Goal: Information Seeking & Learning: Learn about a topic

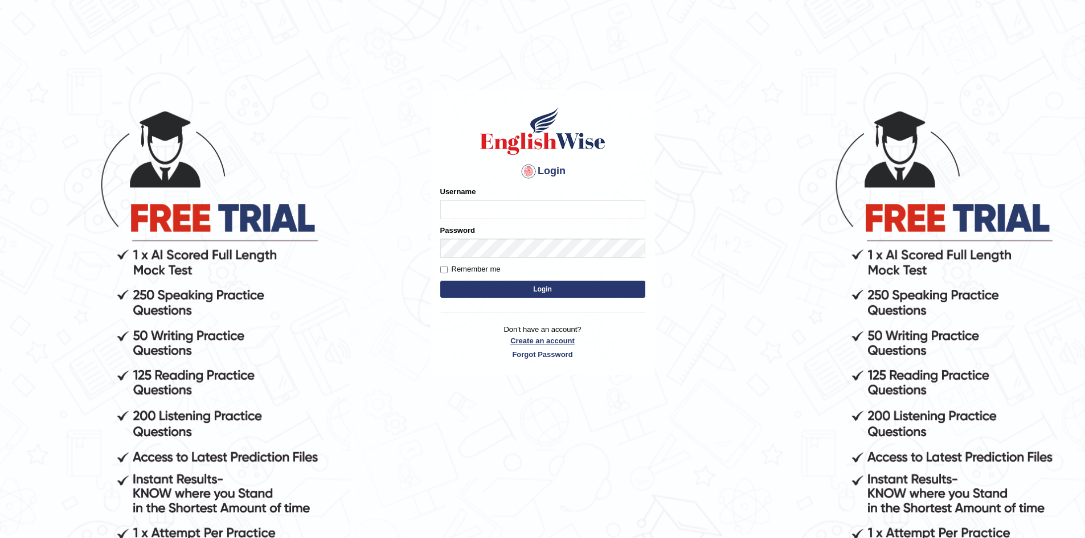
click at [530, 341] on link "Create an account" at bounding box center [542, 341] width 205 height 11
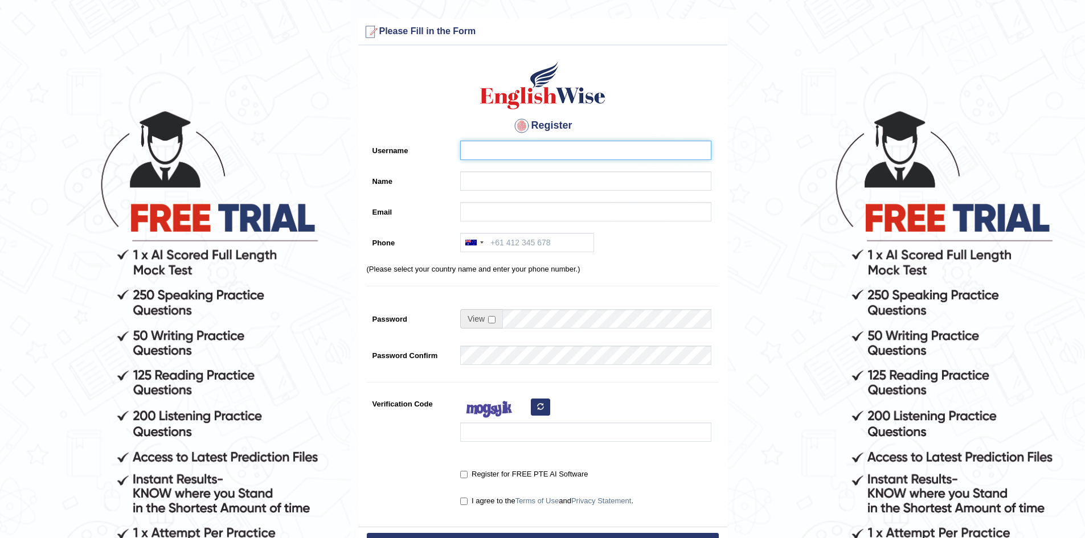
click at [488, 149] on input "Username" at bounding box center [585, 150] width 251 height 19
click at [494, 152] on input "Username" at bounding box center [585, 150] width 251 height 19
type input "ShabanaVora"
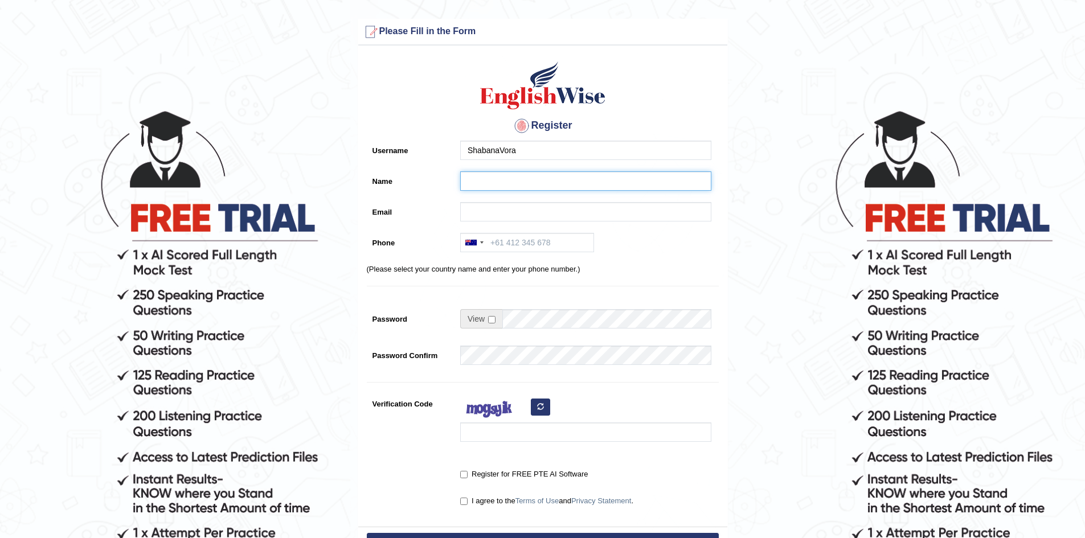
click at [493, 183] on input "Name" at bounding box center [585, 180] width 251 height 19
type input "Shabana"
click at [485, 209] on input "Email" at bounding box center [585, 211] width 251 height 19
type input "shabana.vora@yahoo.com"
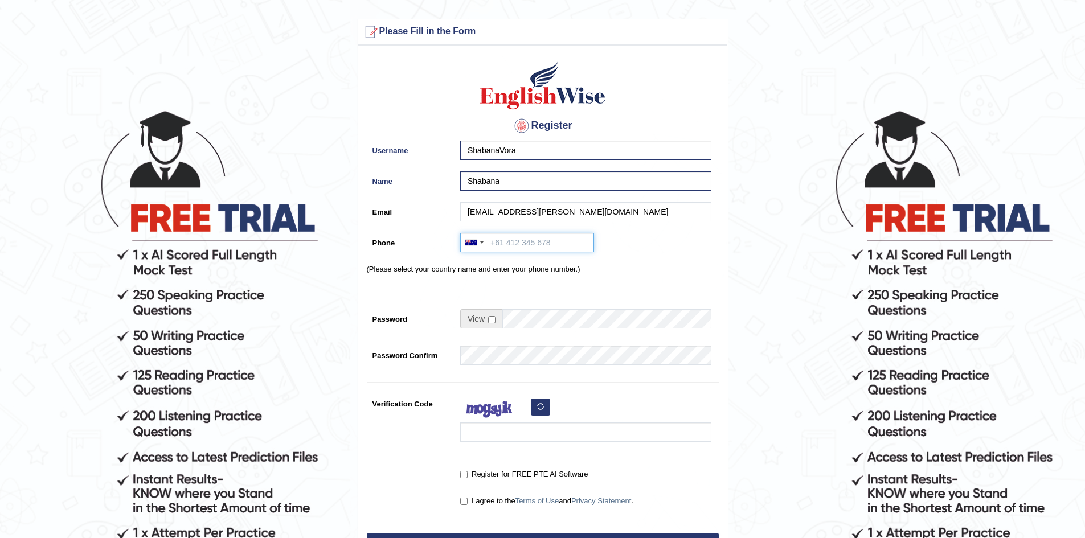
click at [515, 238] on input "Phone" at bounding box center [527, 242] width 134 height 19
type input "430485870"
click at [493, 321] on input "checkbox" at bounding box center [491, 319] width 7 height 7
checkbox input "true"
click at [496, 339] on div "Sabtain1011. 80% Strong" at bounding box center [583, 324] width 257 height 31
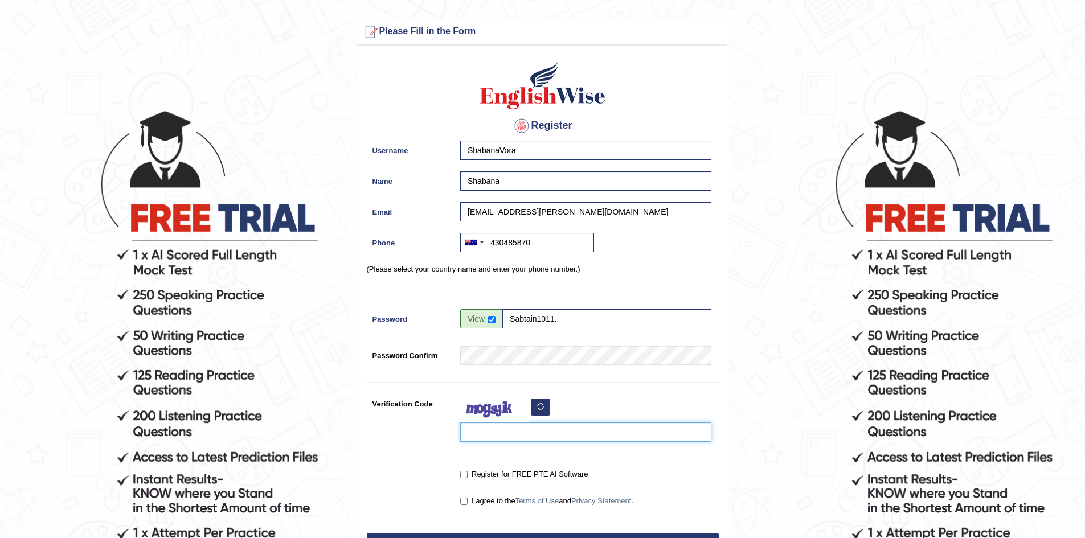
click at [486, 432] on input "Verification Code" at bounding box center [585, 432] width 251 height 19
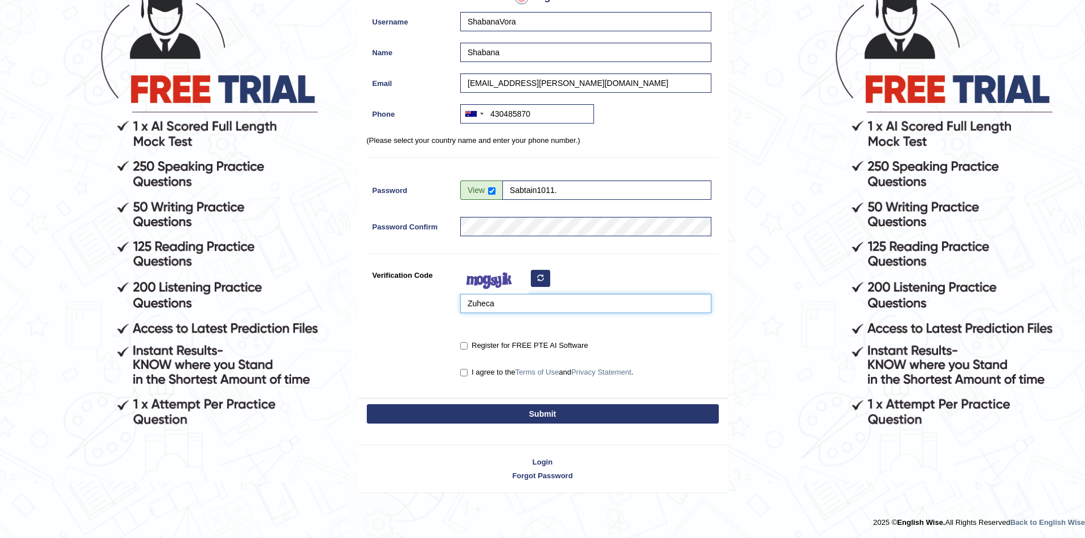
scroll to position [130, 0]
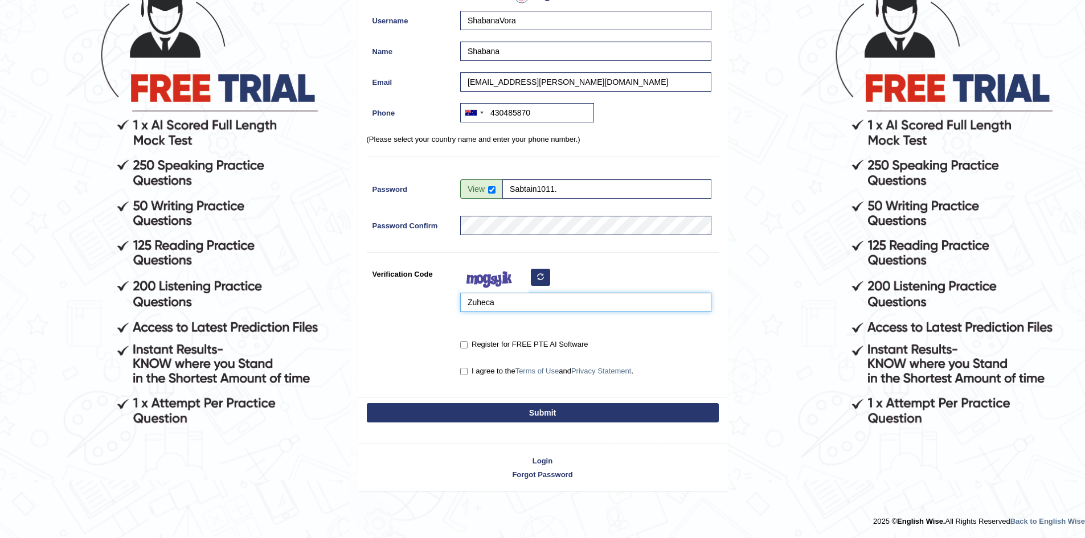
type input "Zuheca"
click at [463, 345] on input "Register for FREE PTE AI Software" at bounding box center [463, 344] width 7 height 7
checkbox input "true"
click at [463, 372] on input "I agree to the Terms of Use and Privacy Statement ." at bounding box center [463, 371] width 7 height 7
checkbox input "true"
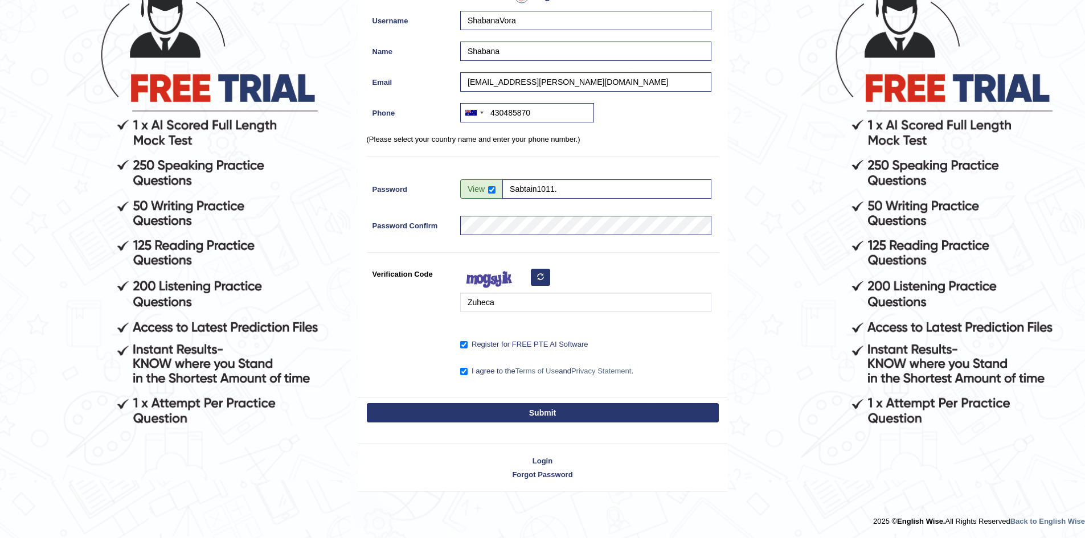
click at [562, 416] on button "Submit" at bounding box center [543, 412] width 352 height 19
type input "+61430485870"
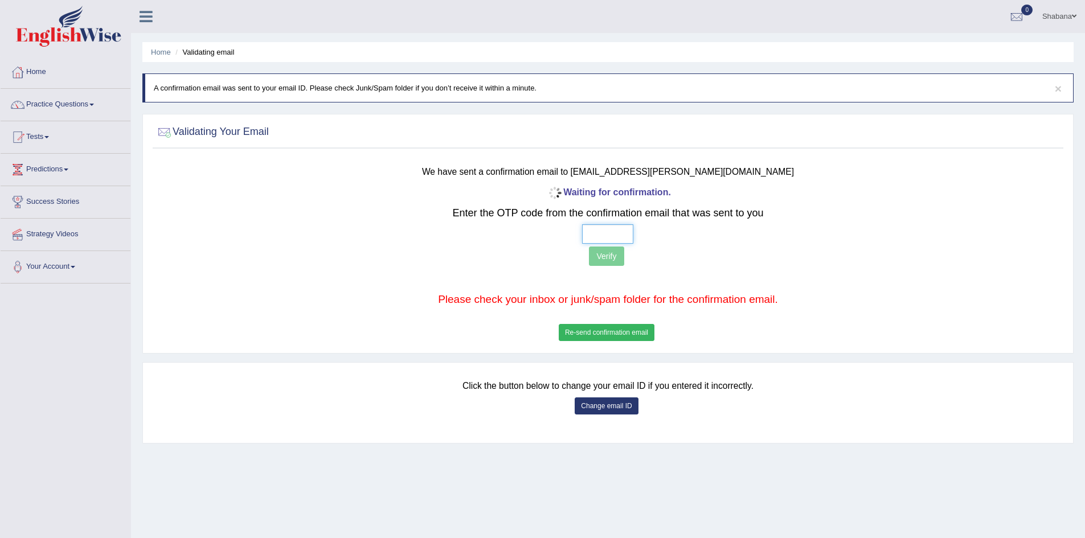
click at [611, 236] on input "text" at bounding box center [607, 233] width 51 height 19
type input "6 1 3 3"
click at [604, 256] on button "Verify" at bounding box center [606, 256] width 35 height 19
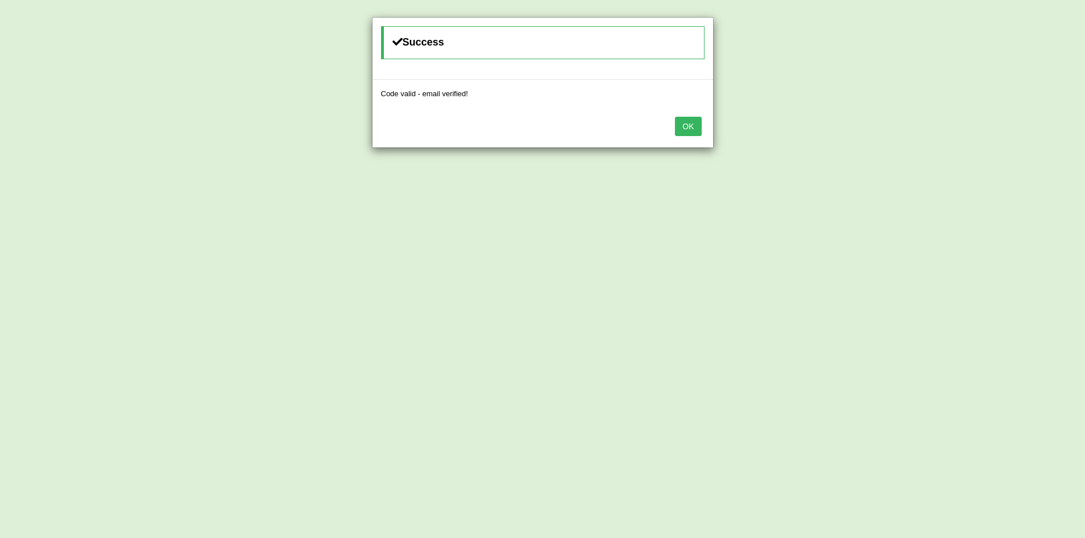
click at [690, 134] on button "OK" at bounding box center [688, 126] width 26 height 19
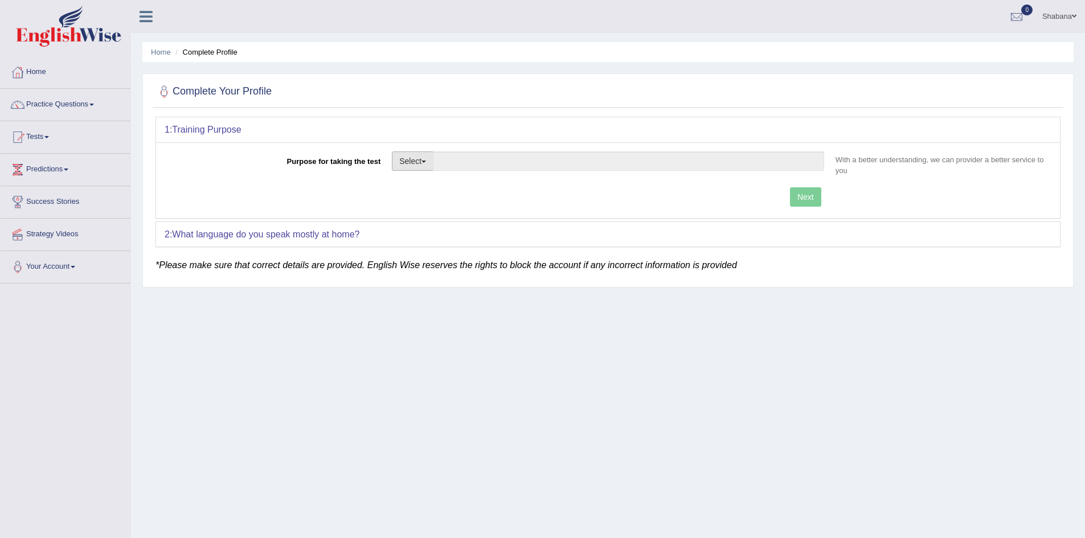
click at [426, 162] on span "button" at bounding box center [424, 162] width 5 height 2
click at [435, 215] on link "Nursing" at bounding box center [442, 215] width 101 height 15
type input "Nursing"
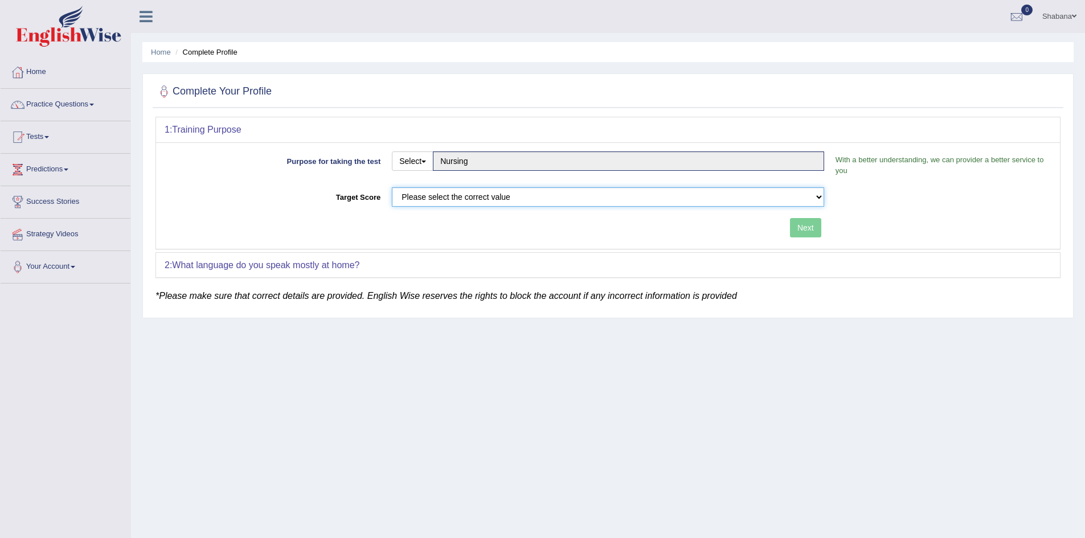
click at [599, 201] on select "Please select the correct value 50 (6 bands) 58 (6.5 bands) 65 (7 bands) 79 (8 …" at bounding box center [608, 196] width 432 height 19
select select "65"
click at [392, 187] on select "Please select the correct value 50 (6 bands) 58 (6.5 bands) 65 (7 bands) 79 (8 …" at bounding box center [608, 196] width 432 height 19
click at [816, 230] on button "Next" at bounding box center [805, 227] width 31 height 19
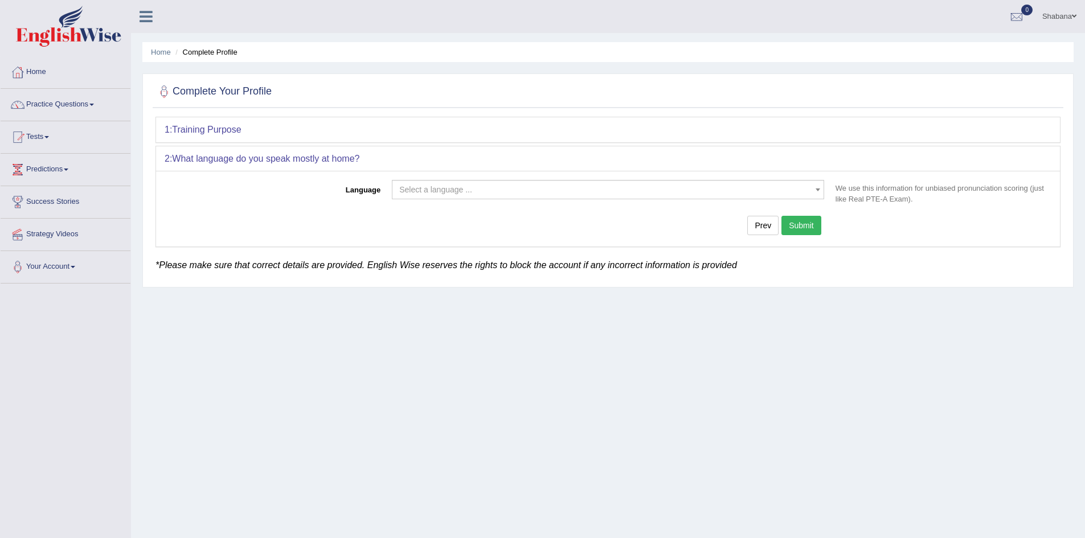
click at [482, 192] on span "Select a language ..." at bounding box center [604, 189] width 411 height 11
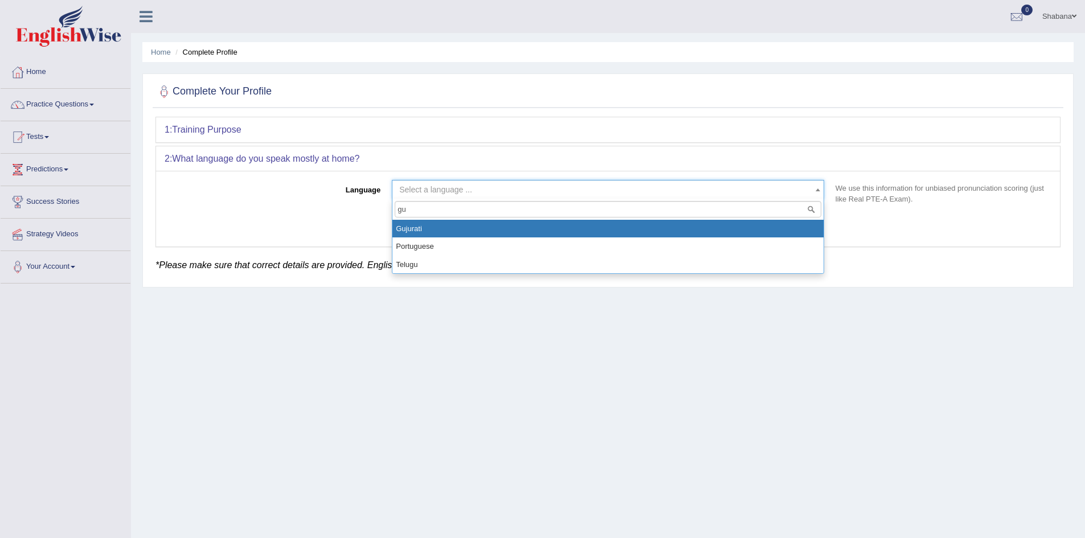
type input "gu"
select select "Gujurati"
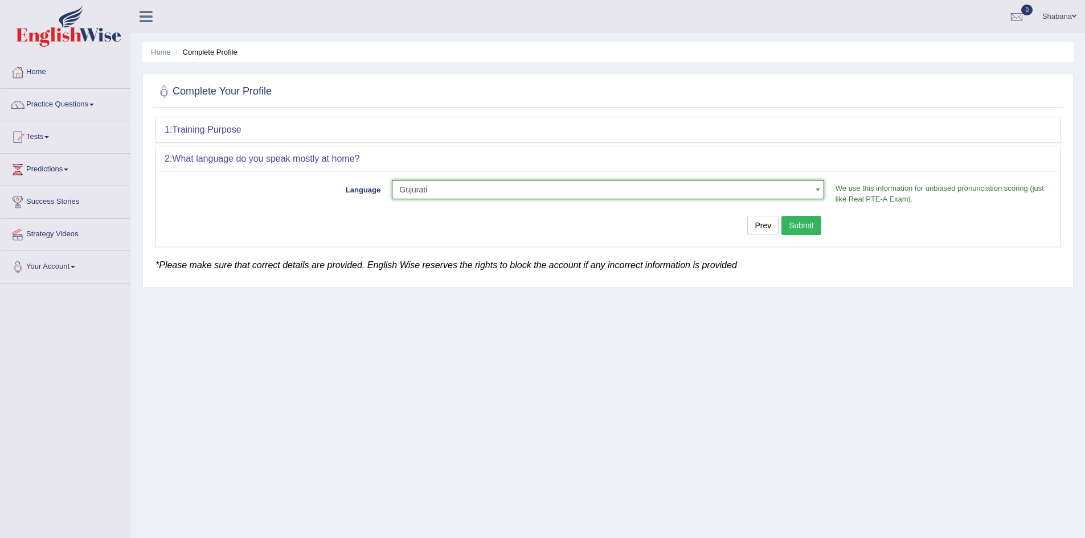
click at [807, 228] on button "Submit" at bounding box center [802, 225] width 40 height 19
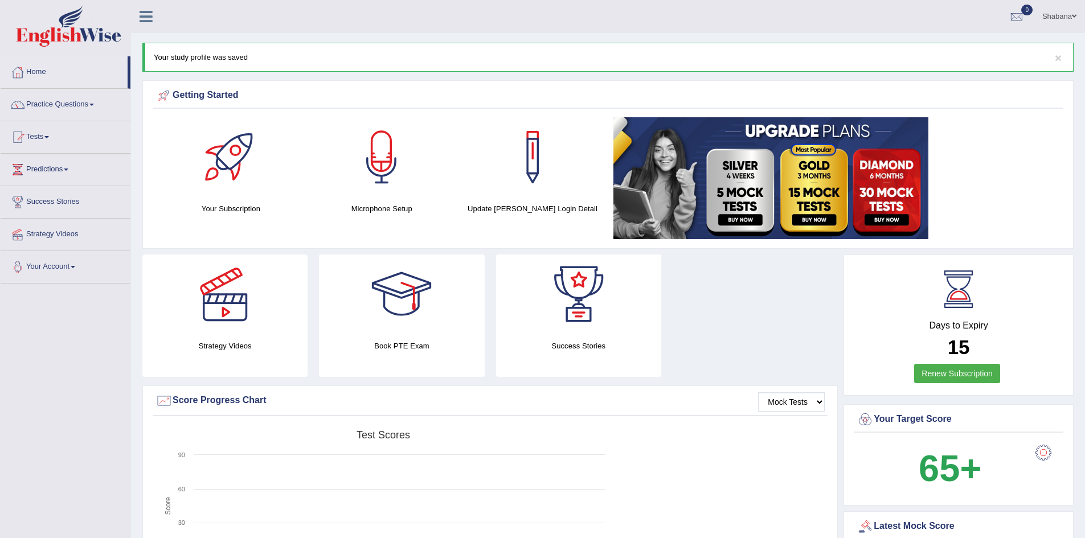
click at [1074, 15] on span at bounding box center [1074, 16] width 5 height 7
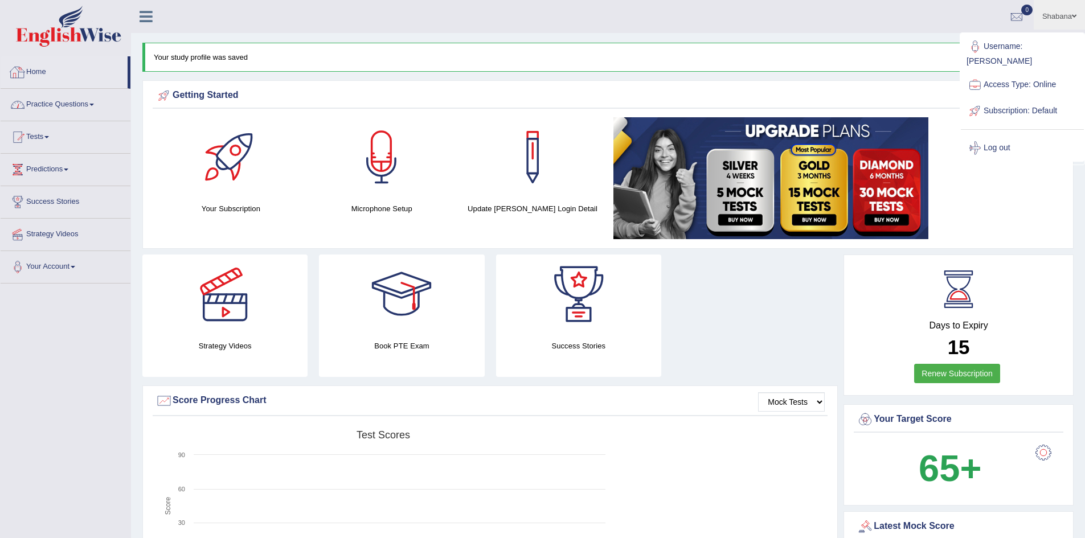
click at [69, 103] on link "Practice Questions" at bounding box center [66, 103] width 130 height 28
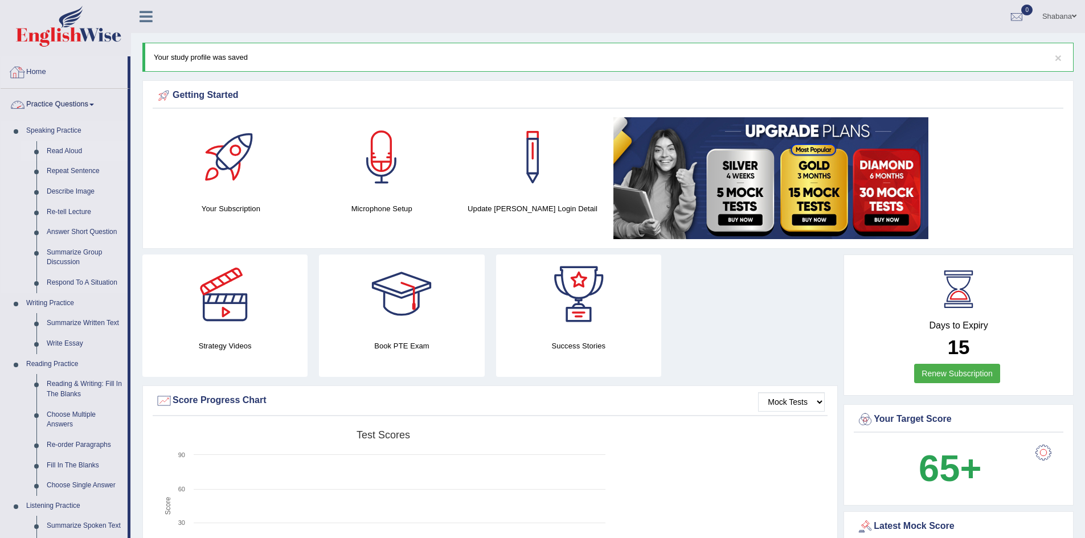
click at [69, 146] on link "Read Aloud" at bounding box center [85, 151] width 86 height 21
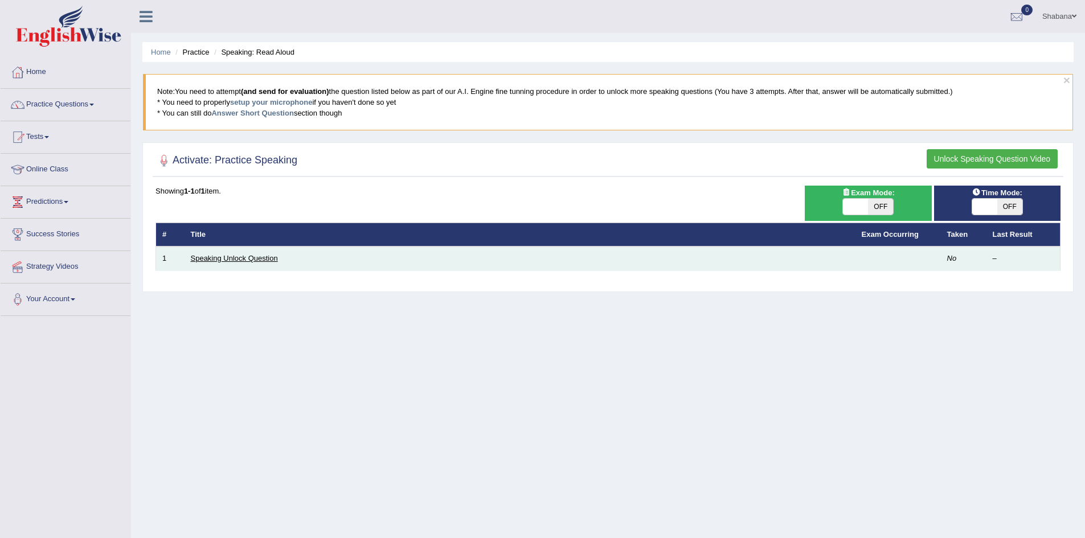
click at [252, 260] on link "Speaking Unlock Question" at bounding box center [234, 258] width 87 height 9
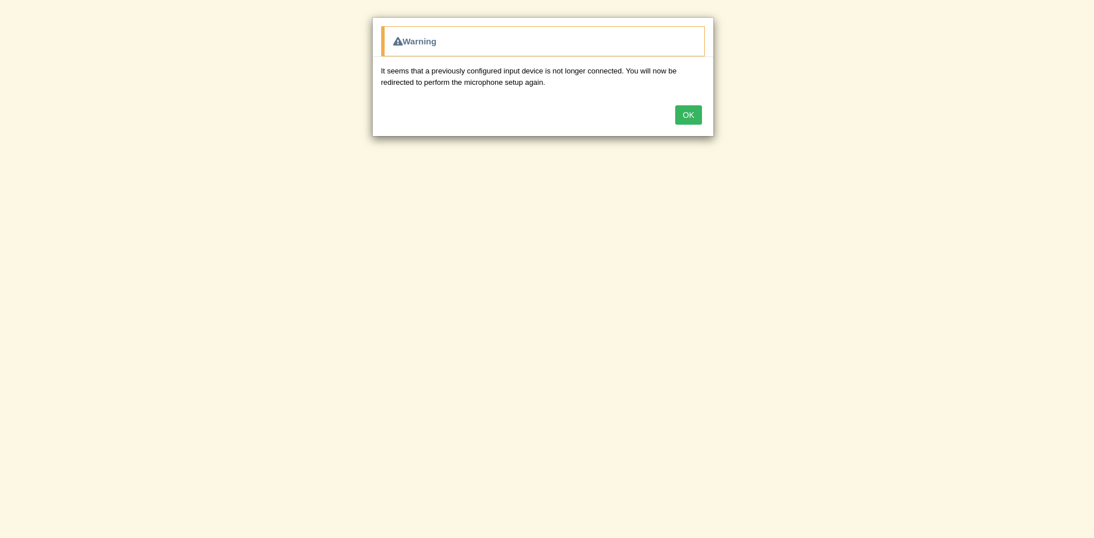
drag, startPoint x: 686, startPoint y: 116, endPoint x: 685, endPoint y: 122, distance: 6.4
click at [687, 116] on button "OK" at bounding box center [688, 114] width 26 height 19
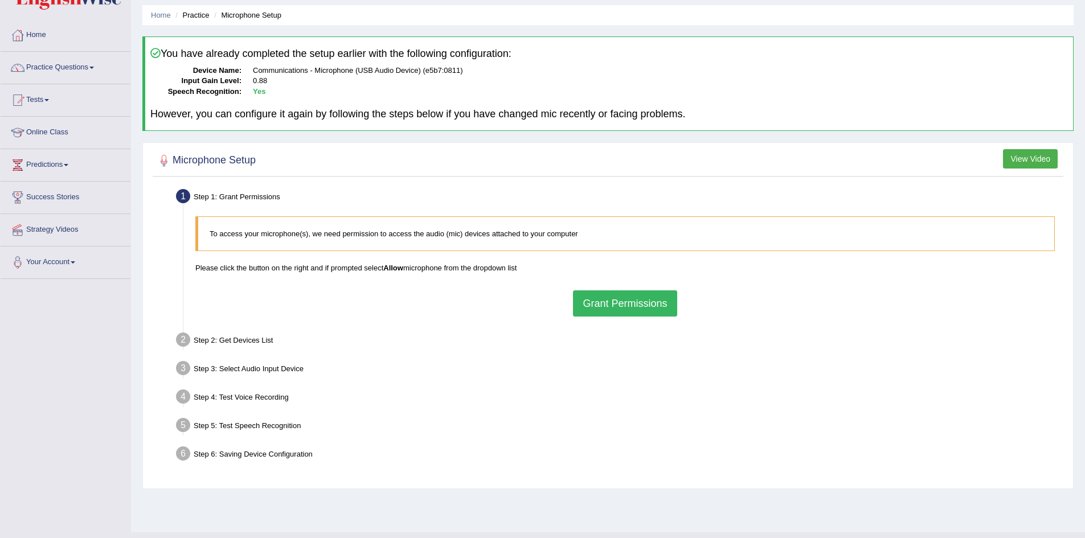
scroll to position [57, 0]
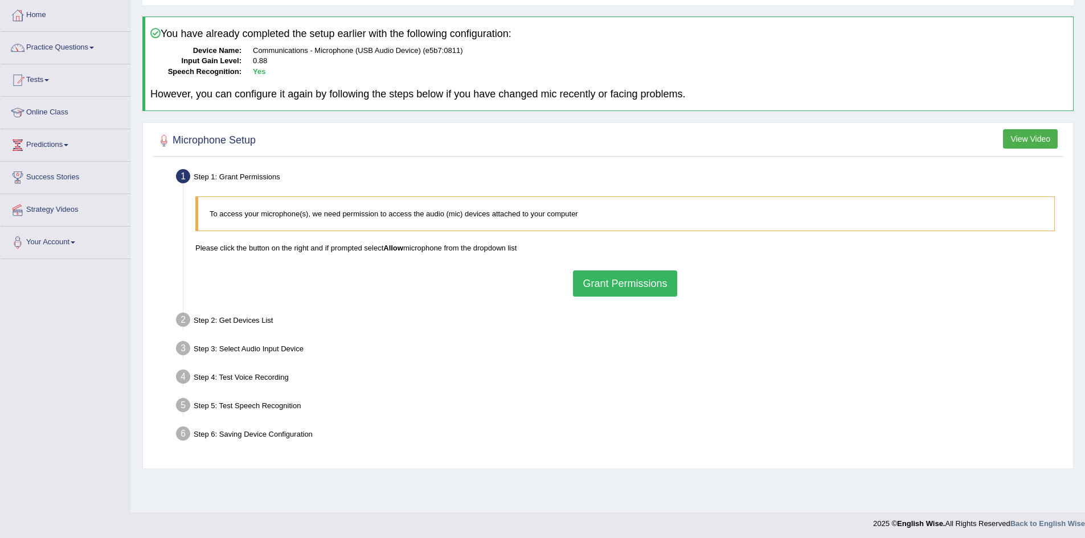
click at [629, 291] on button "Grant Permissions" at bounding box center [625, 284] width 104 height 26
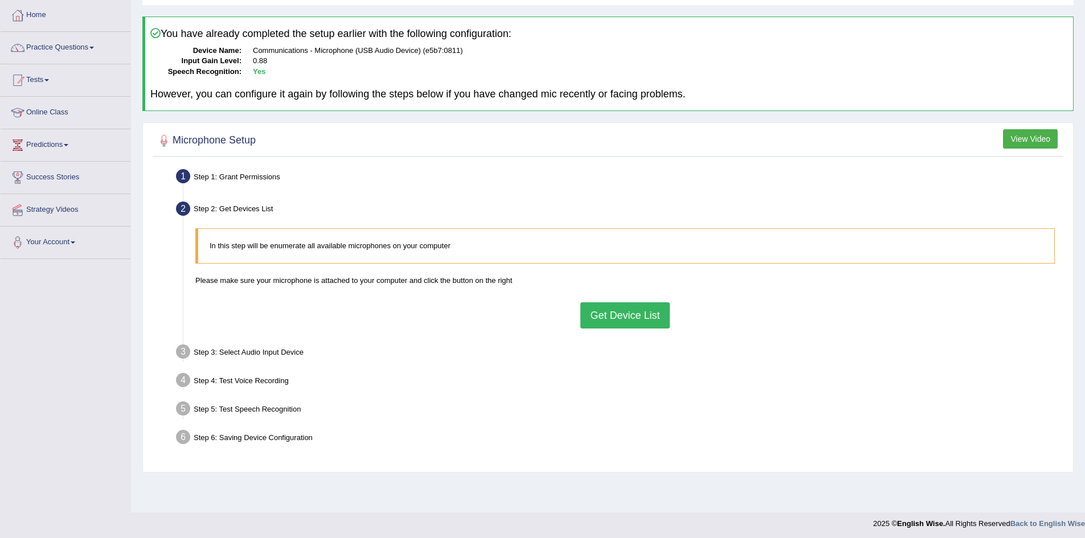
click at [615, 324] on button "Get Device List" at bounding box center [624, 315] width 89 height 26
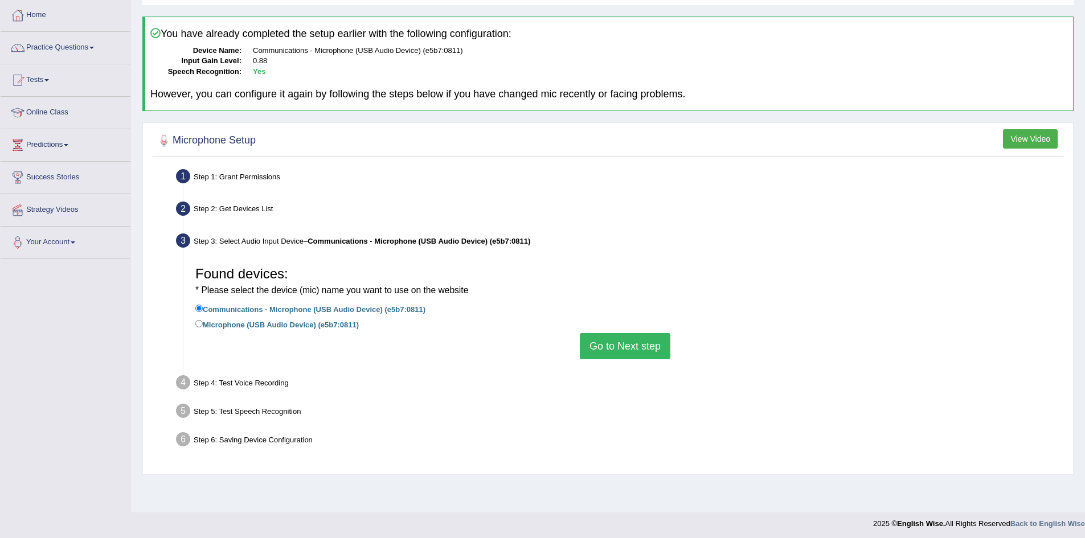
click at [619, 353] on button "Go to Next step" at bounding box center [625, 346] width 91 height 26
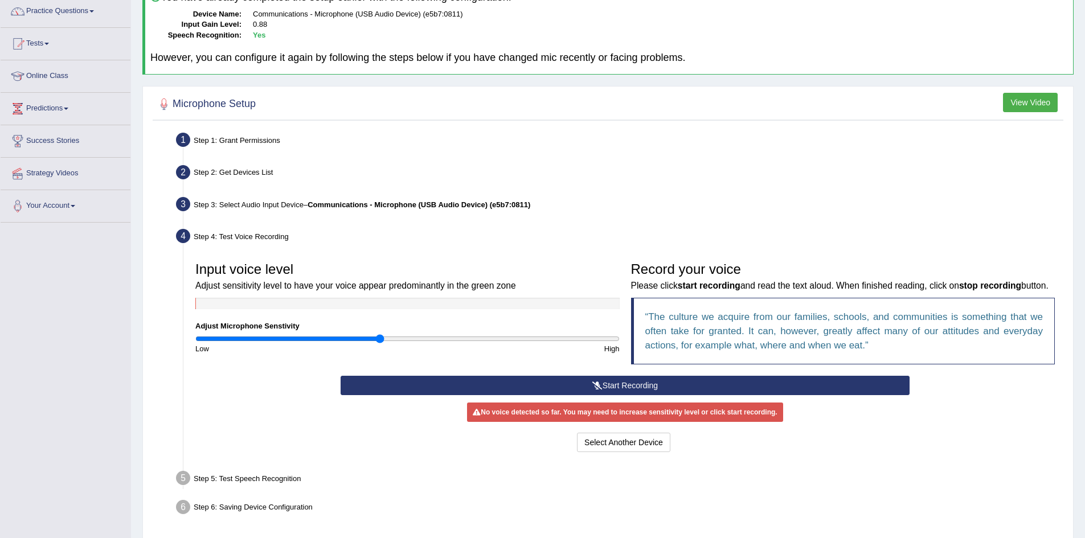
scroll to position [114, 0]
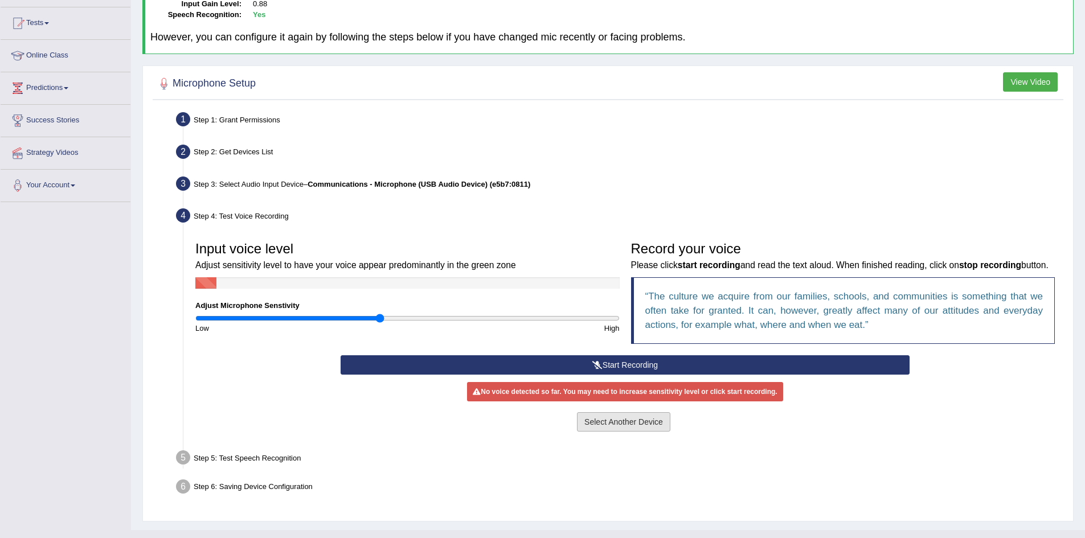
click at [627, 432] on button "Select Another Device" at bounding box center [623, 421] width 93 height 19
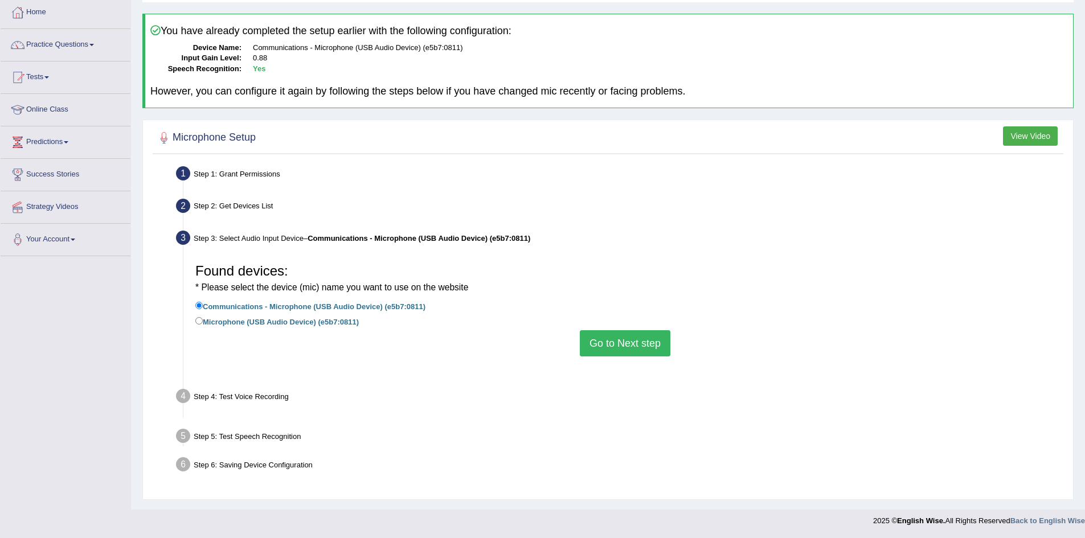
scroll to position [60, 0]
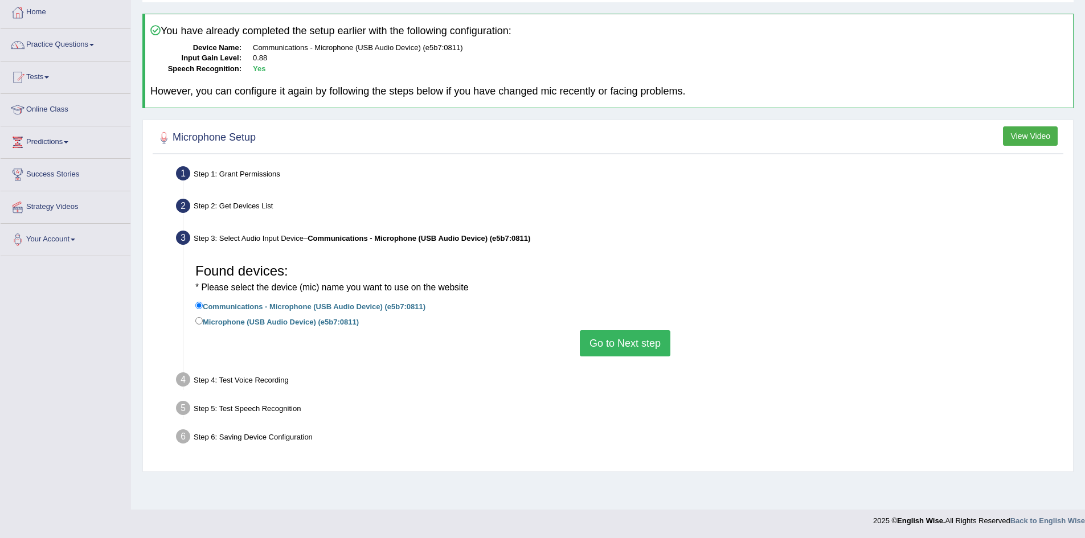
click at [1036, 130] on button "View Video" at bounding box center [1030, 135] width 55 height 19
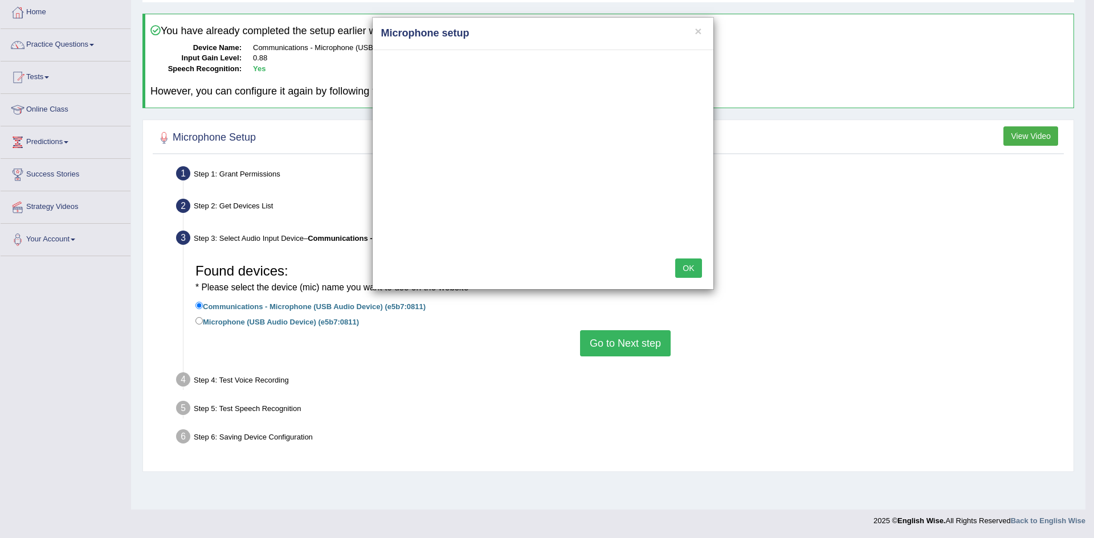
click at [699, 261] on button "OK" at bounding box center [688, 268] width 26 height 19
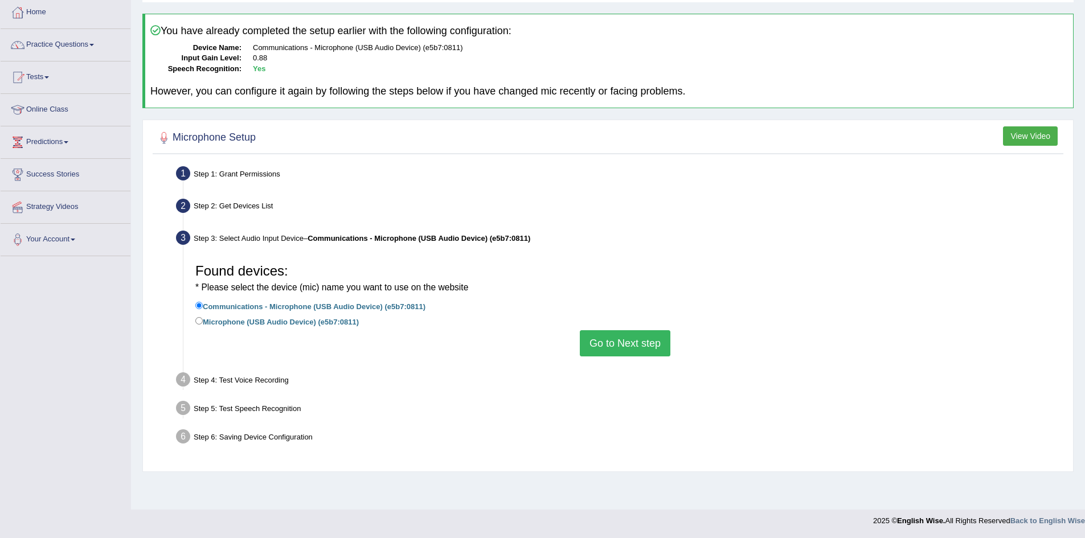
click at [631, 339] on button "Go to Next step" at bounding box center [625, 343] width 91 height 26
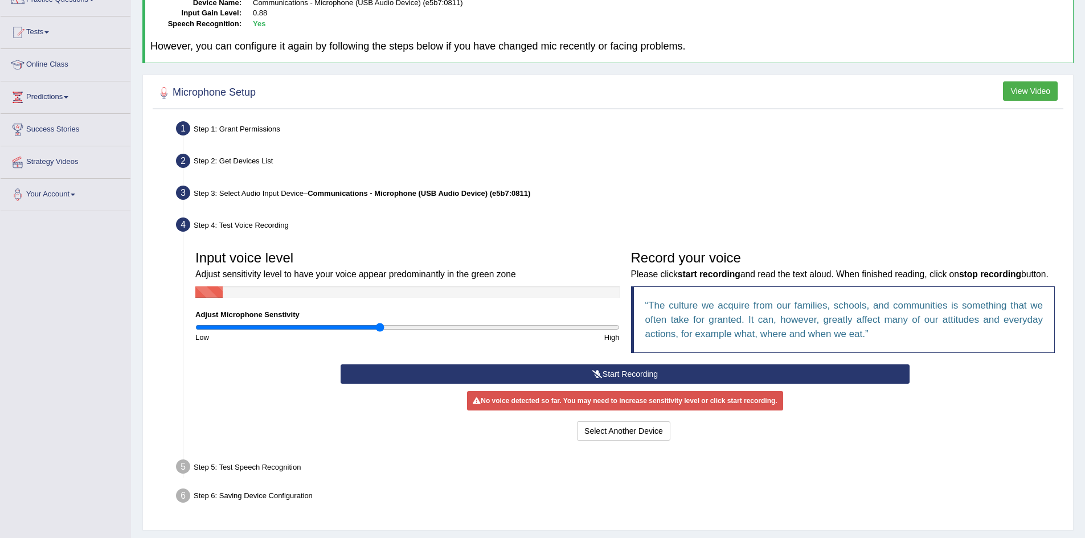
scroll to position [150, 0]
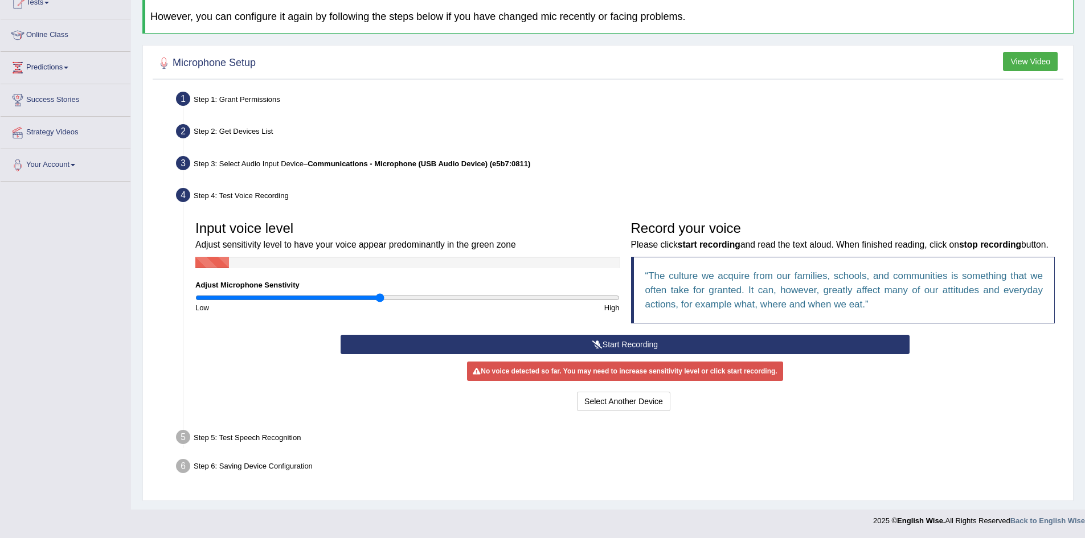
click at [661, 341] on button "Start Recording" at bounding box center [625, 344] width 569 height 19
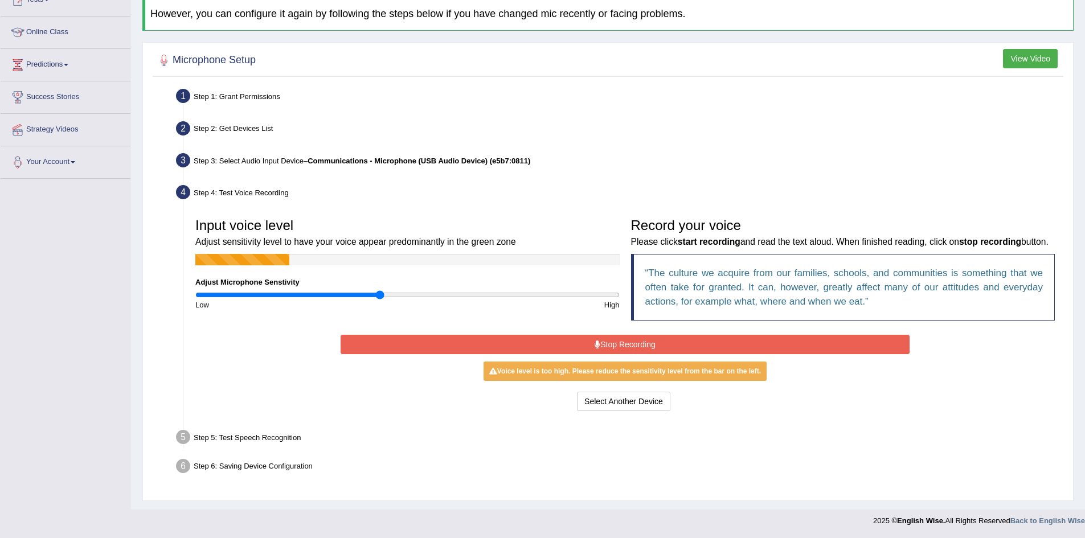
click at [697, 352] on button "Stop Recording" at bounding box center [625, 344] width 569 height 19
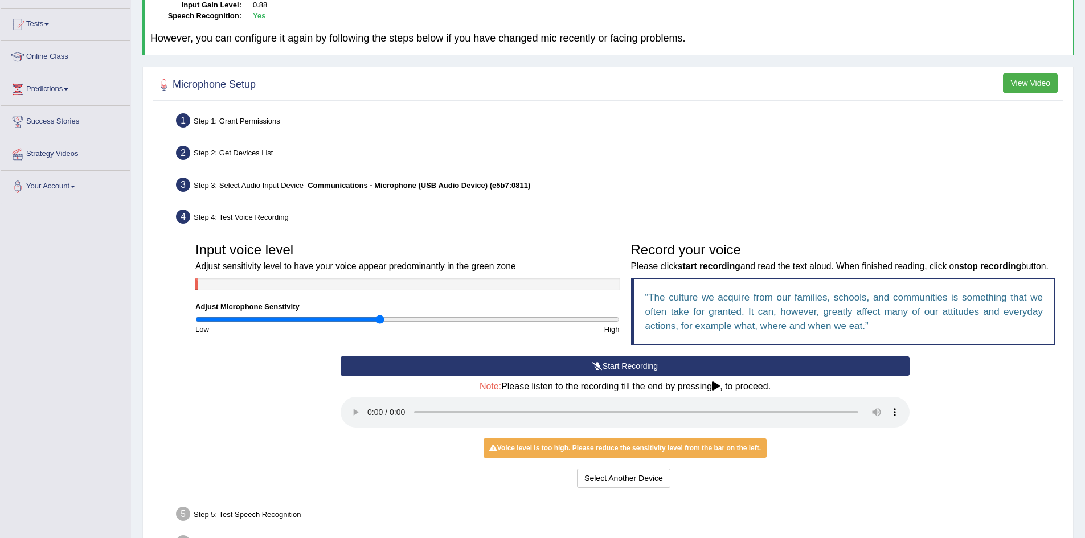
scroll to position [0, 0]
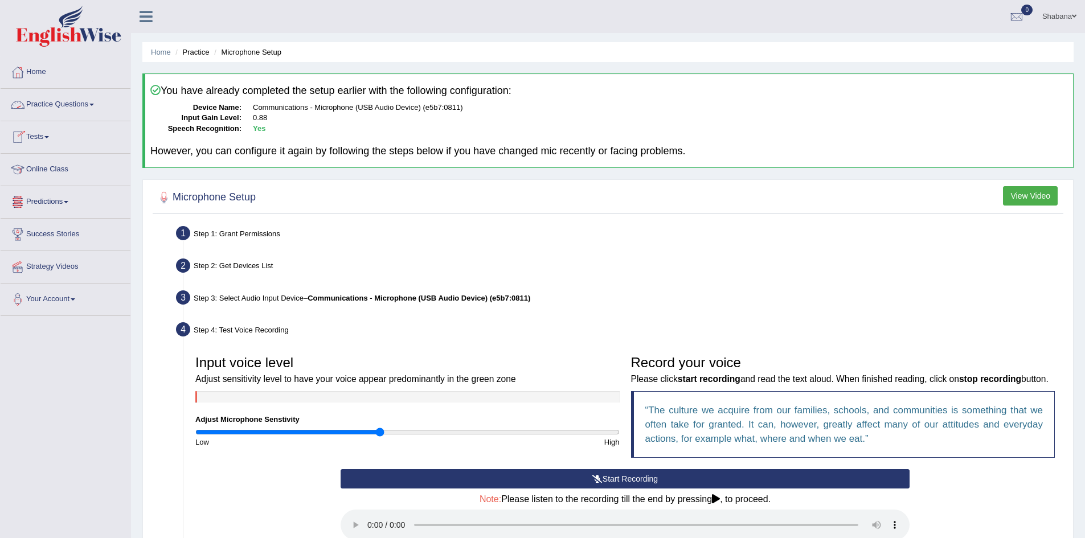
click at [67, 99] on link "Practice Questions" at bounding box center [66, 103] width 130 height 28
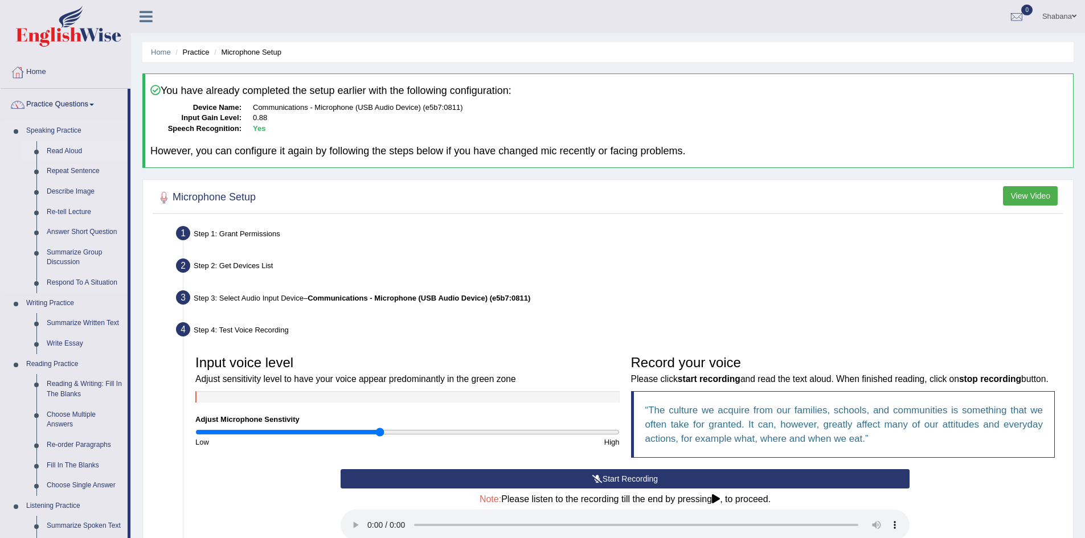
click at [69, 145] on link "Read Aloud" at bounding box center [85, 151] width 86 height 21
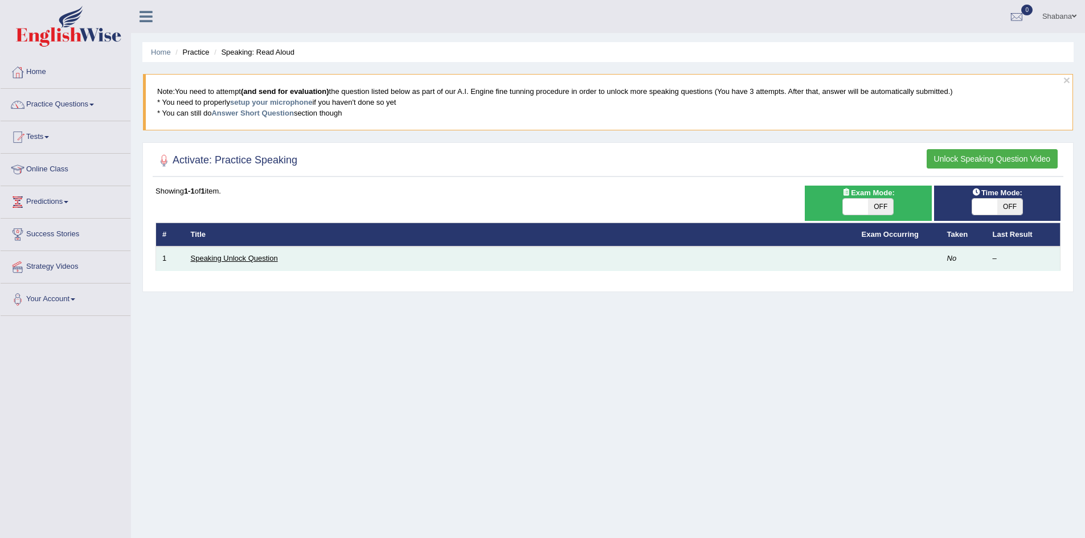
click at [216, 262] on link "Speaking Unlock Question" at bounding box center [234, 258] width 87 height 9
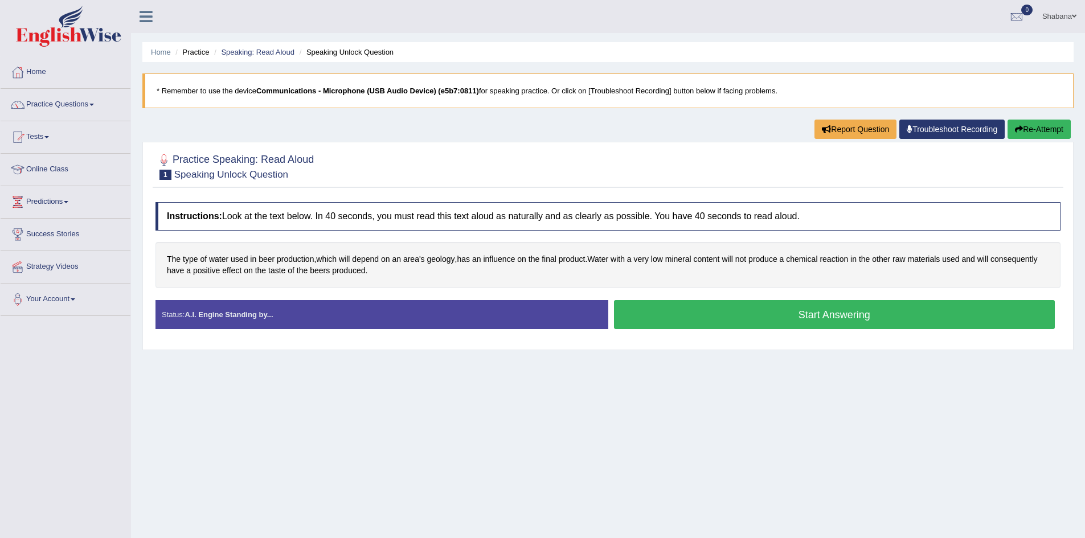
click at [772, 317] on button "Start Answering" at bounding box center [834, 314] width 441 height 29
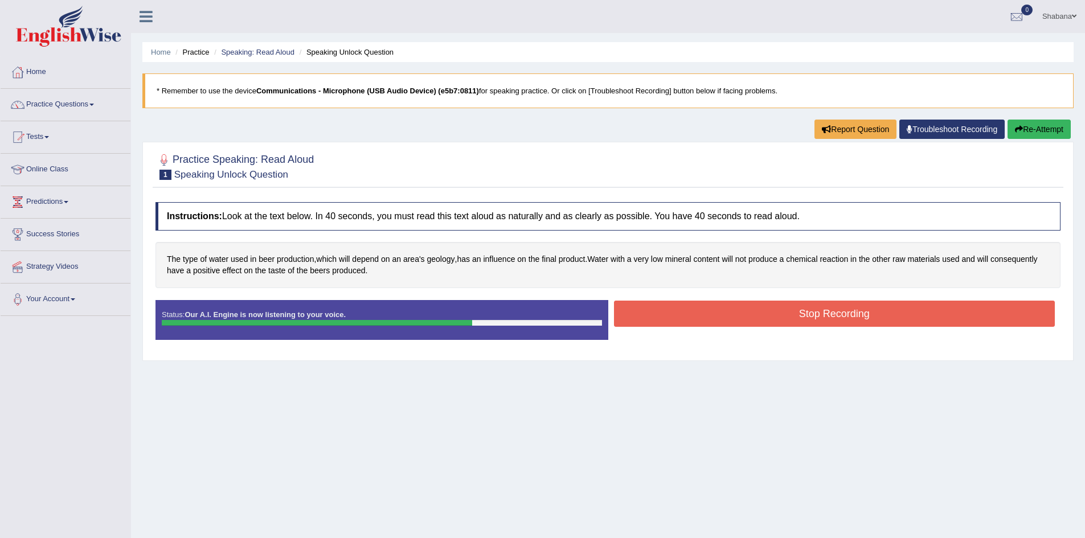
click at [728, 312] on button "Stop Recording" at bounding box center [834, 314] width 441 height 26
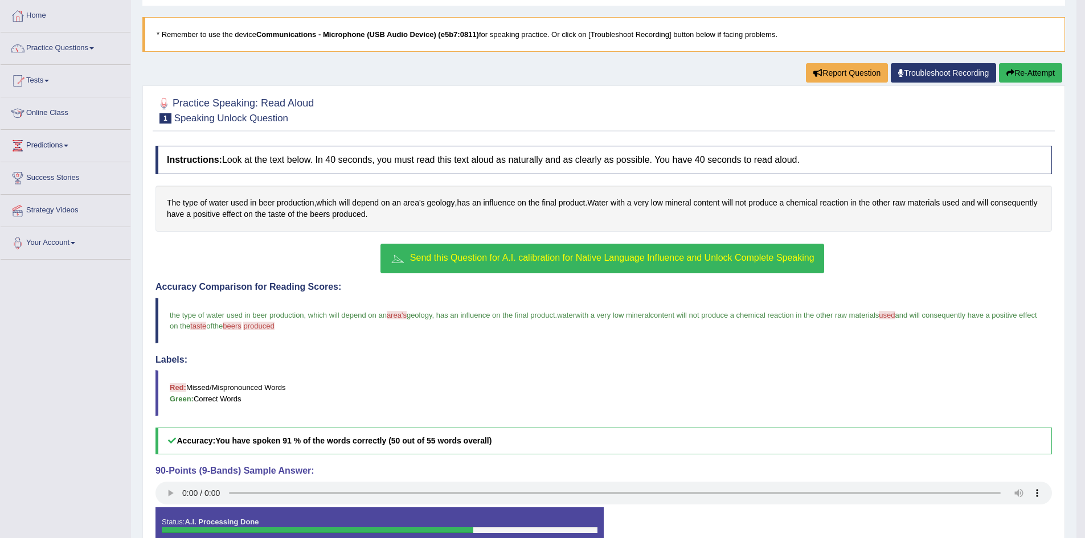
scroll to position [57, 0]
click at [460, 261] on span "Send this Question for A.I. calibration for Native Language Influence and Unloc…" at bounding box center [612, 257] width 404 height 10
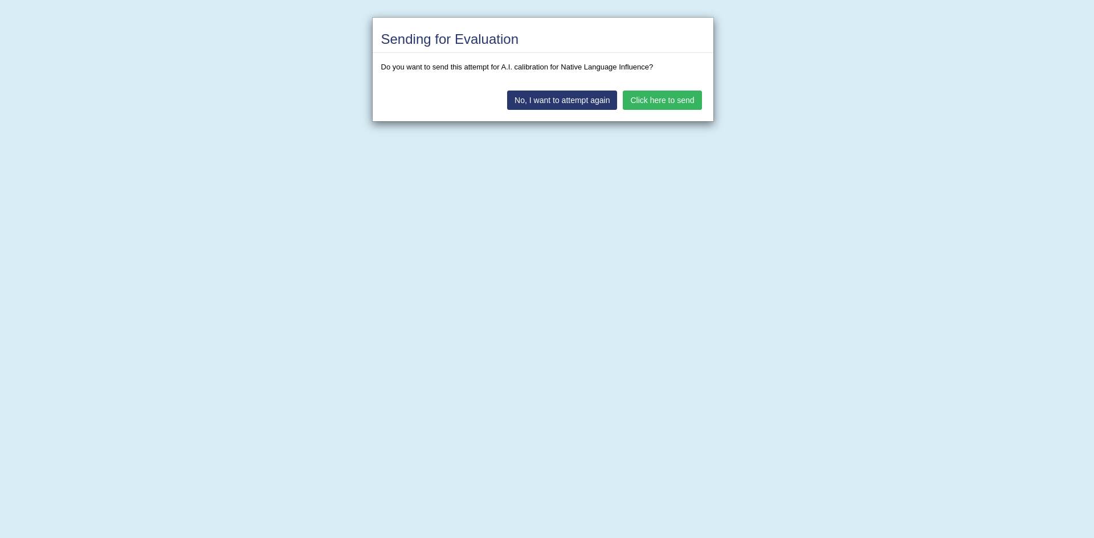
click at [645, 107] on button "Click here to send" at bounding box center [662, 100] width 79 height 19
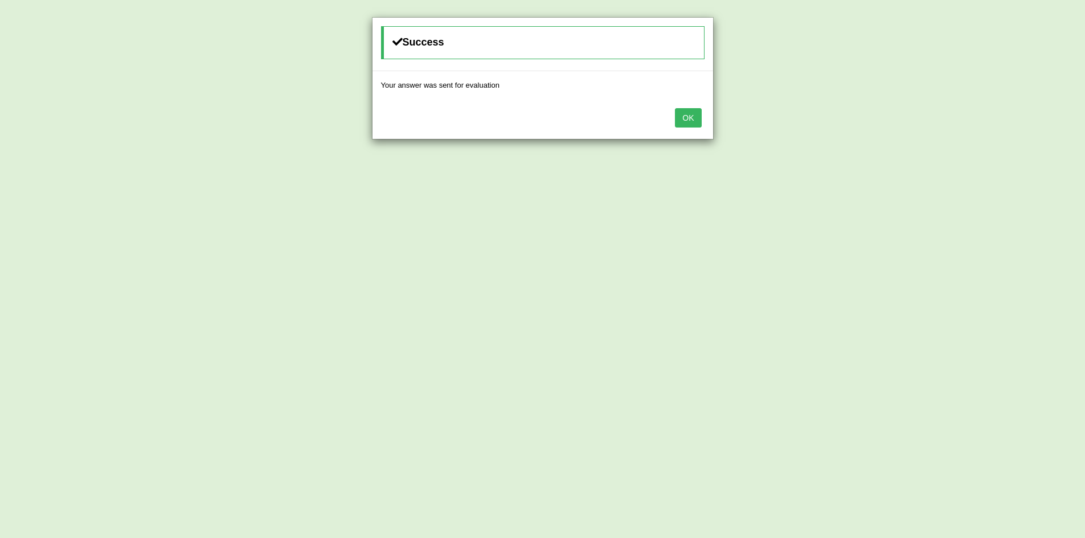
click at [696, 116] on button "OK" at bounding box center [688, 117] width 26 height 19
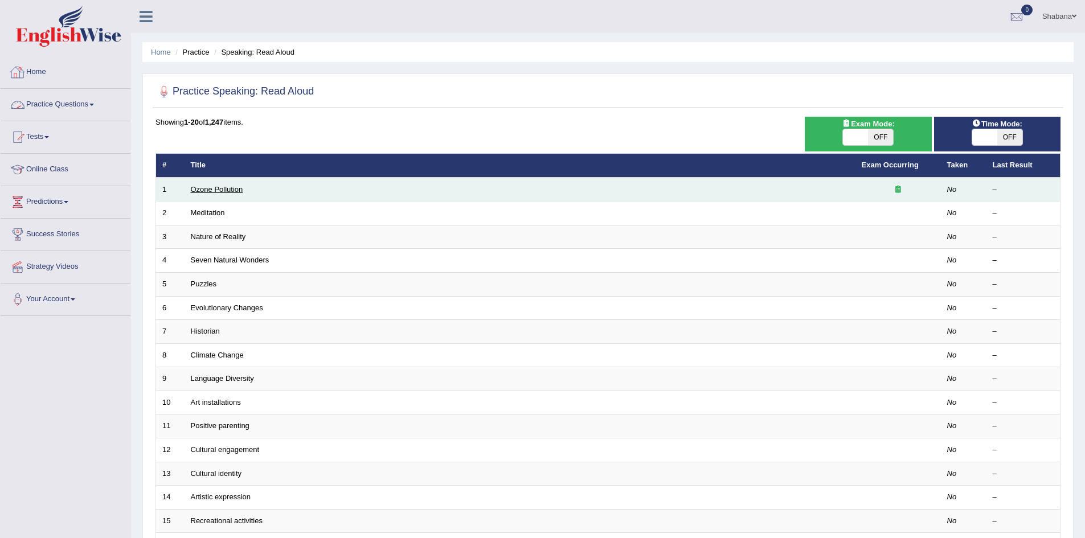
click at [199, 186] on link "Ozone Pollution" at bounding box center [217, 189] width 52 height 9
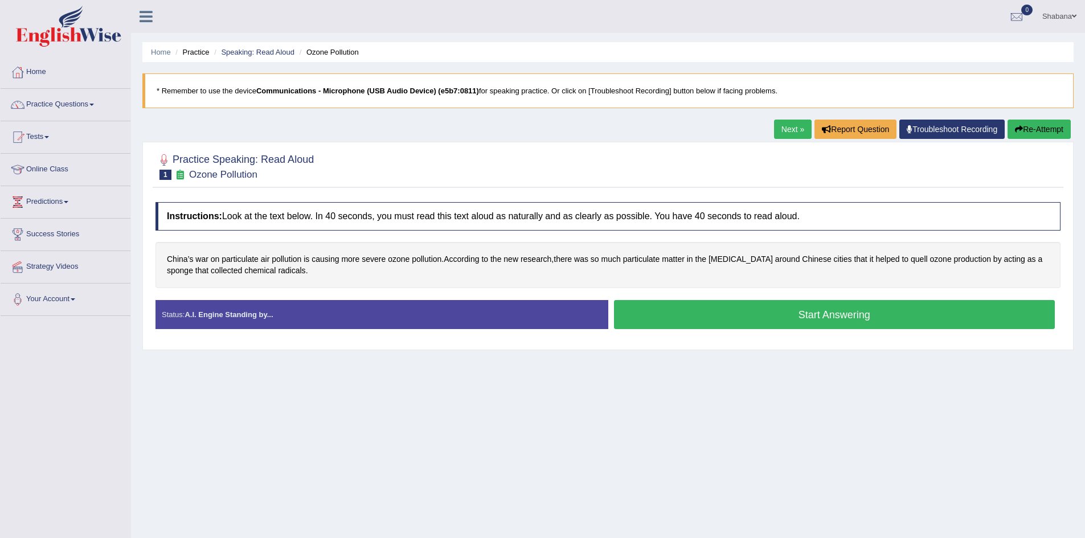
click at [717, 317] on button "Start Answering" at bounding box center [834, 314] width 441 height 29
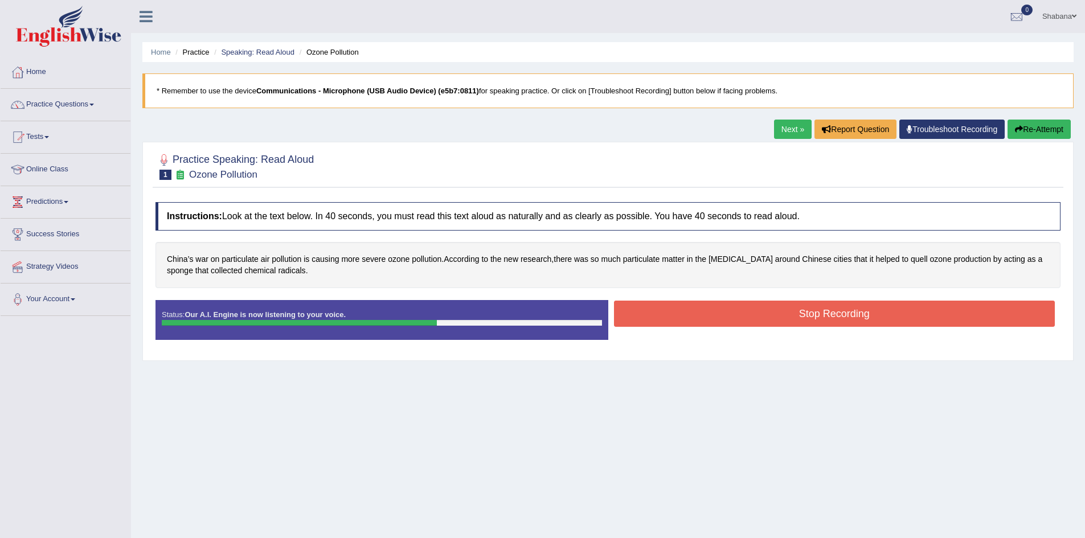
click at [753, 320] on button "Stop Recording" at bounding box center [834, 314] width 441 height 26
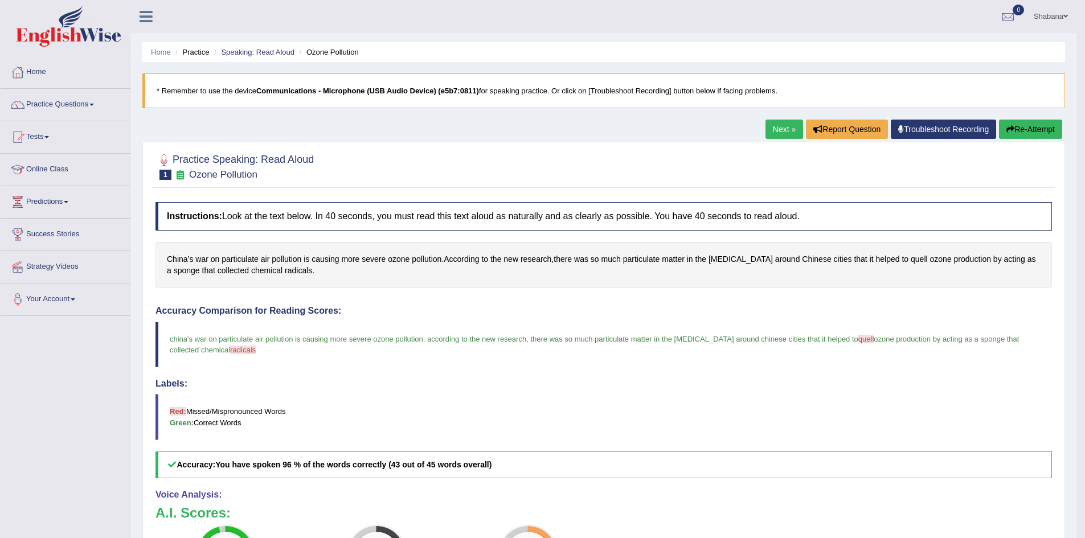
click at [780, 129] on link "Next »" at bounding box center [785, 129] width 38 height 19
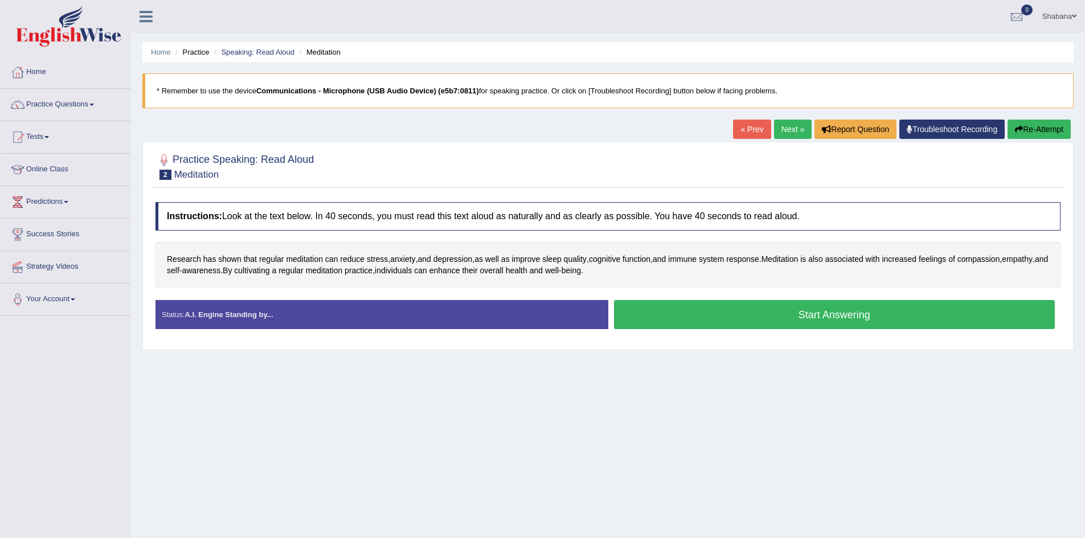
click at [806, 315] on button "Start Answering" at bounding box center [834, 314] width 441 height 29
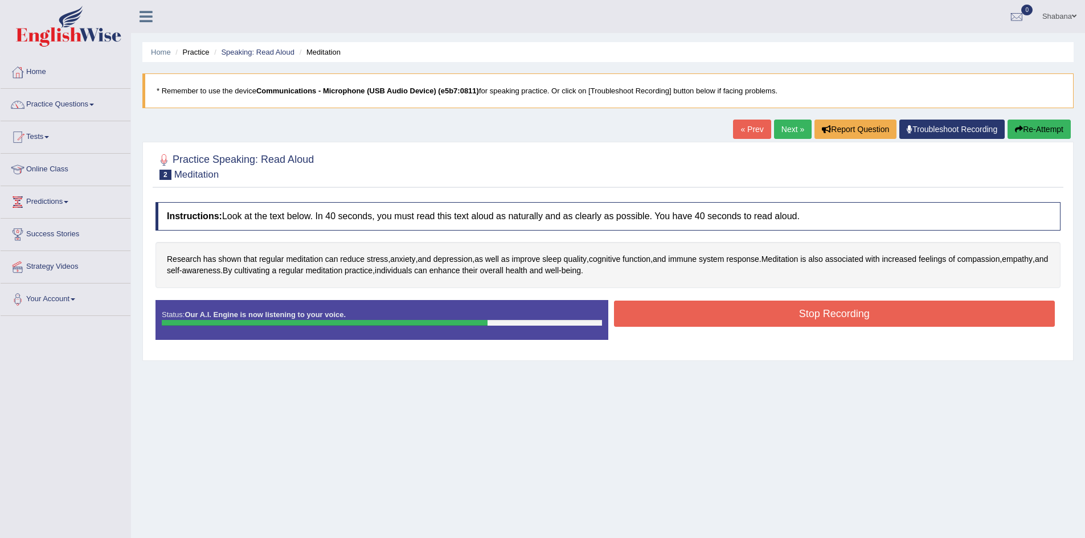
click at [759, 318] on button "Stop Recording" at bounding box center [834, 314] width 441 height 26
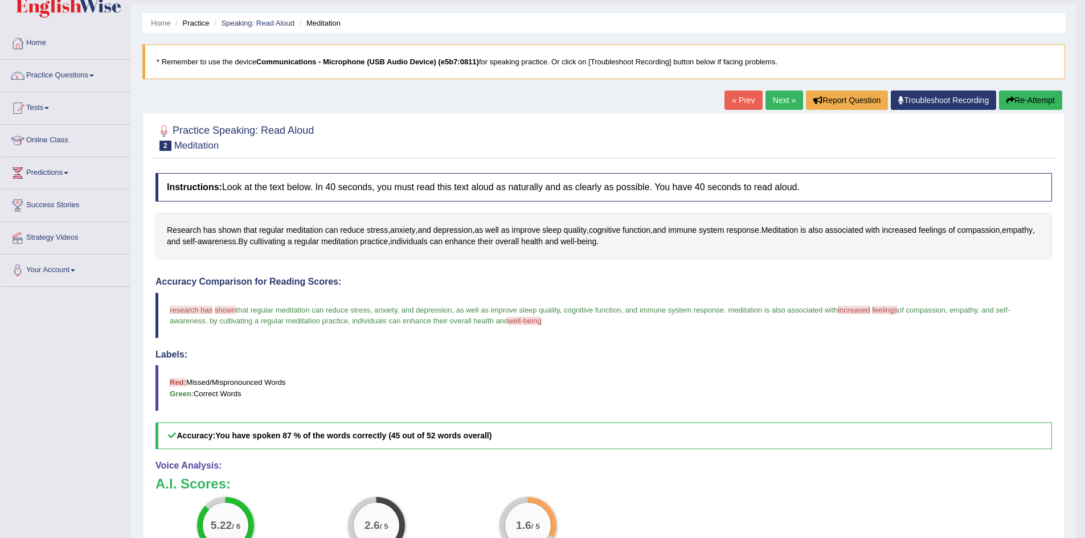
scroll to position [57, 0]
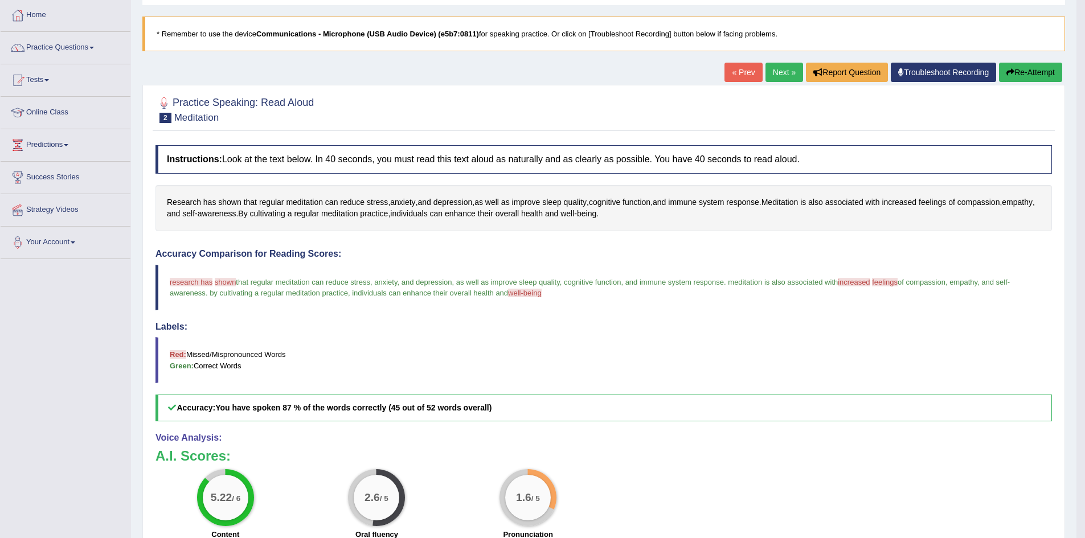
click at [772, 78] on link "Next »" at bounding box center [785, 72] width 38 height 19
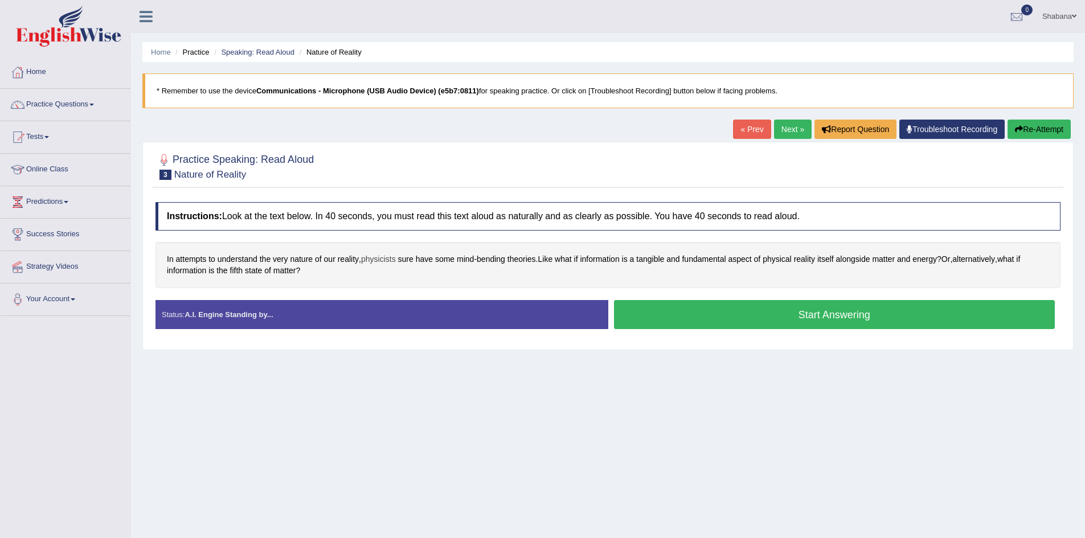
click at [388, 261] on span "physicists" at bounding box center [378, 259] width 35 height 12
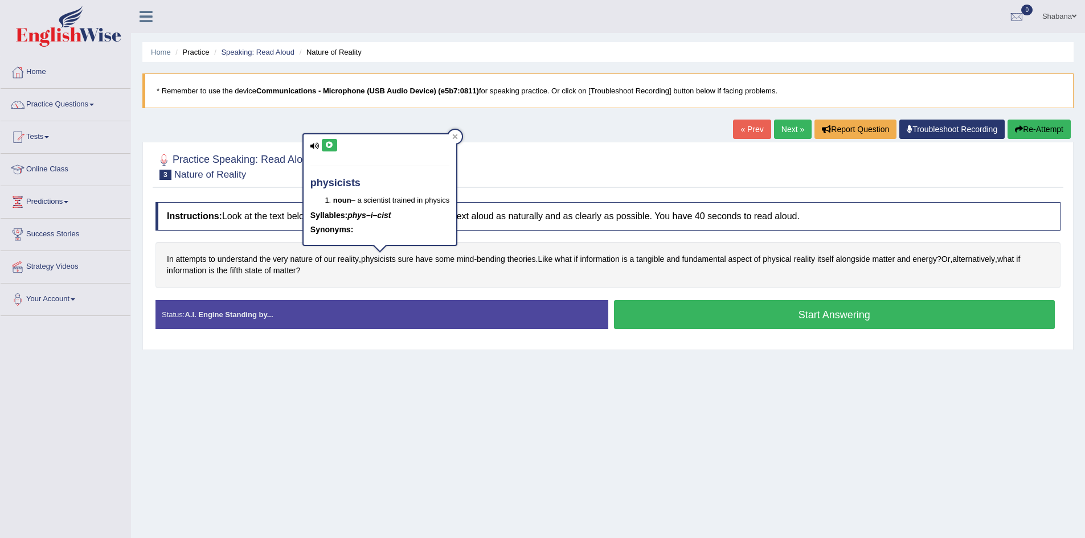
click at [313, 144] on icon at bounding box center [314, 145] width 9 height 7
click at [332, 144] on icon at bounding box center [329, 145] width 9 height 7
click at [322, 147] on button at bounding box center [329, 145] width 15 height 13
click at [458, 137] on icon at bounding box center [455, 137] width 6 height 6
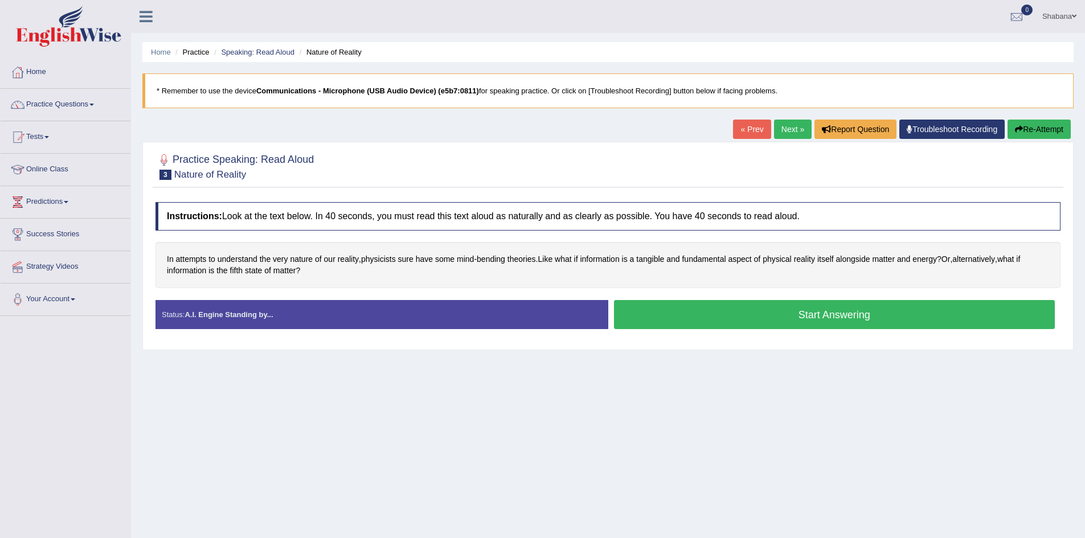
click at [732, 317] on button "Start Answering" at bounding box center [834, 314] width 441 height 29
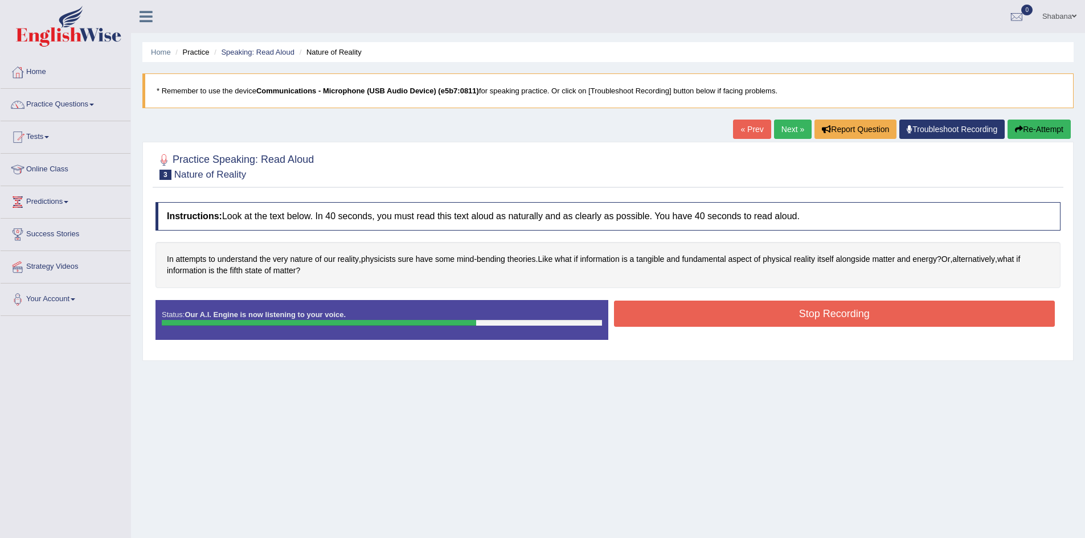
click at [796, 307] on button "Stop Recording" at bounding box center [834, 314] width 441 height 26
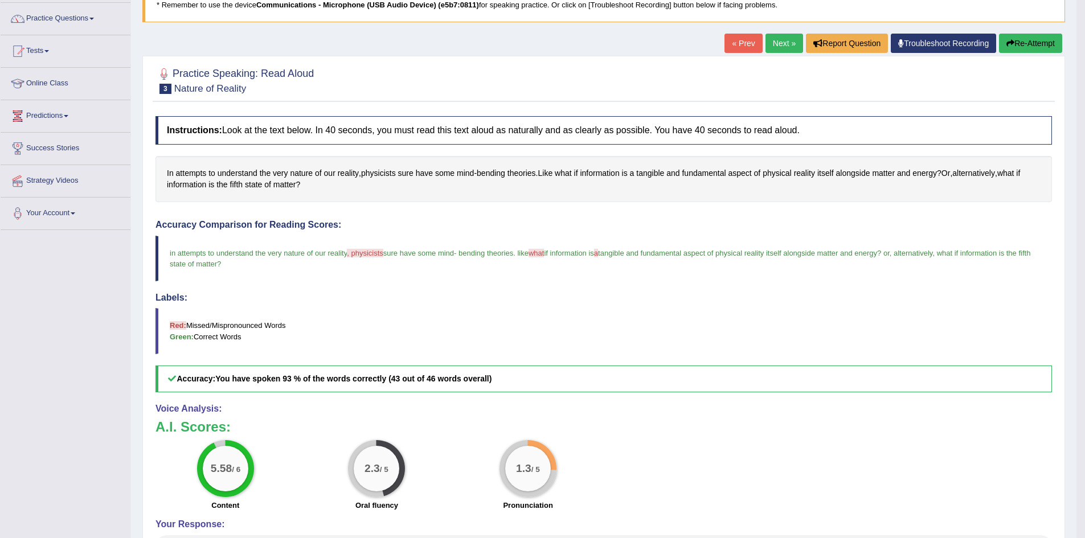
scroll to position [114, 0]
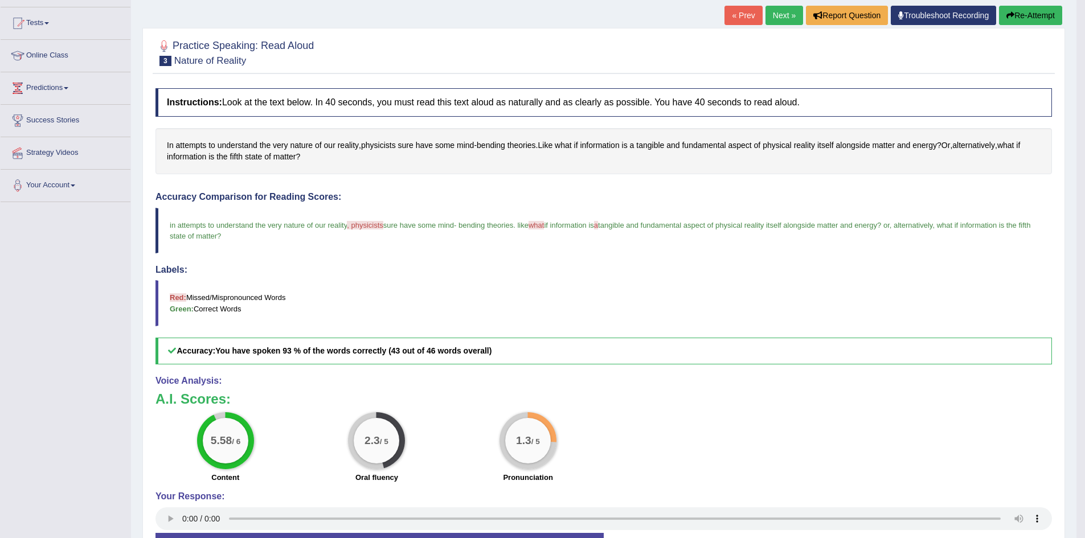
click at [783, 11] on link "Next »" at bounding box center [785, 15] width 38 height 19
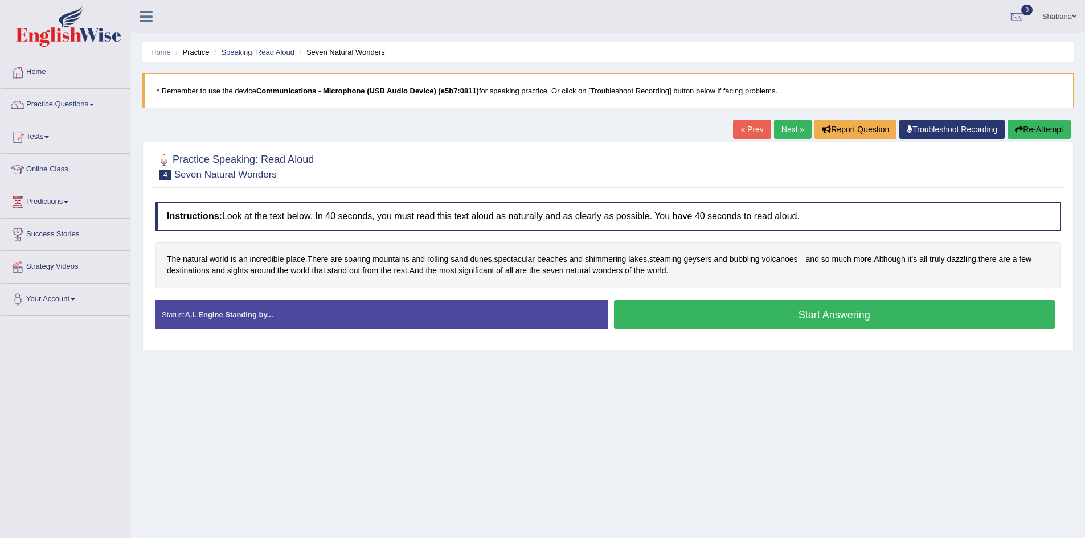
click at [807, 308] on button "Start Answering" at bounding box center [834, 314] width 441 height 29
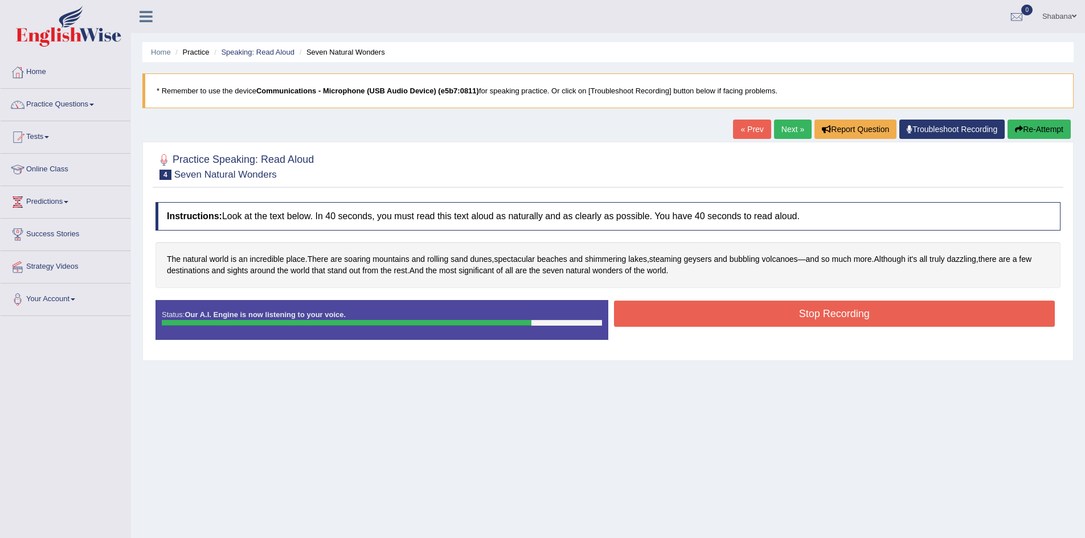
click at [812, 310] on button "Stop Recording" at bounding box center [834, 314] width 441 height 26
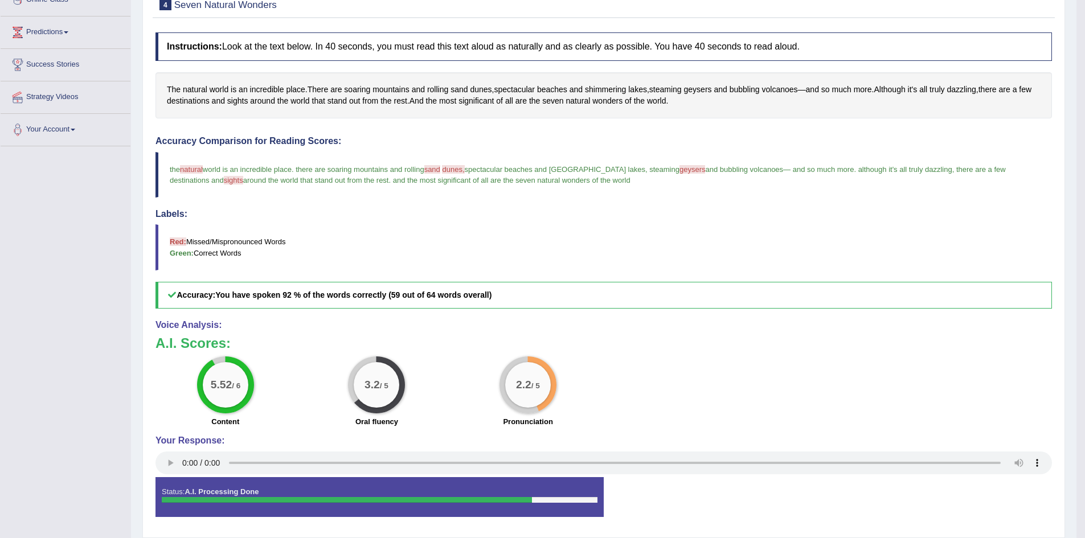
scroll to position [150, 0]
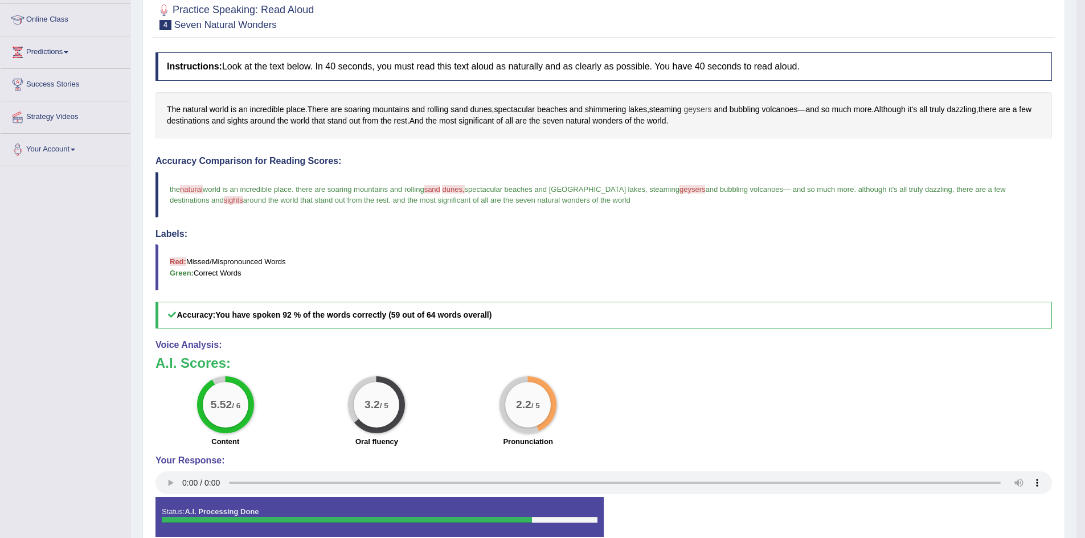
click at [709, 109] on span "geysers" at bounding box center [698, 110] width 28 height 12
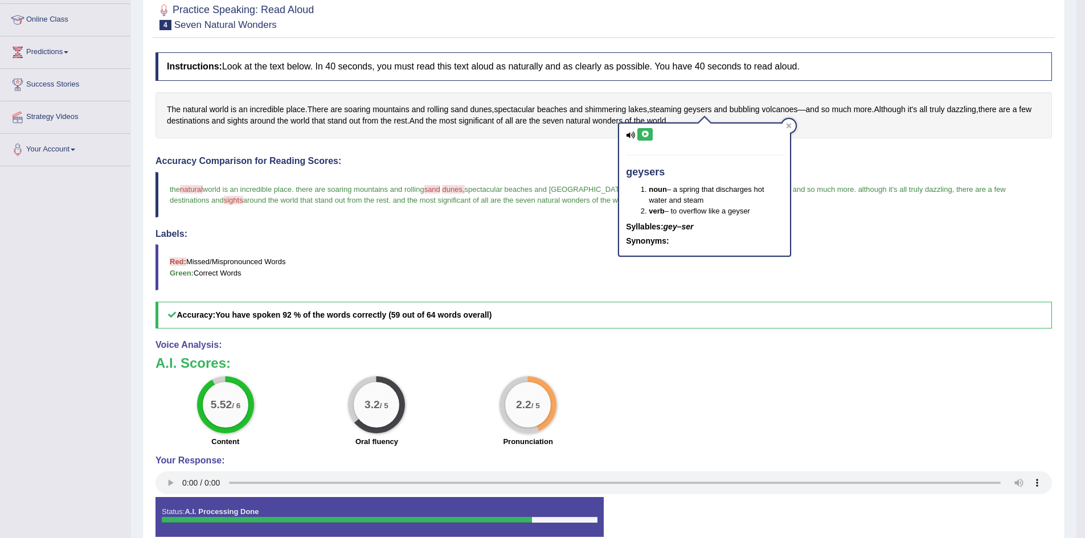
click at [641, 133] on icon at bounding box center [645, 134] width 9 height 7
click at [648, 134] on icon at bounding box center [645, 134] width 9 height 7
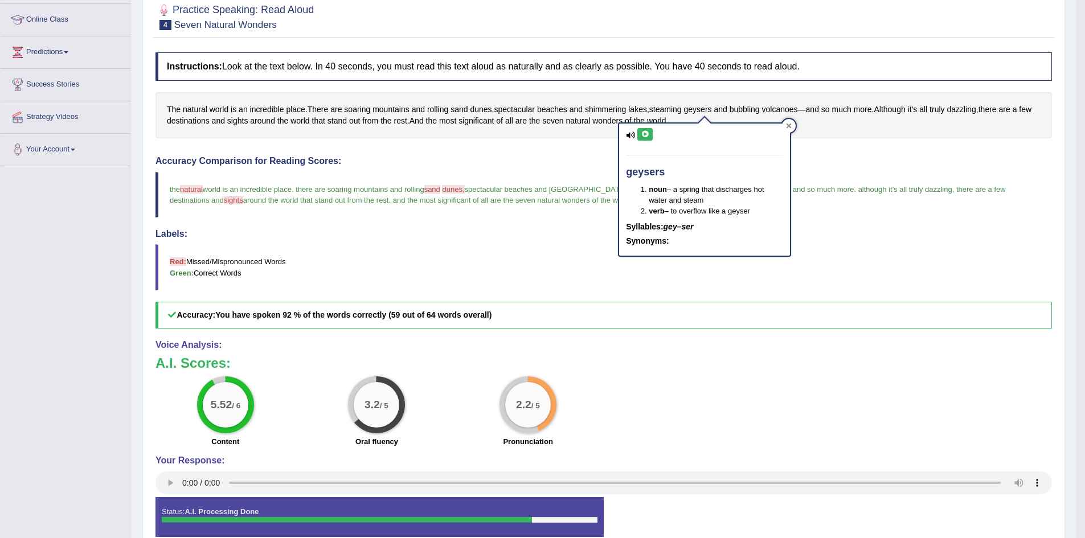
click at [788, 125] on icon at bounding box center [789, 126] width 5 height 5
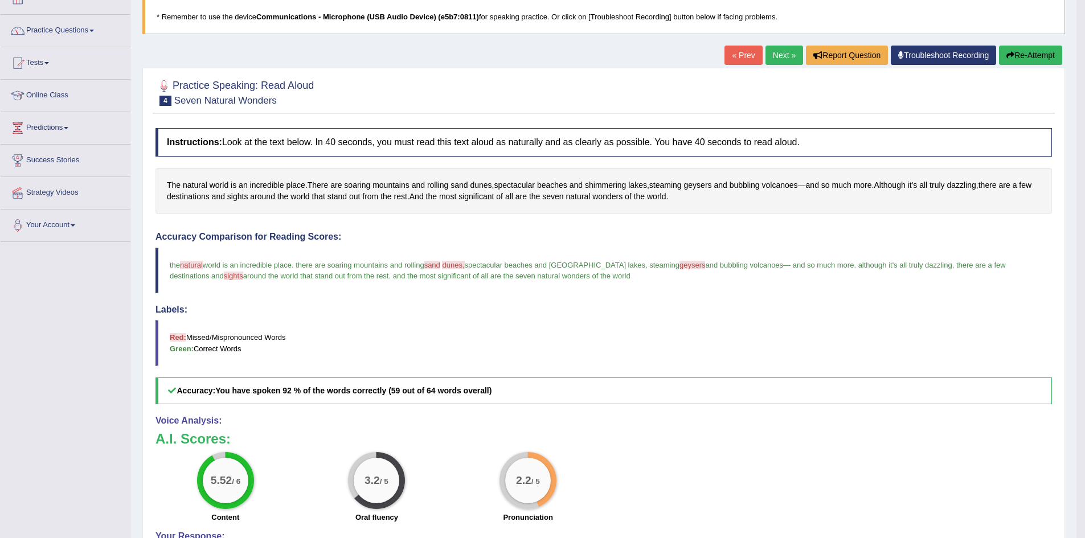
scroll to position [0, 0]
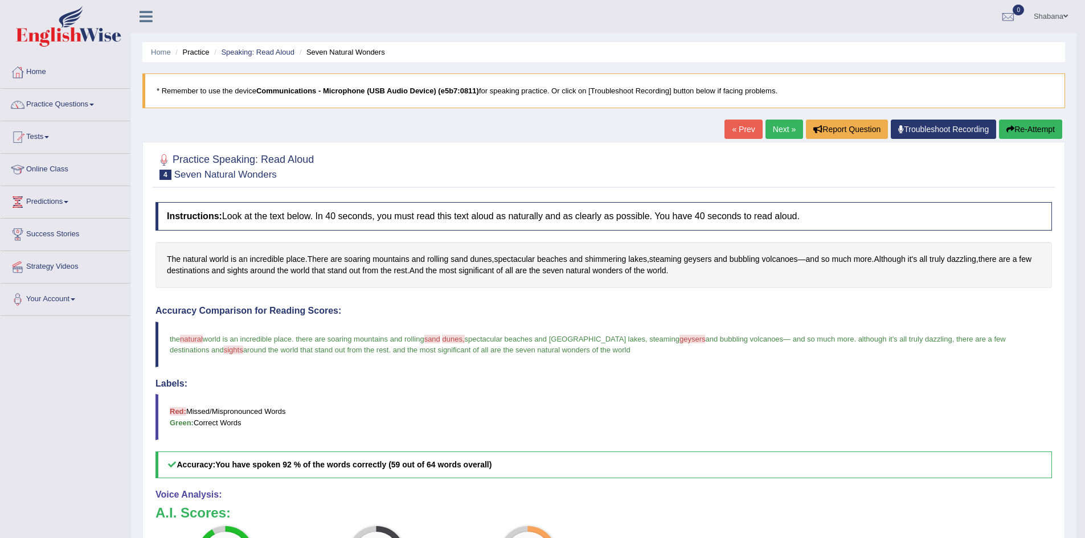
click at [784, 125] on link "Next »" at bounding box center [785, 129] width 38 height 19
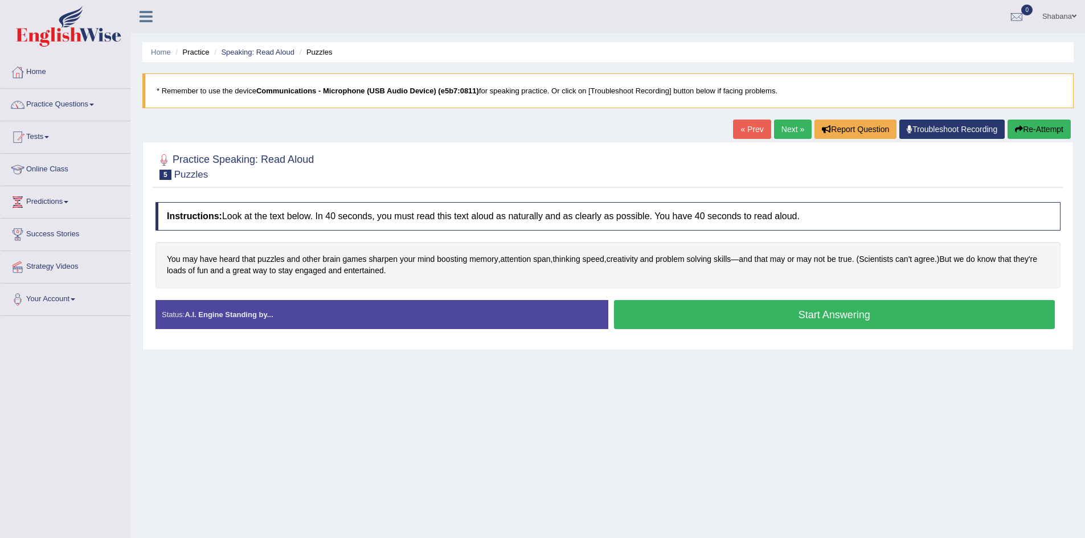
click at [837, 310] on button "Start Answering" at bounding box center [834, 314] width 441 height 29
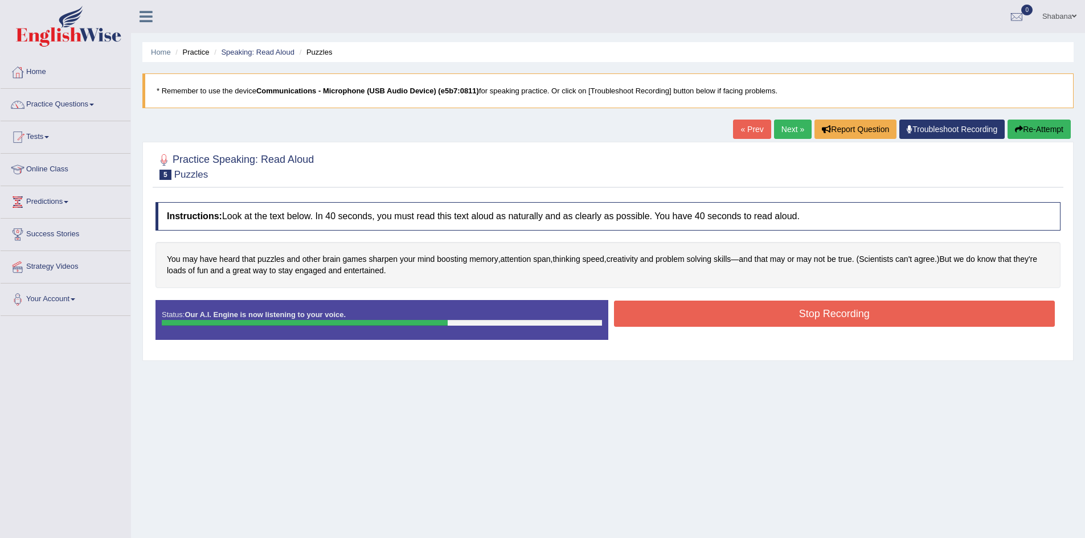
click at [751, 316] on button "Stop Recording" at bounding box center [834, 314] width 441 height 26
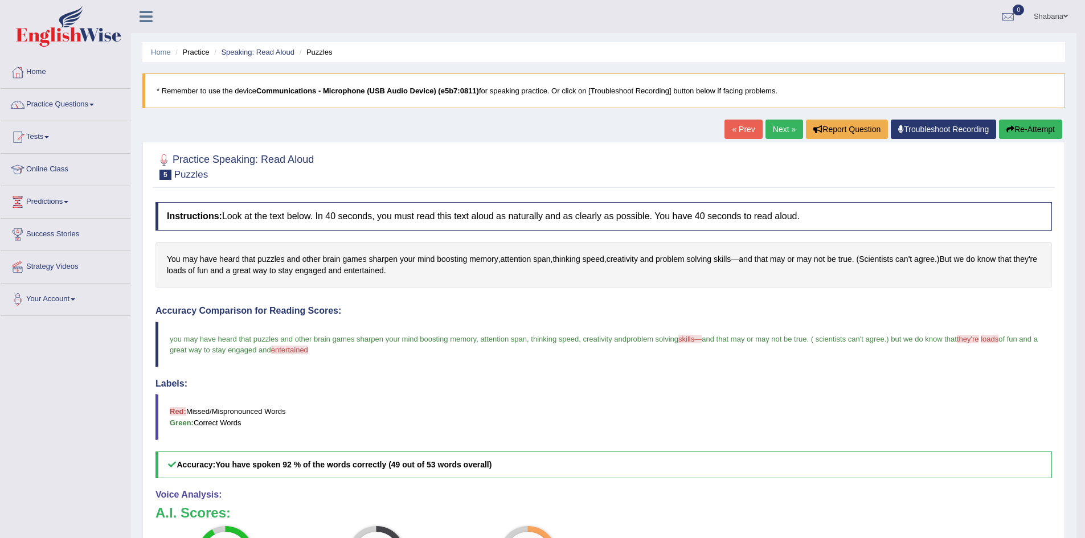
click at [784, 126] on link "Next »" at bounding box center [785, 129] width 38 height 19
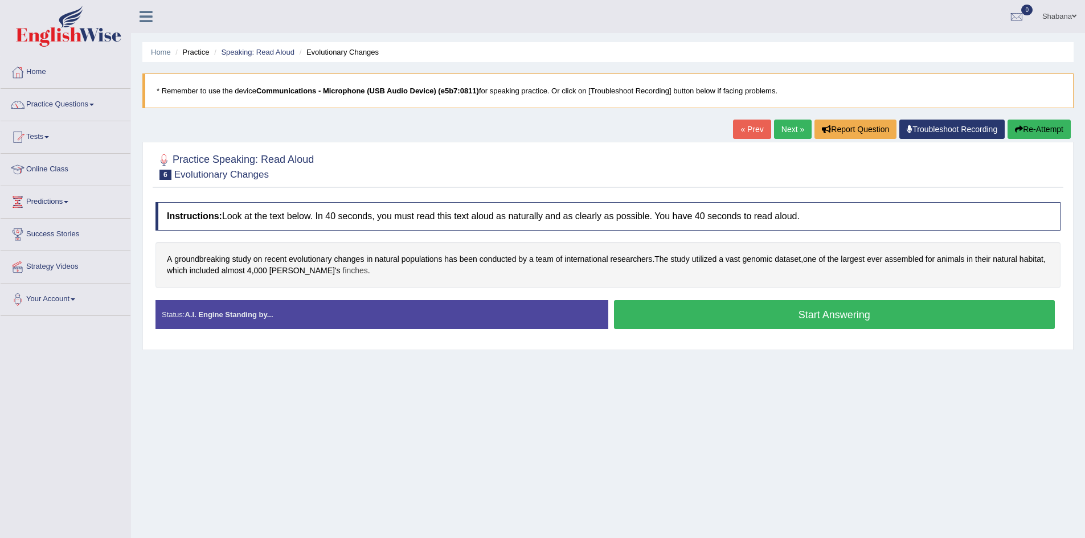
click at [343, 274] on span "finches" at bounding box center [355, 271] width 25 height 12
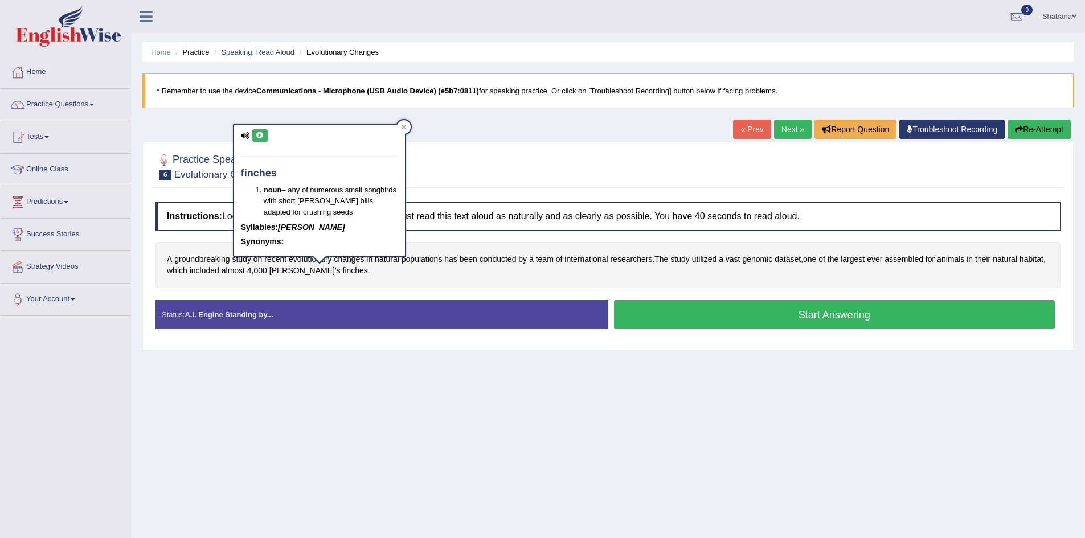
click at [262, 137] on icon at bounding box center [260, 135] width 9 height 7
click at [347, 444] on div "Home Practice Speaking: Read Aloud Evolutionary Changes * Remember to use the d…" at bounding box center [608, 285] width 954 height 570
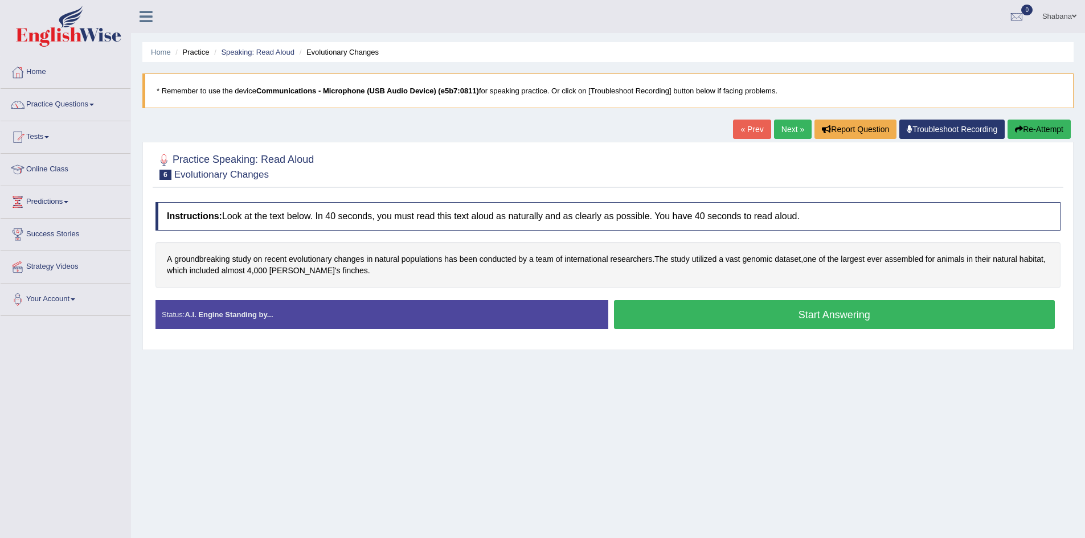
click at [793, 315] on button "Start Answering" at bounding box center [834, 314] width 441 height 29
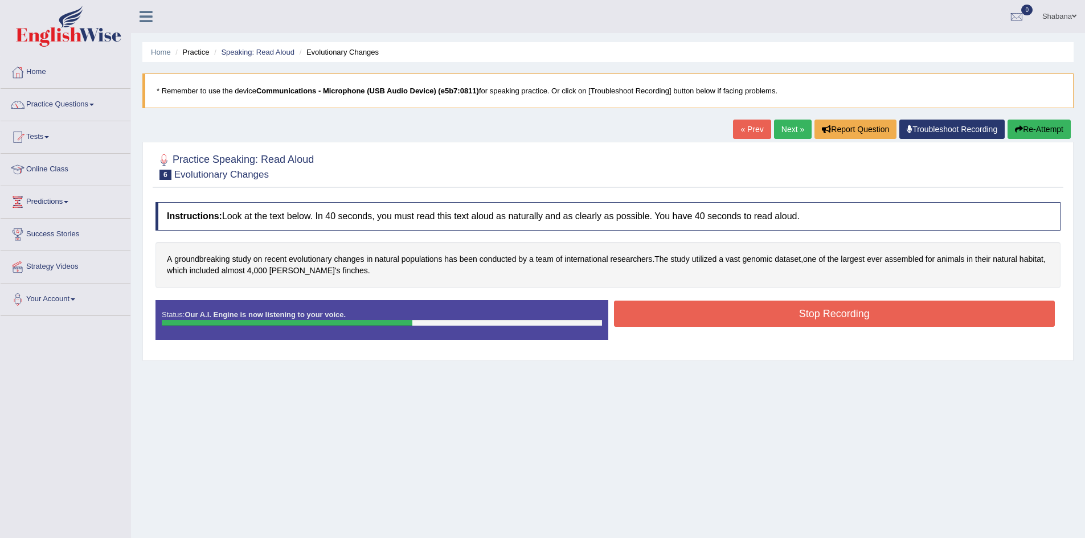
click at [791, 308] on button "Stop Recording" at bounding box center [834, 314] width 441 height 26
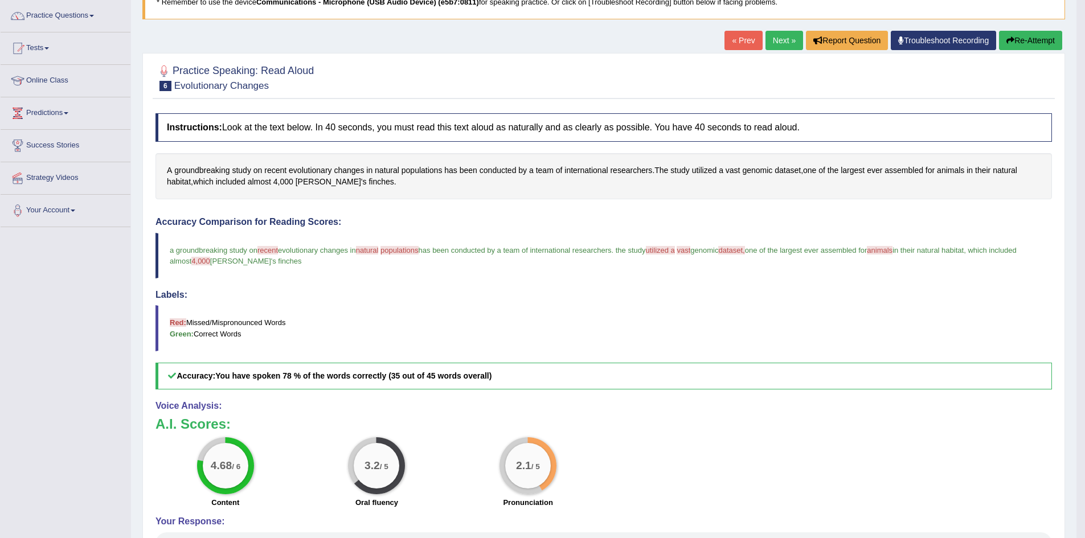
scroll to position [114, 0]
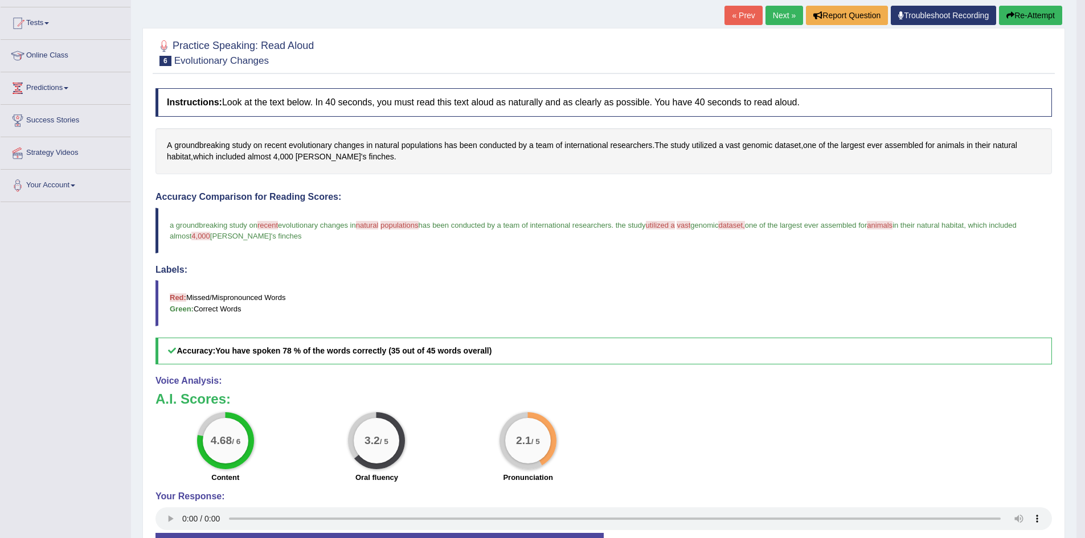
click at [775, 14] on link "Next »" at bounding box center [785, 15] width 38 height 19
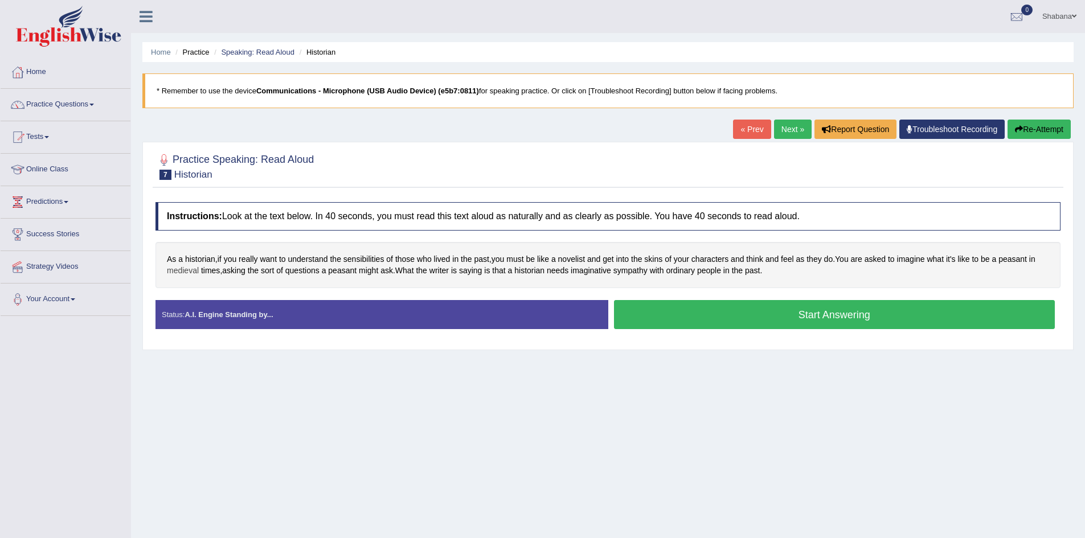
click at [187, 274] on span "medieval" at bounding box center [183, 271] width 32 height 12
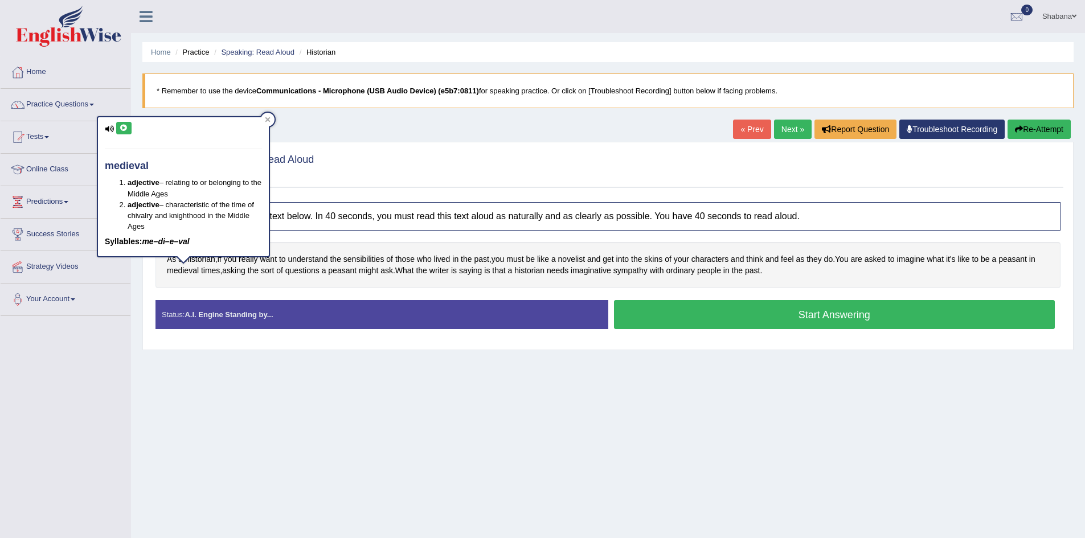
click at [121, 129] on icon at bounding box center [124, 128] width 9 height 7
click at [223, 404] on div "Home Practice Speaking: Read Aloud Historian * Remember to use the device Commu…" at bounding box center [608, 285] width 954 height 570
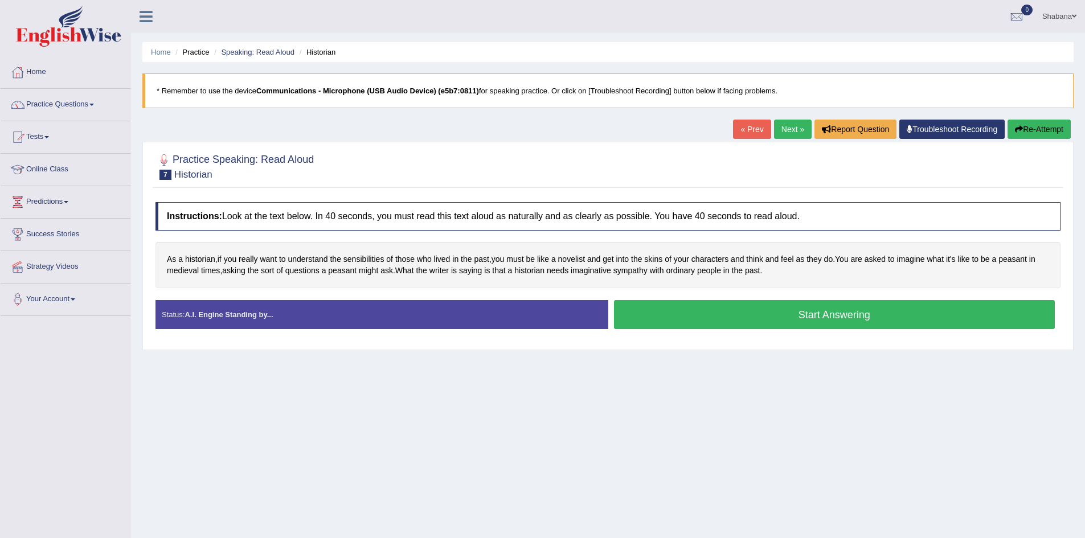
click at [715, 317] on button "Start Answering" at bounding box center [834, 314] width 441 height 29
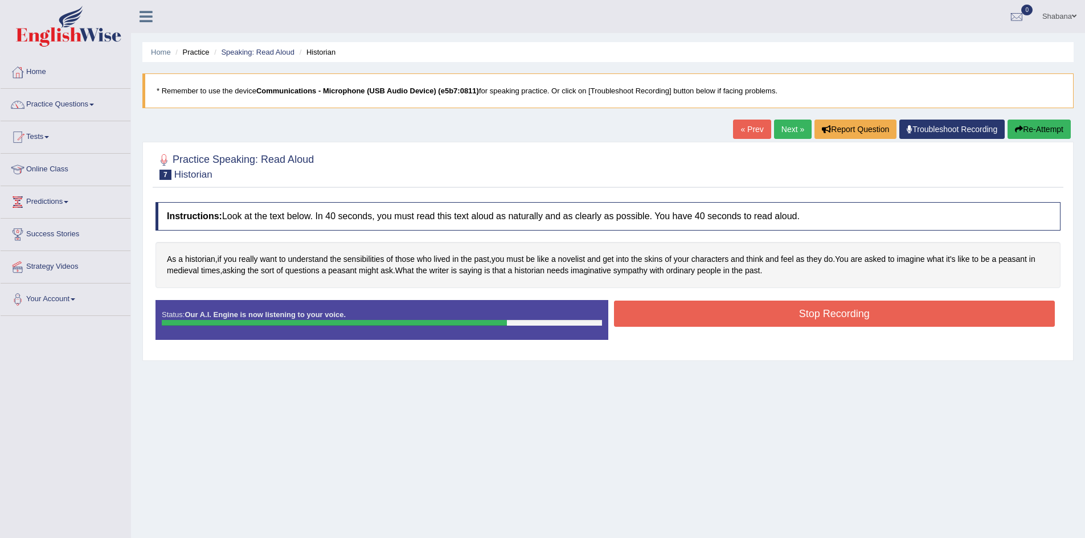
click at [765, 317] on button "Stop Recording" at bounding box center [834, 314] width 441 height 26
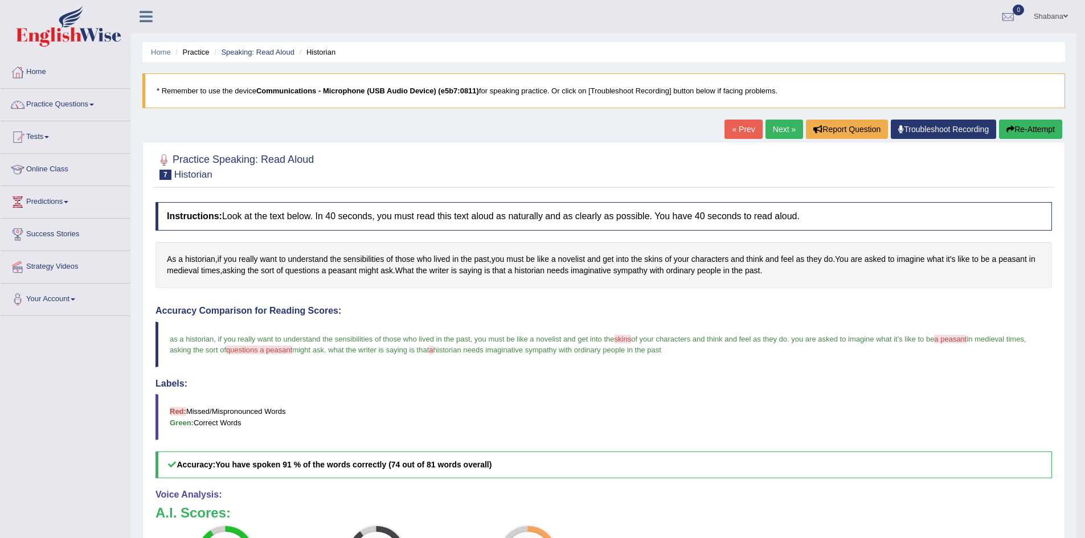
click at [779, 132] on link "Next »" at bounding box center [785, 129] width 38 height 19
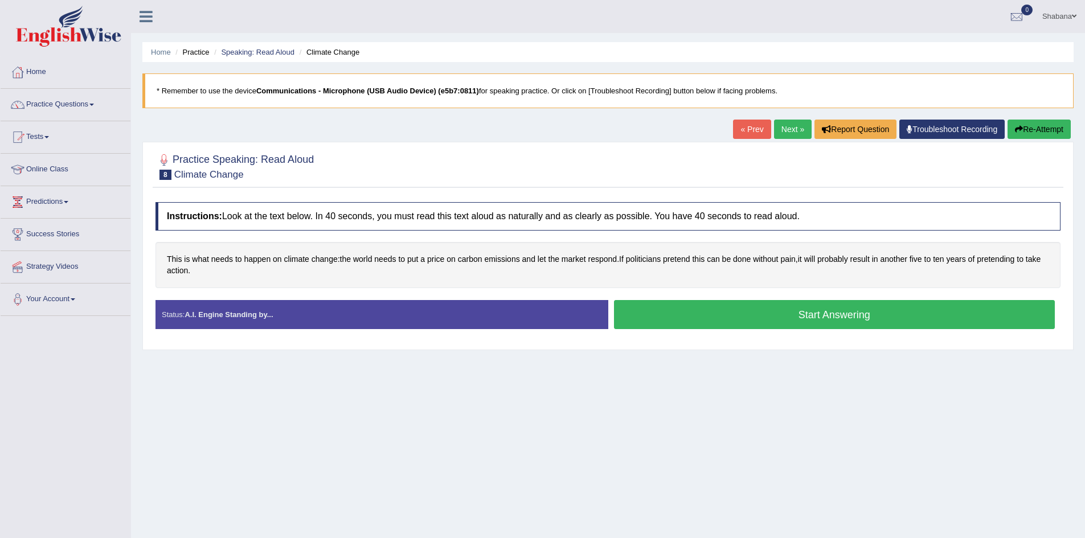
click at [816, 316] on button "Start Answering" at bounding box center [834, 314] width 441 height 29
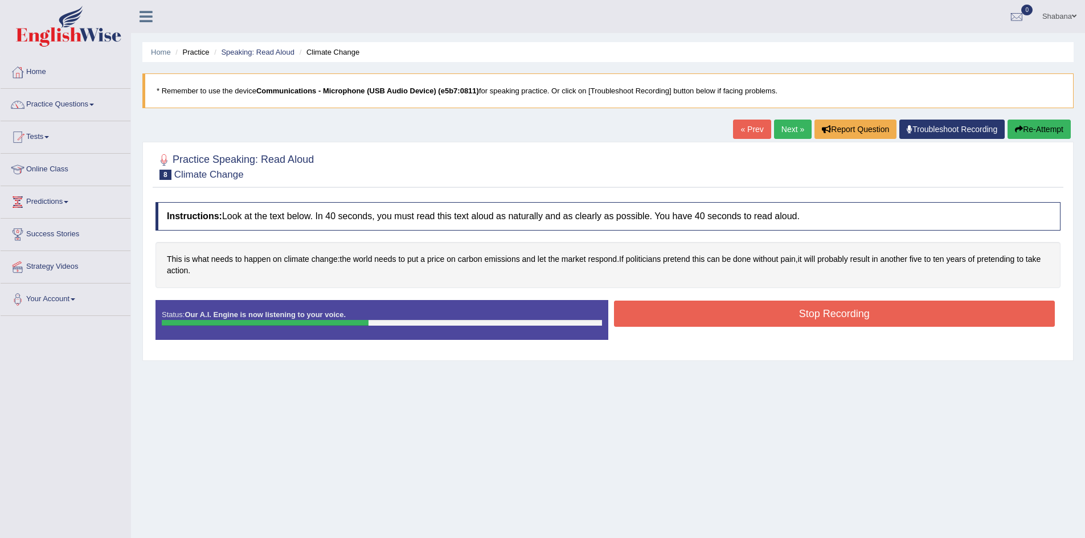
click at [785, 304] on button "Stop Recording" at bounding box center [834, 314] width 441 height 26
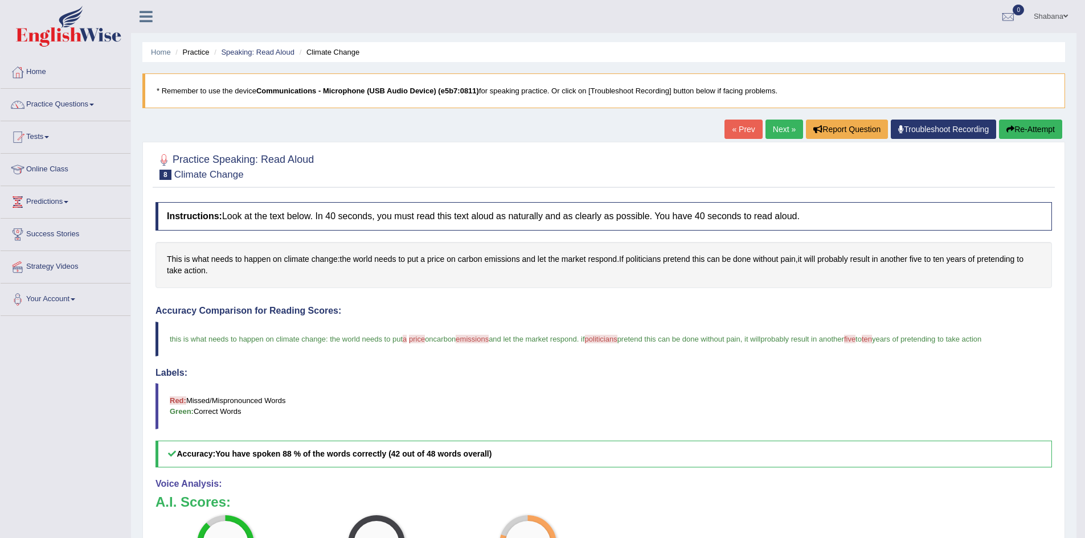
click at [780, 128] on link "Next »" at bounding box center [785, 129] width 38 height 19
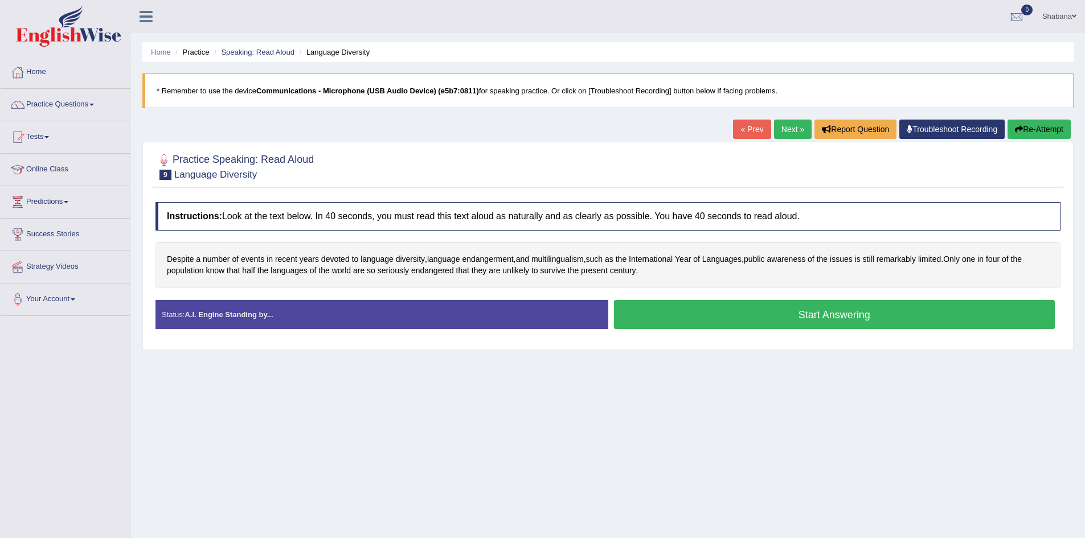
click at [793, 303] on button "Start Answering" at bounding box center [834, 314] width 441 height 29
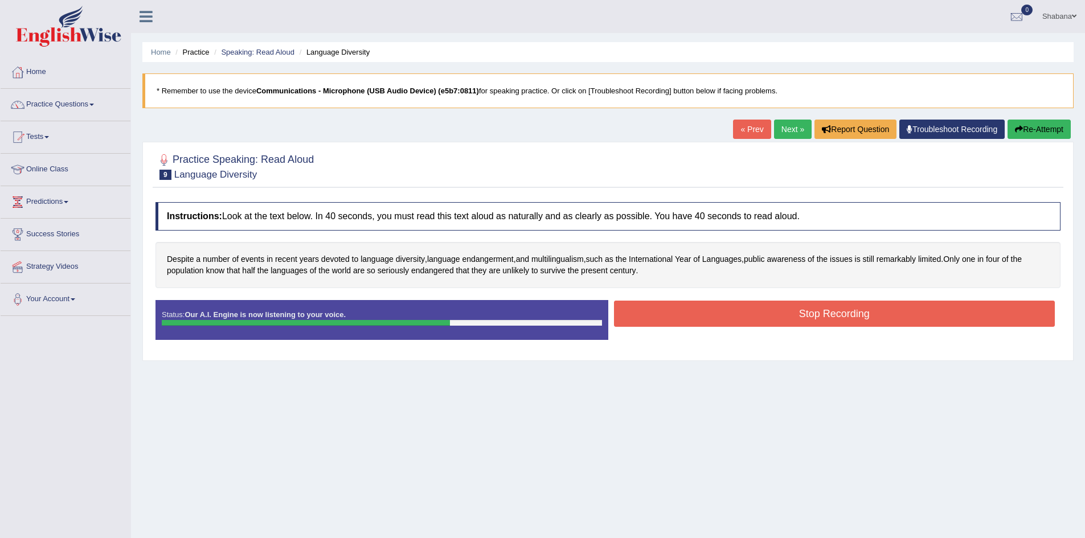
click at [812, 317] on button "Stop Recording" at bounding box center [834, 314] width 441 height 26
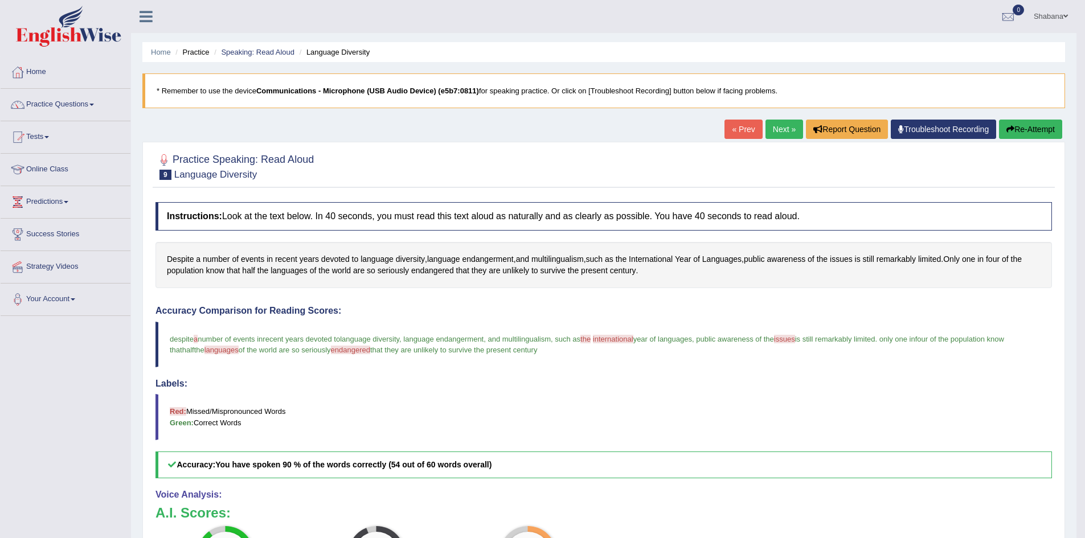
click at [789, 128] on link "Next »" at bounding box center [785, 129] width 38 height 19
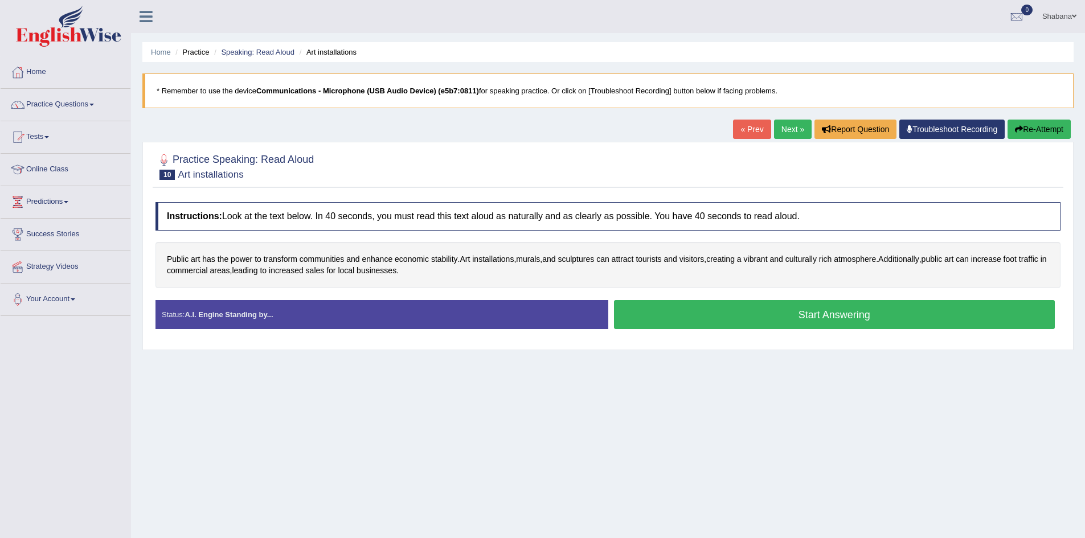
click at [874, 314] on button "Start Answering" at bounding box center [834, 314] width 441 height 29
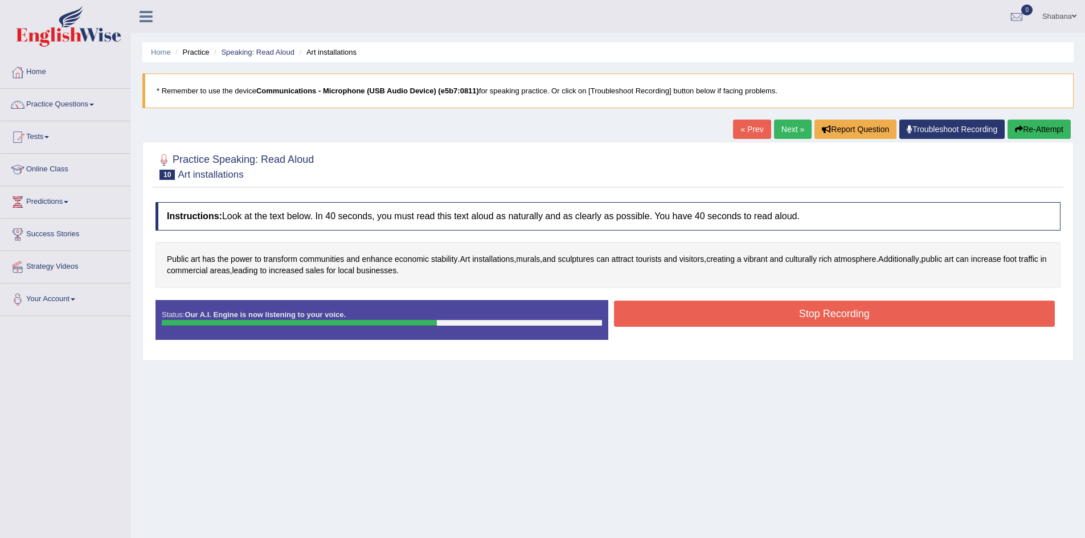
click at [869, 317] on button "Stop Recording" at bounding box center [834, 314] width 441 height 26
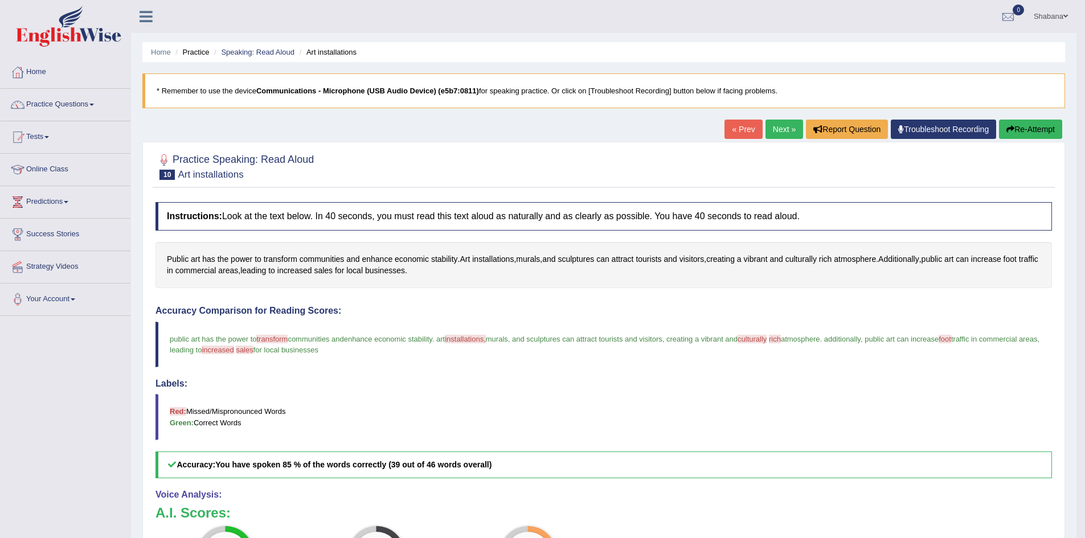
click at [782, 127] on link "Next »" at bounding box center [785, 129] width 38 height 19
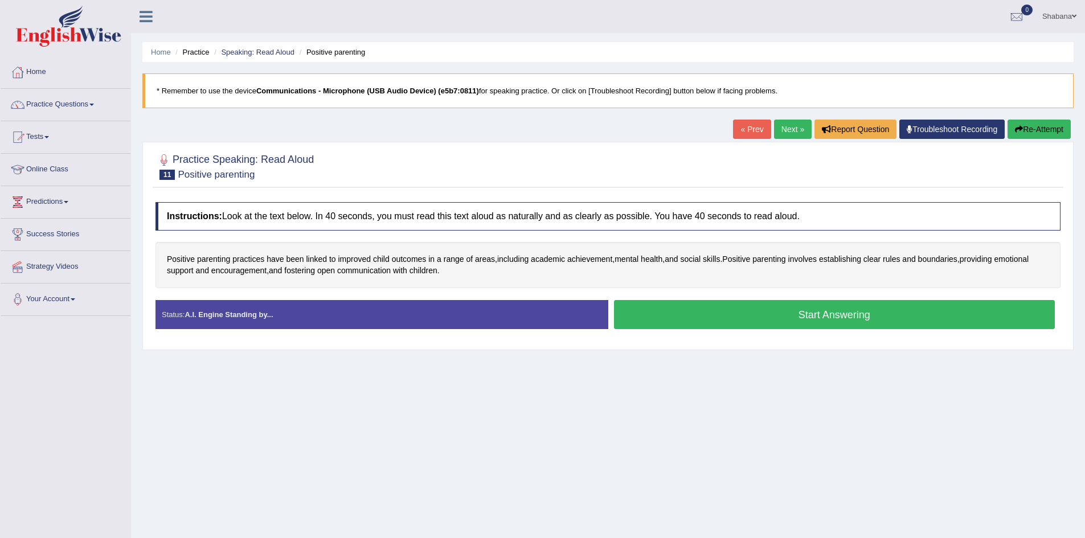
click at [743, 314] on button "Start Answering" at bounding box center [834, 314] width 441 height 29
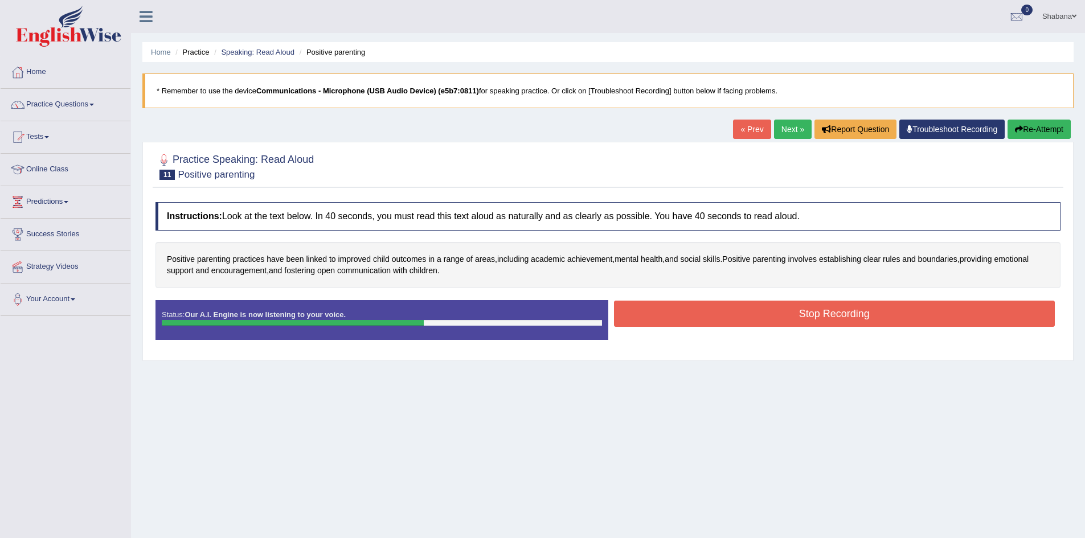
click at [829, 310] on button "Stop Recording" at bounding box center [834, 314] width 441 height 26
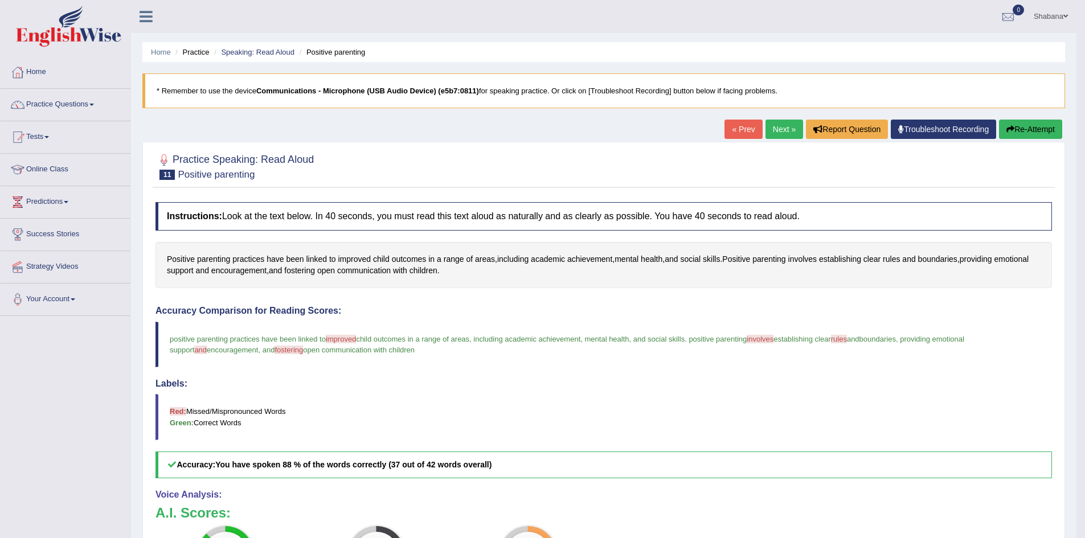
click at [774, 132] on link "Next »" at bounding box center [785, 129] width 38 height 19
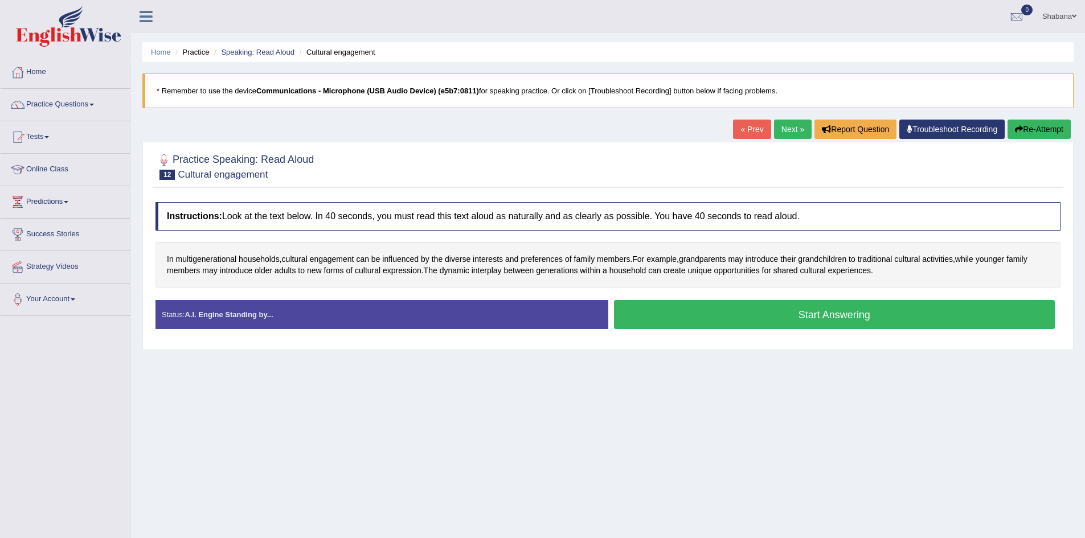
click at [796, 314] on button "Start Answering" at bounding box center [834, 314] width 441 height 29
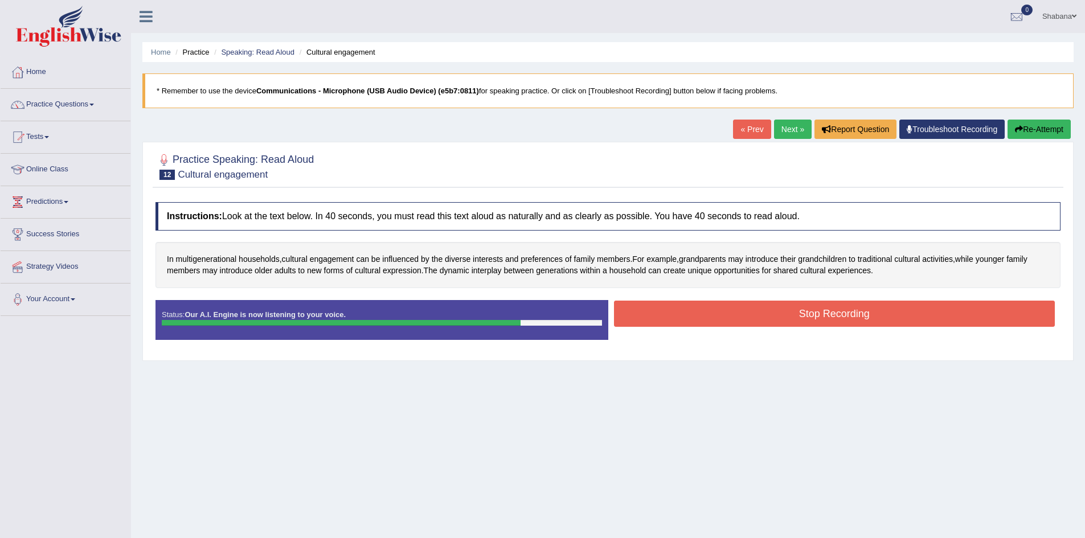
click at [787, 315] on button "Stop Recording" at bounding box center [834, 314] width 441 height 26
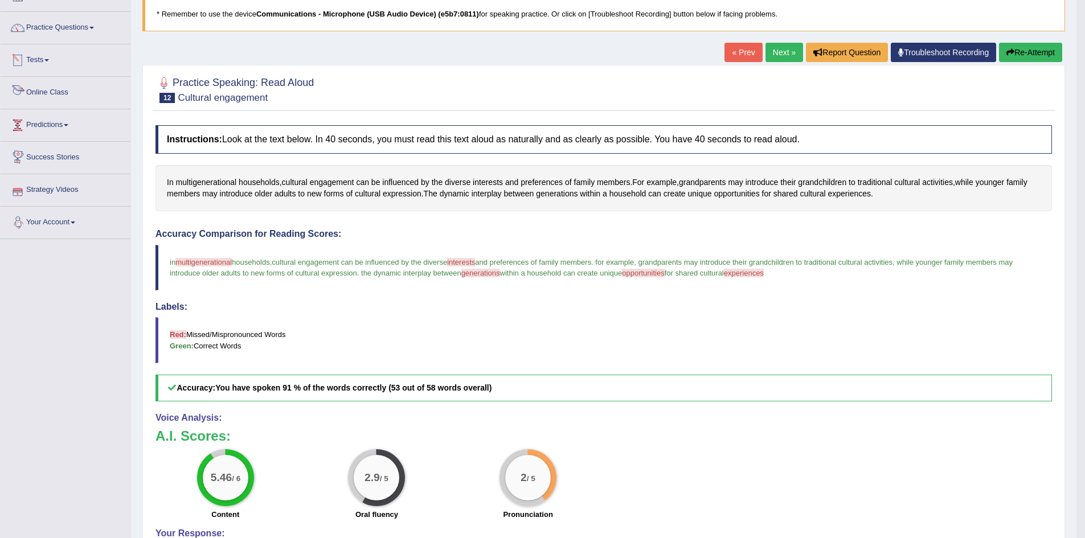
scroll to position [57, 0]
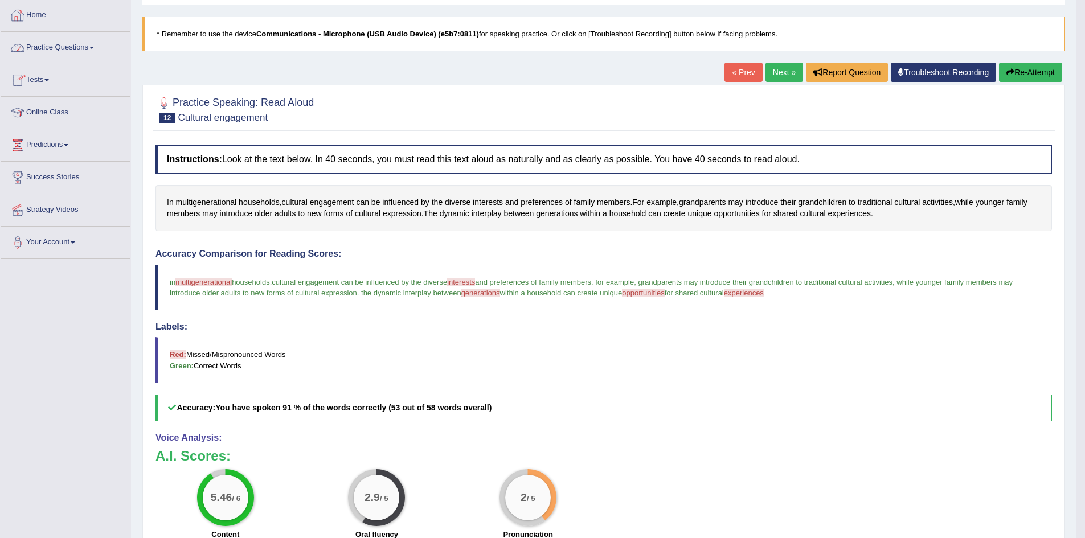
click at [92, 48] on link "Practice Questions" at bounding box center [66, 46] width 130 height 28
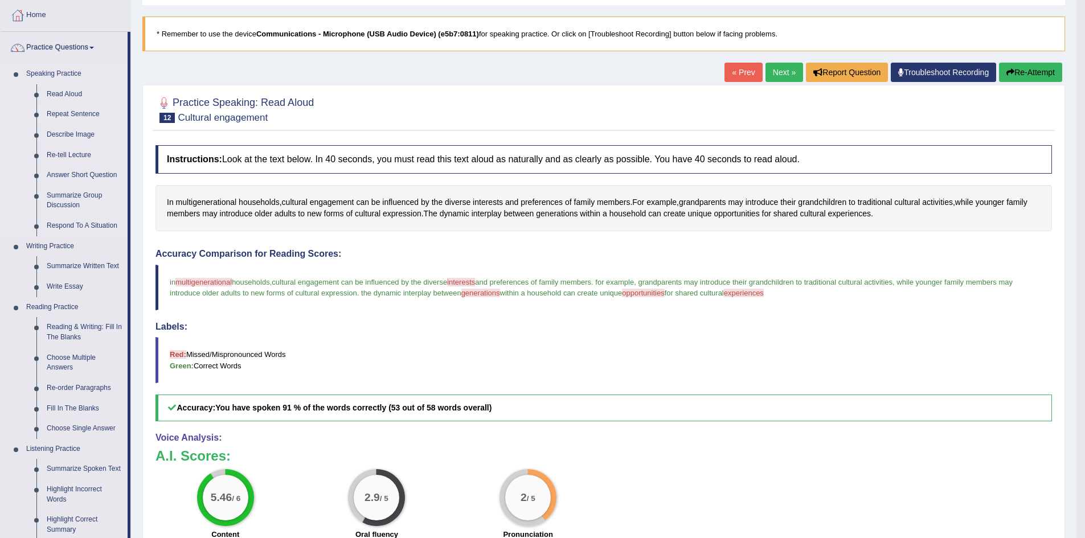
click at [75, 115] on link "Repeat Sentence" at bounding box center [85, 114] width 86 height 21
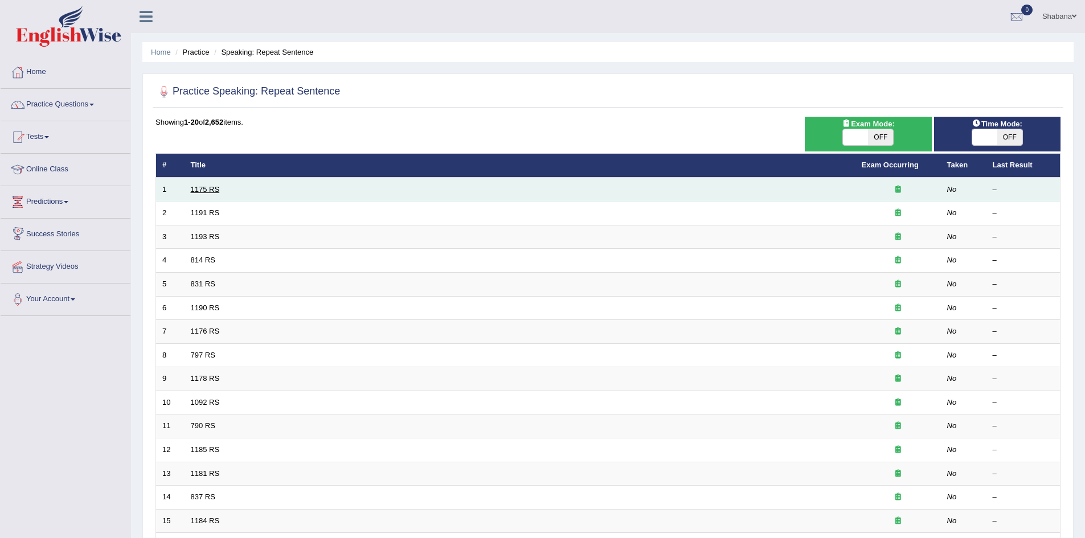
click at [205, 189] on link "1175 RS" at bounding box center [205, 189] width 29 height 9
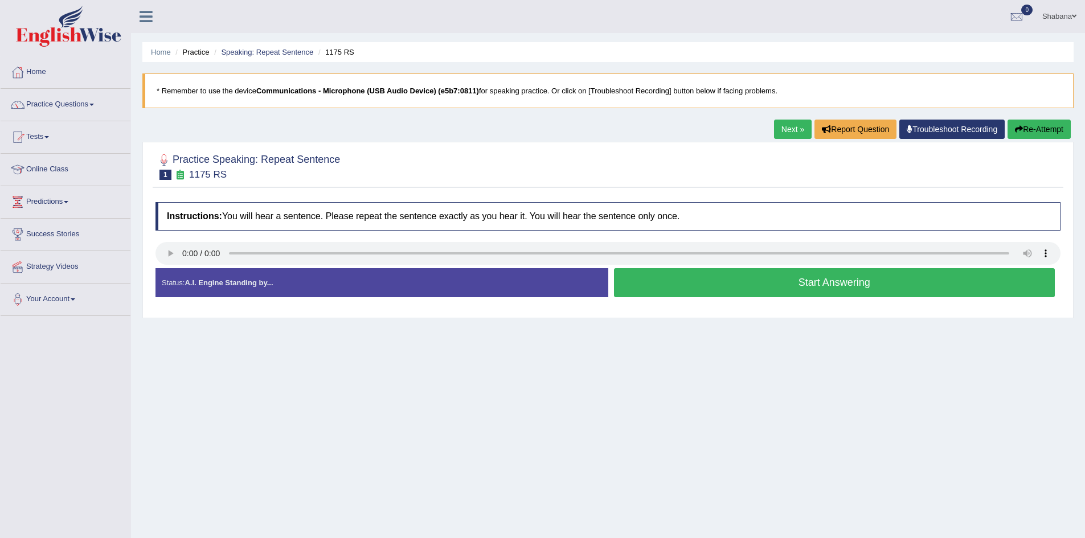
click at [771, 279] on button "Start Answering" at bounding box center [834, 282] width 441 height 29
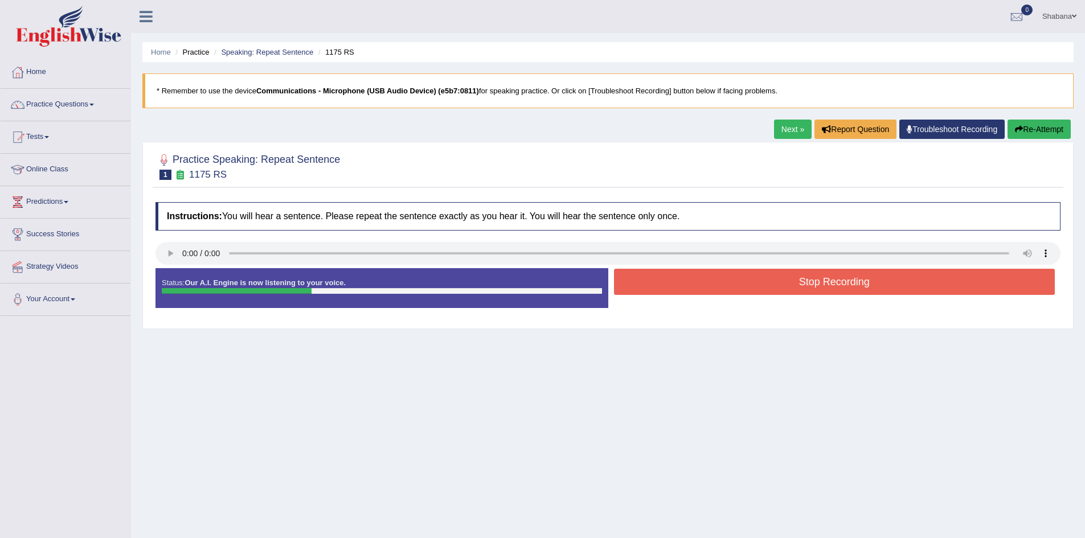
click at [774, 284] on button "Stop Recording" at bounding box center [834, 282] width 441 height 26
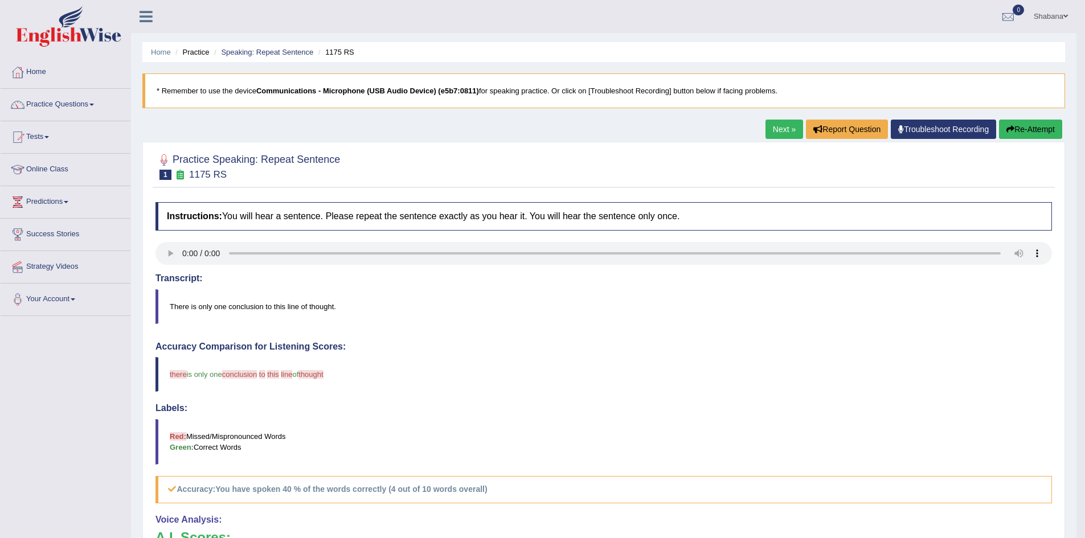
click at [782, 130] on link "Next »" at bounding box center [785, 129] width 38 height 19
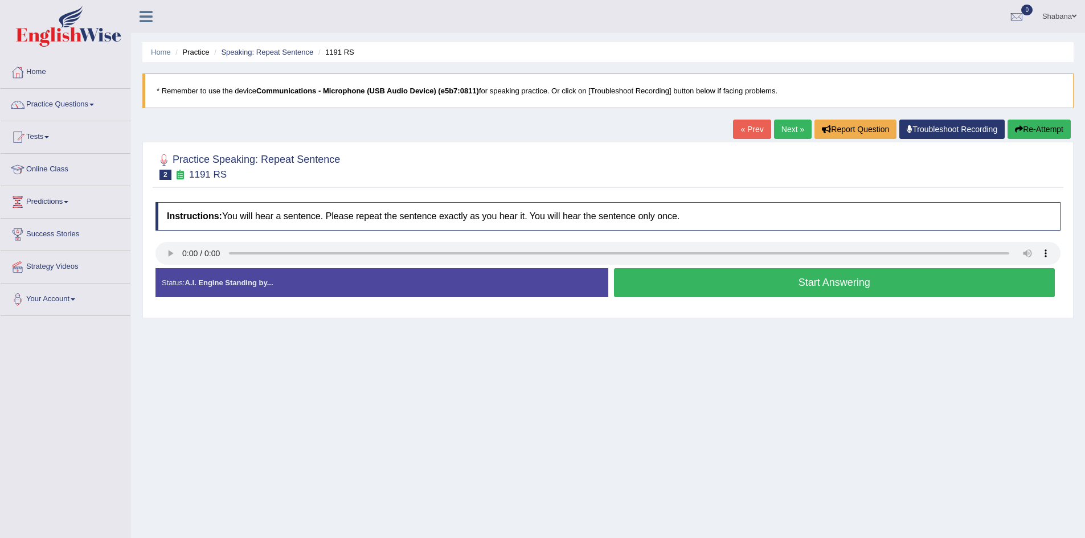
click at [785, 283] on button "Start Answering" at bounding box center [834, 282] width 441 height 29
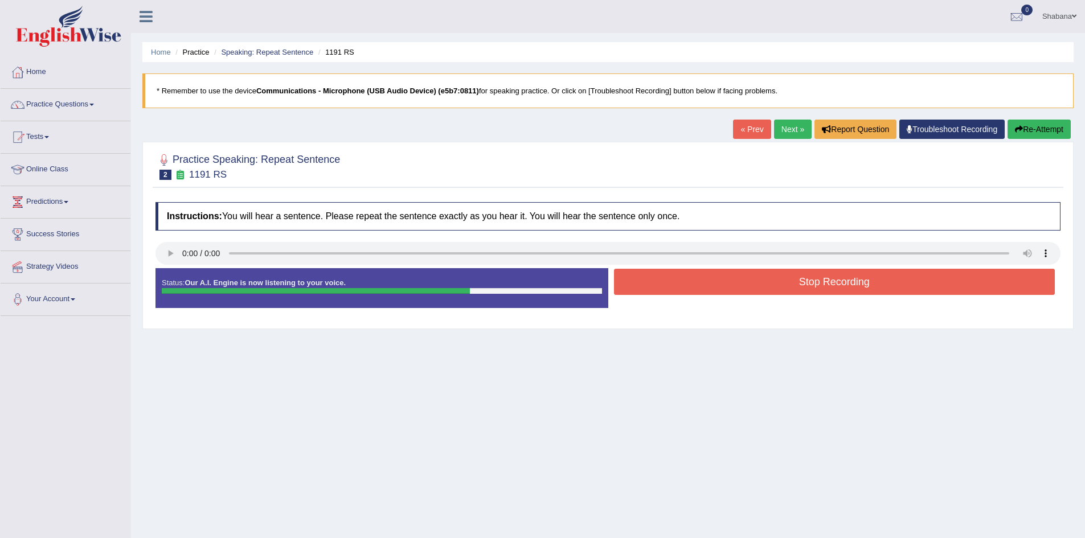
click at [869, 284] on button "Stop Recording" at bounding box center [834, 282] width 441 height 26
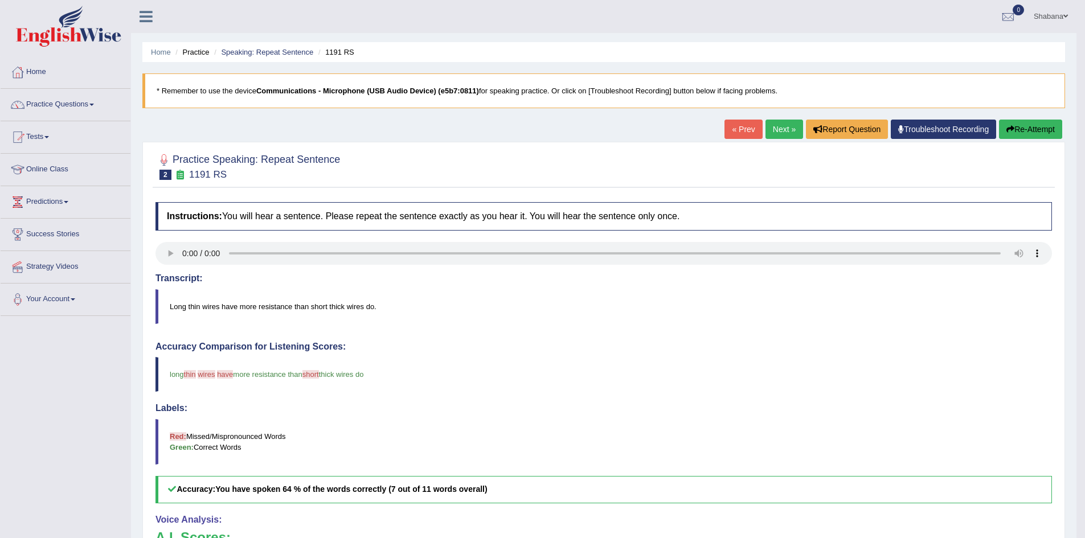
click at [774, 127] on link "Next »" at bounding box center [785, 129] width 38 height 19
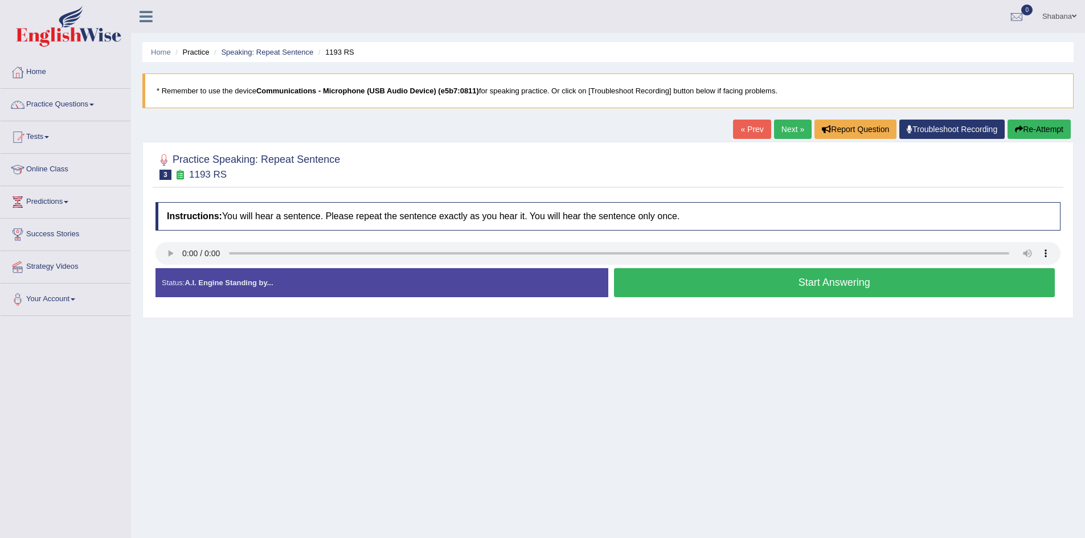
click at [736, 278] on button "Start Answering" at bounding box center [834, 282] width 441 height 29
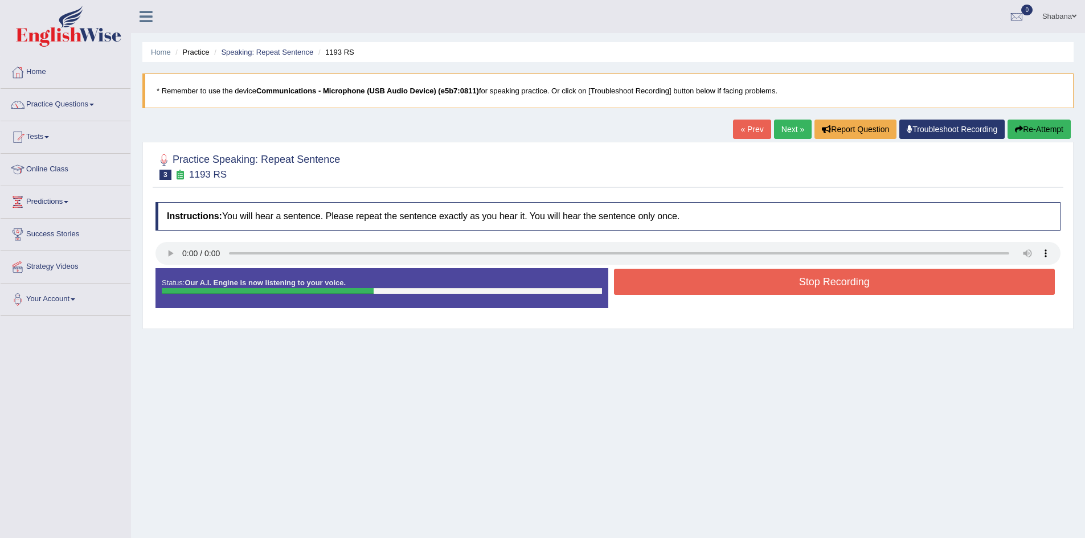
click at [821, 291] on button "Stop Recording" at bounding box center [834, 282] width 441 height 26
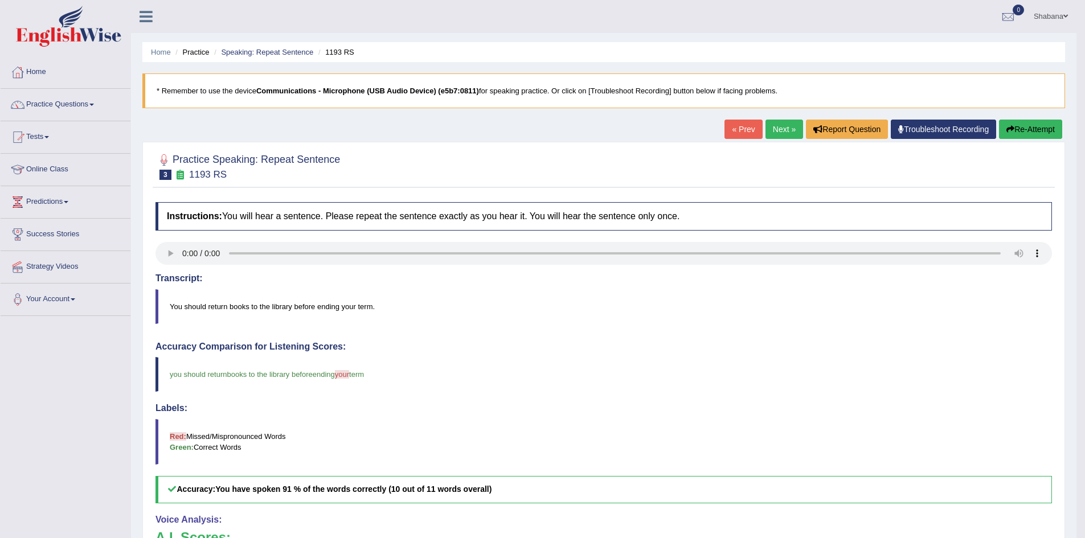
click at [785, 127] on link "Next »" at bounding box center [785, 129] width 38 height 19
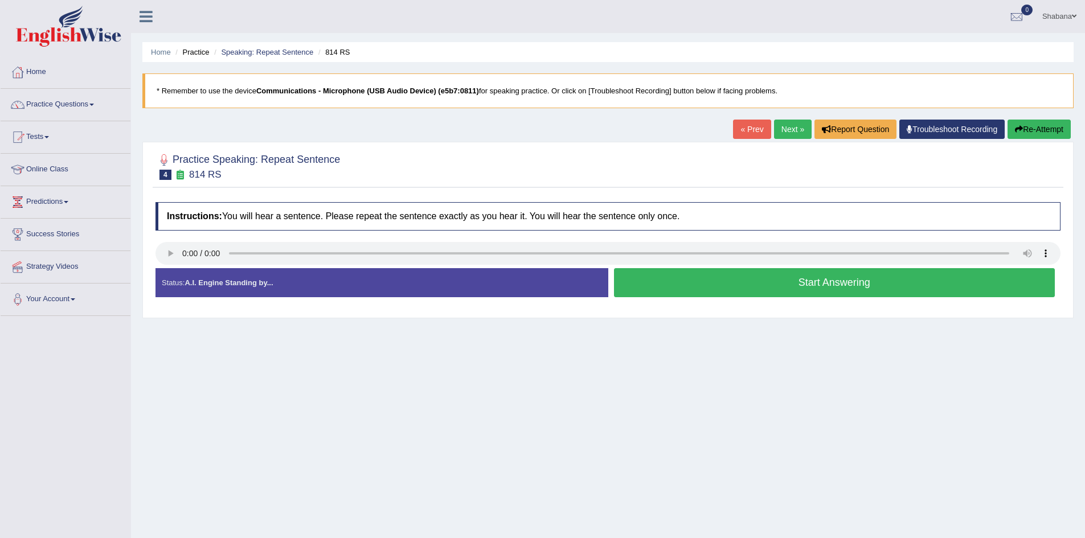
click at [785, 284] on button "Start Answering" at bounding box center [834, 282] width 441 height 29
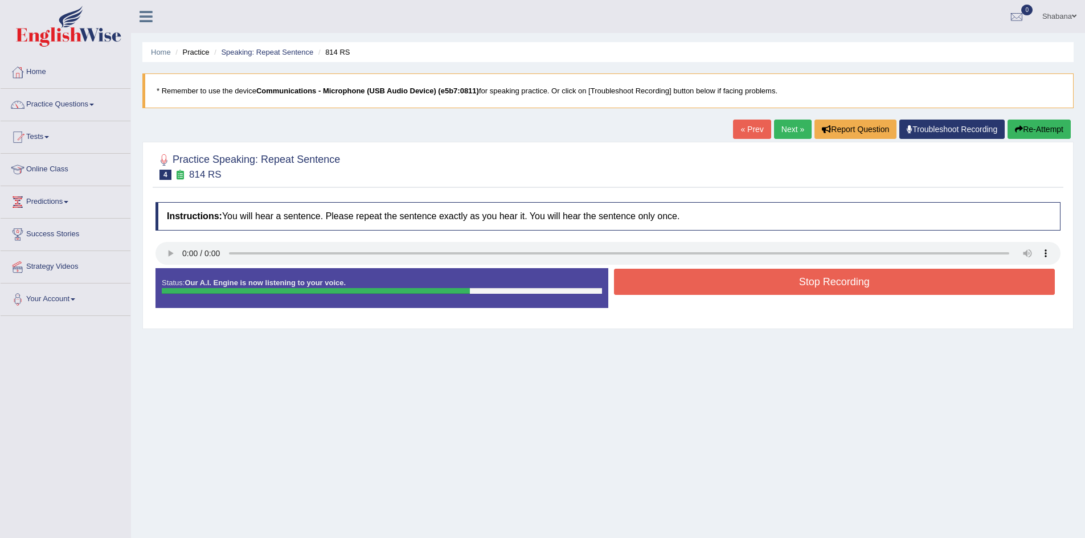
click at [841, 281] on button "Stop Recording" at bounding box center [834, 282] width 441 height 26
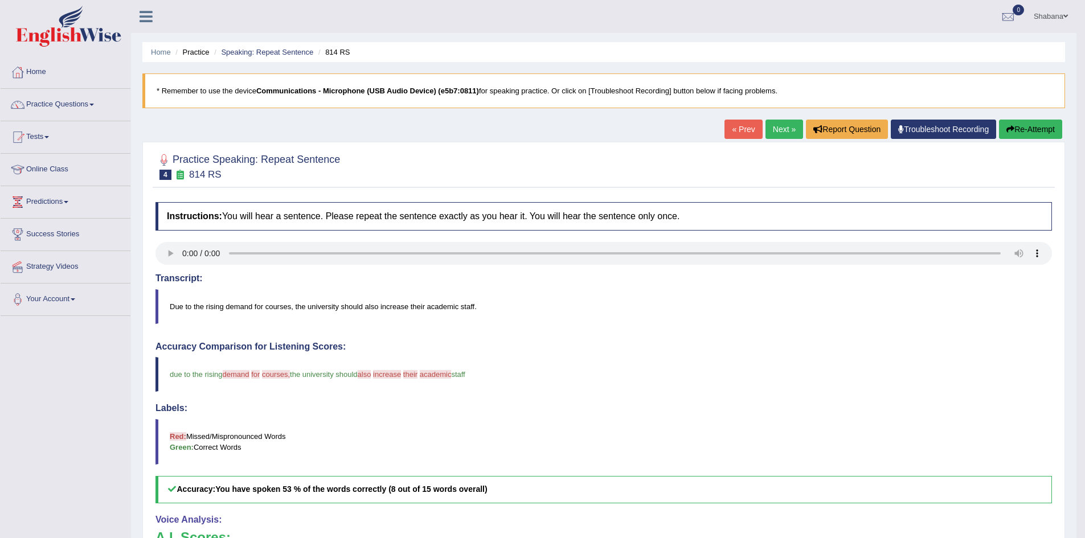
click at [785, 132] on link "Next »" at bounding box center [785, 129] width 38 height 19
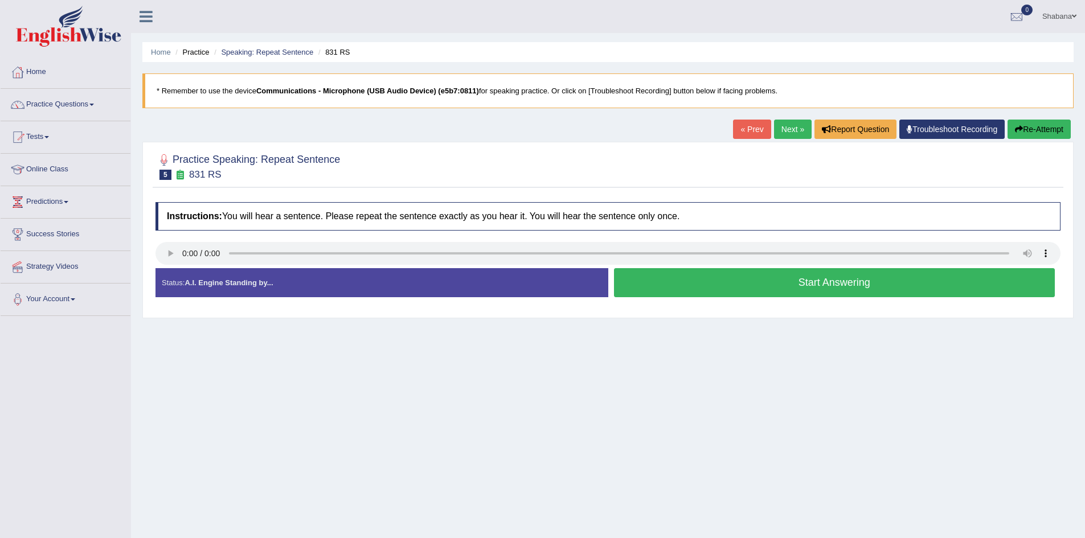
click at [774, 287] on button "Start Answering" at bounding box center [834, 282] width 441 height 29
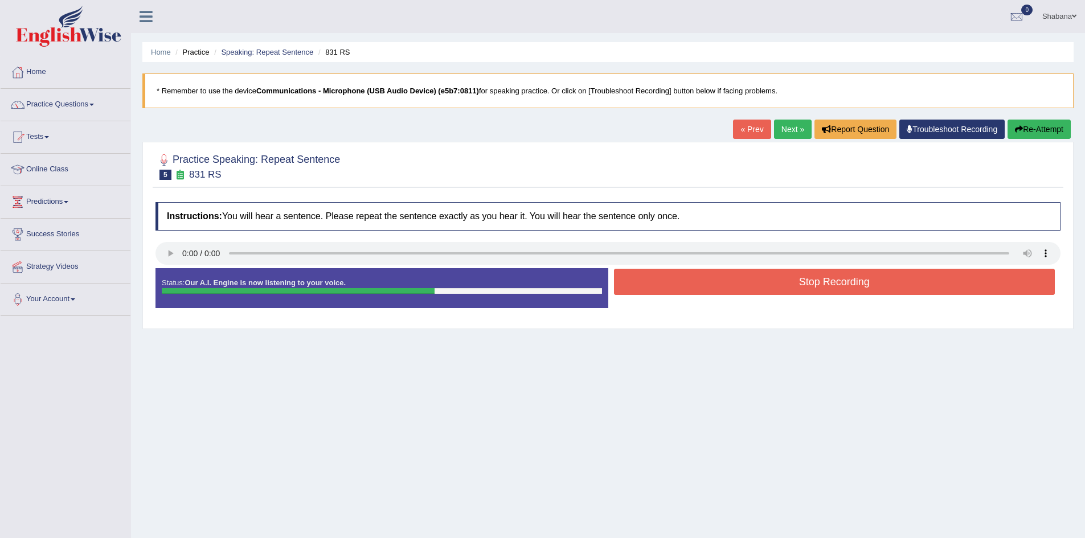
click at [825, 281] on button "Stop Recording" at bounding box center [834, 282] width 441 height 26
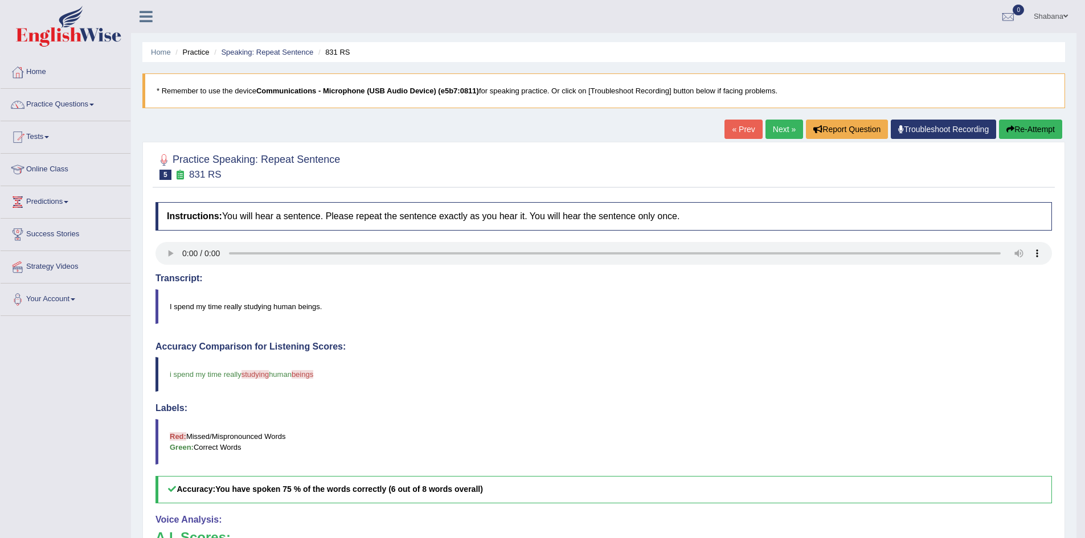
click at [778, 129] on link "Next »" at bounding box center [785, 129] width 38 height 19
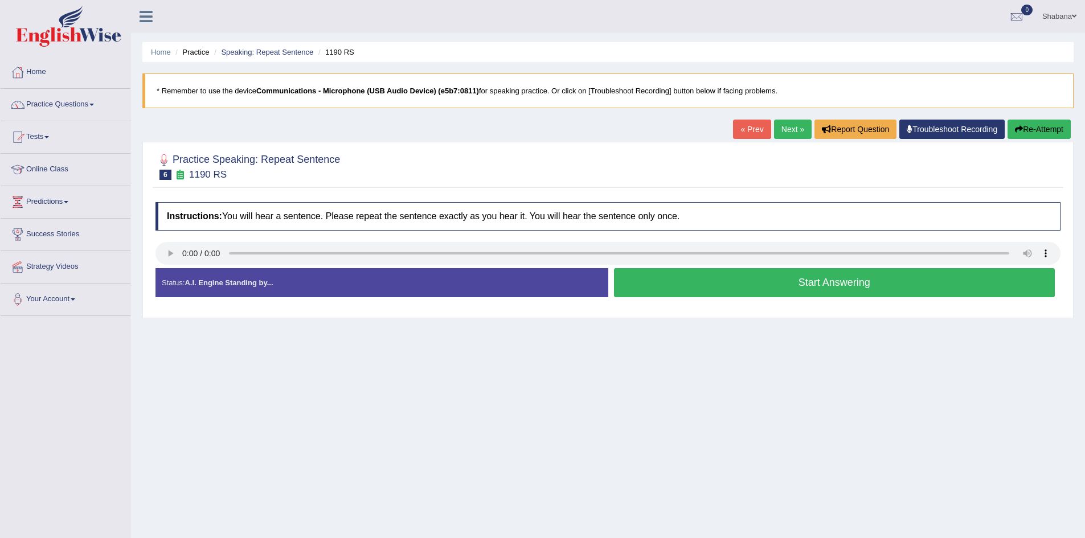
click at [272, 374] on div "Home Practice Speaking: Repeat Sentence 1190 RS * Remember to use the device Co…" at bounding box center [608, 285] width 954 height 570
click at [796, 128] on link "Next »" at bounding box center [793, 129] width 38 height 19
click at [808, 280] on button "Start Answering" at bounding box center [834, 282] width 441 height 29
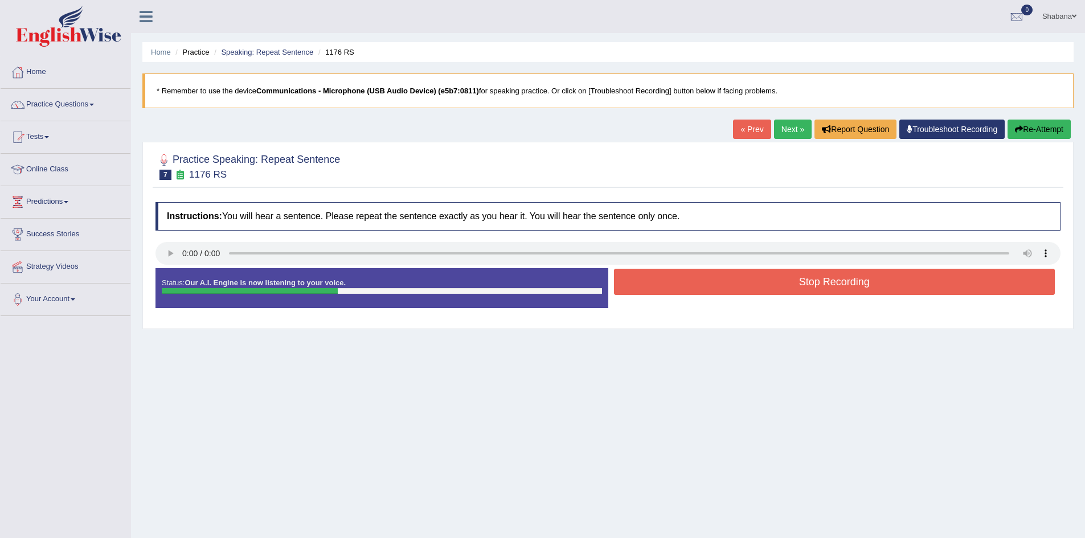
click at [816, 285] on button "Stop Recording" at bounding box center [834, 282] width 441 height 26
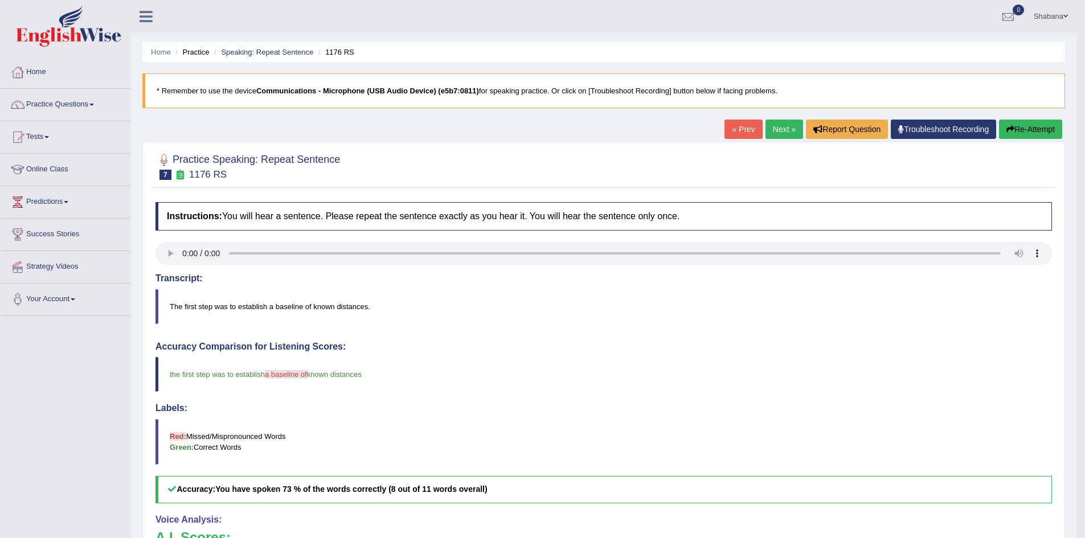
click at [778, 128] on link "Next »" at bounding box center [785, 129] width 38 height 19
click at [779, 126] on link "Next »" at bounding box center [785, 129] width 38 height 19
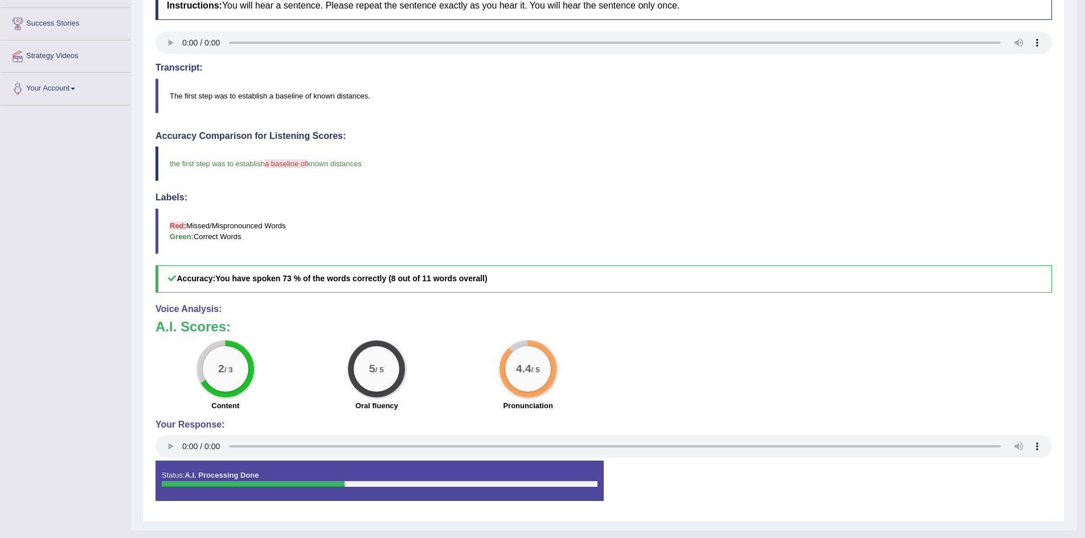
scroll to position [232, 0]
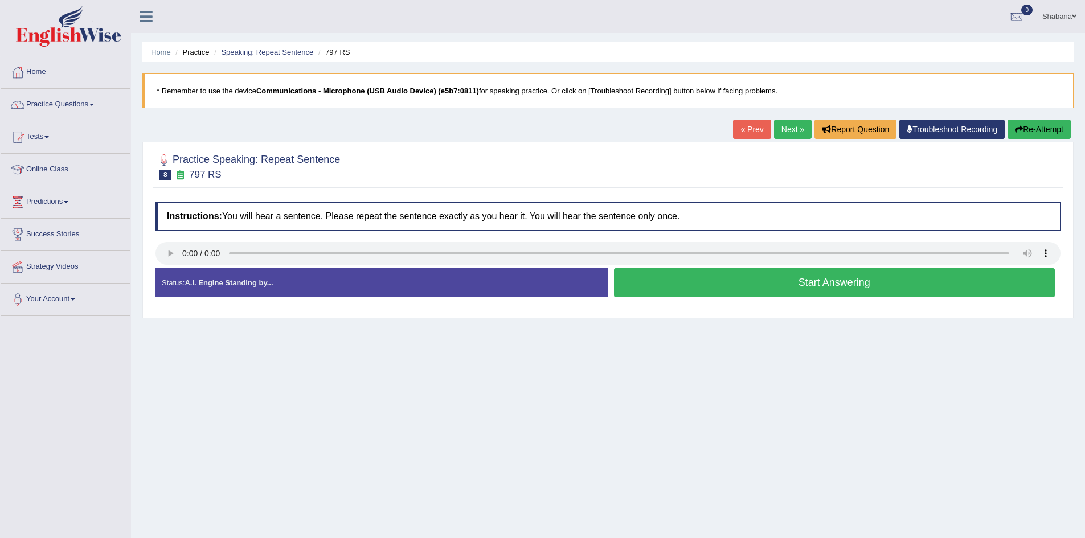
click at [823, 280] on button "Start Answering" at bounding box center [834, 282] width 441 height 29
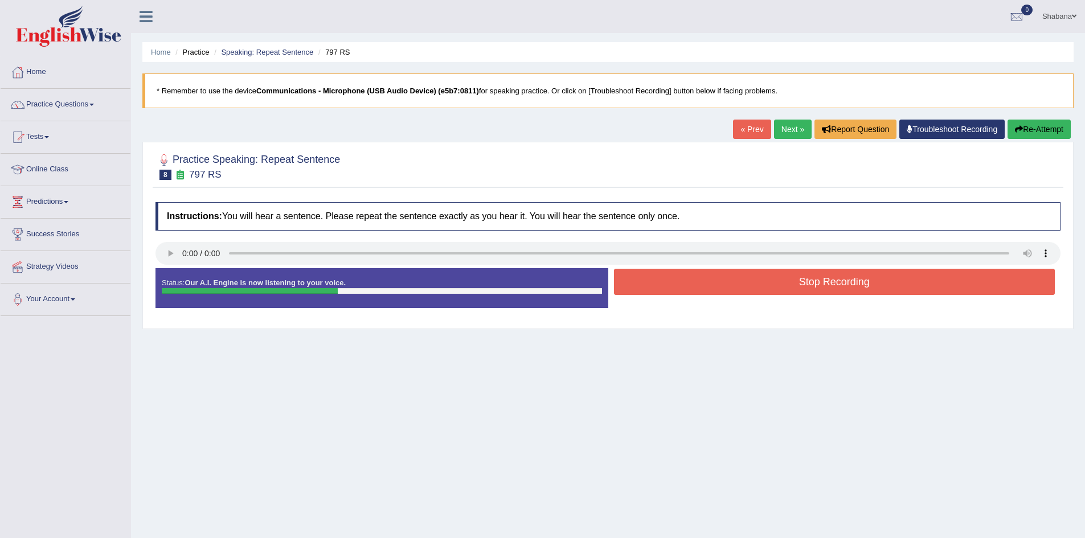
click at [849, 282] on button "Stop Recording" at bounding box center [834, 282] width 441 height 26
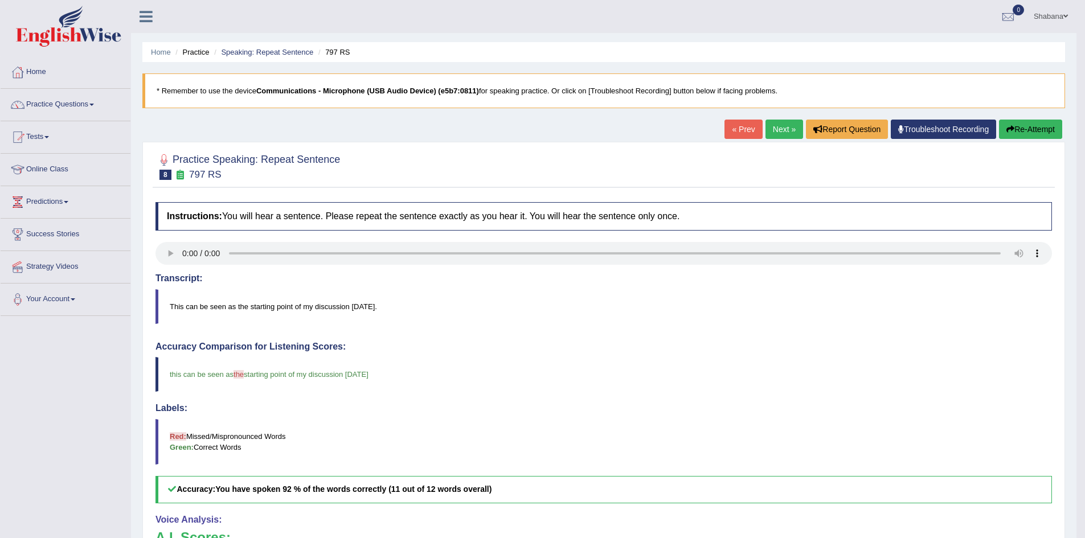
click at [782, 126] on link "Next »" at bounding box center [785, 129] width 38 height 19
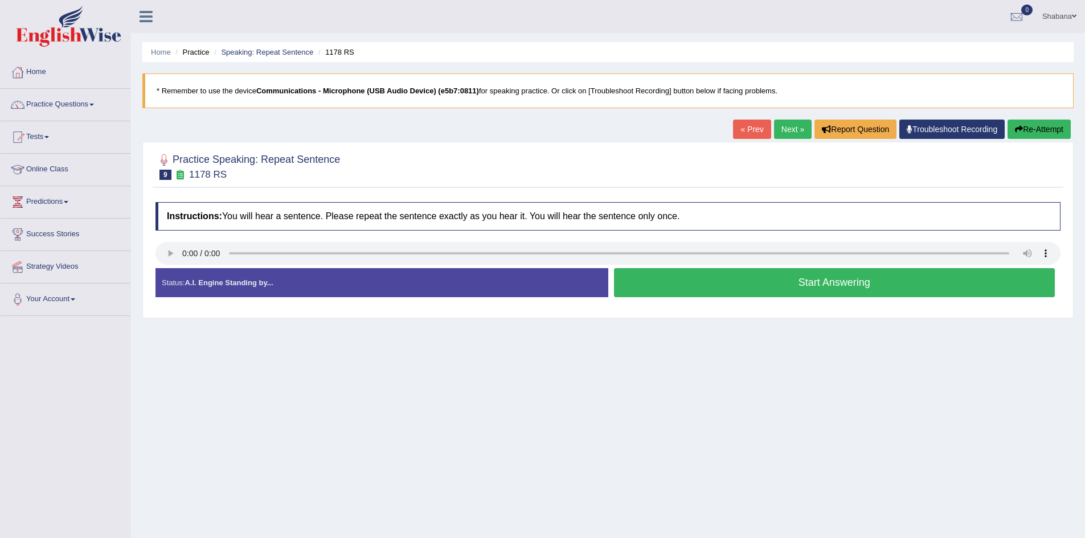
click at [779, 277] on button "Start Answering" at bounding box center [834, 282] width 441 height 29
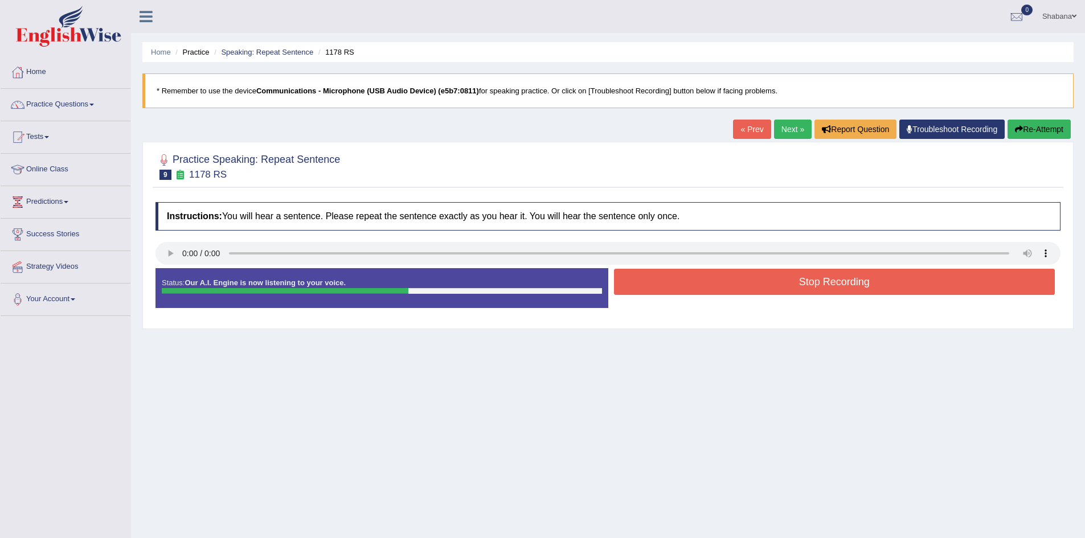
click at [843, 286] on button "Stop Recording" at bounding box center [834, 282] width 441 height 26
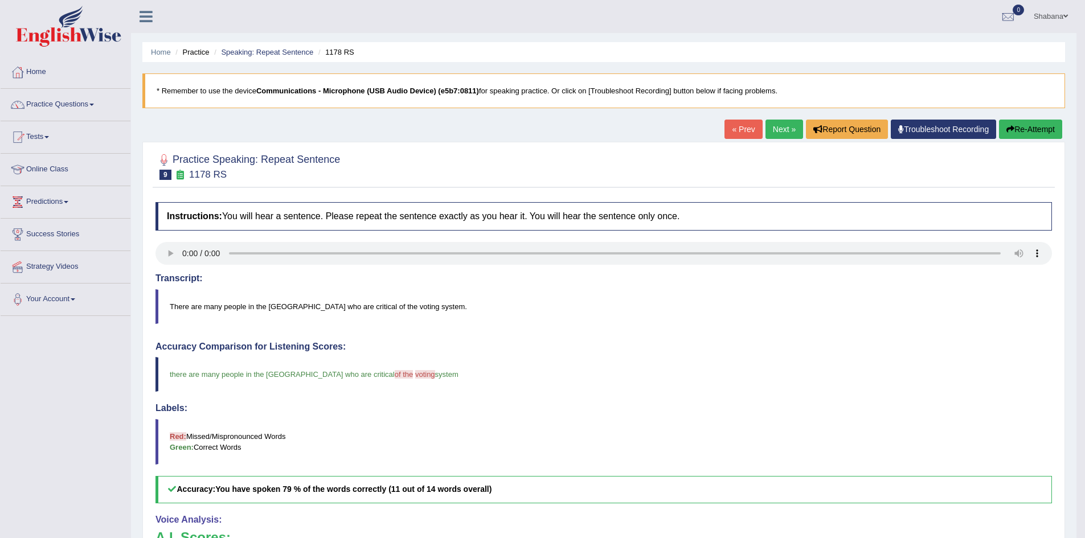
click at [783, 129] on link "Next »" at bounding box center [785, 129] width 38 height 19
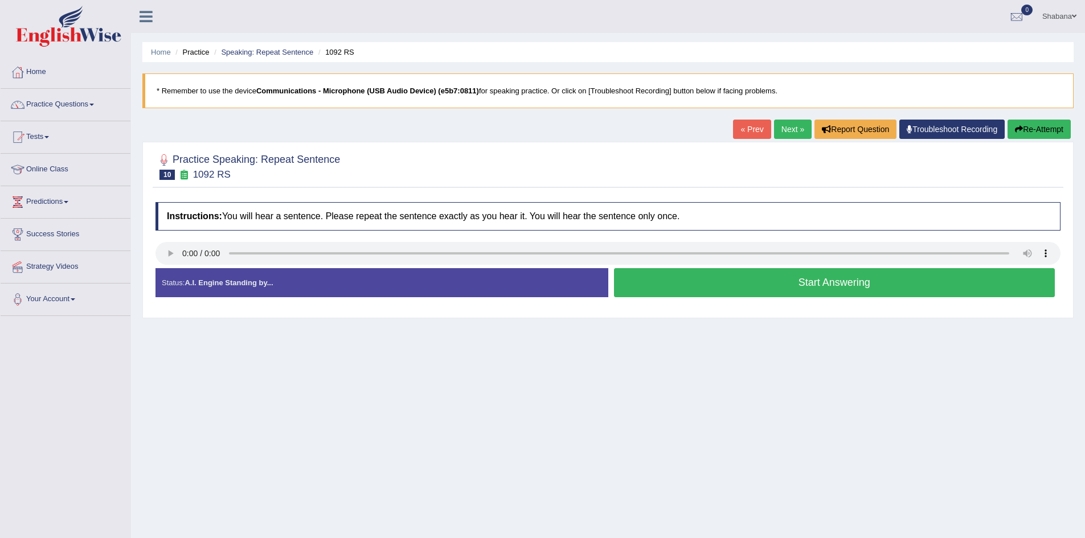
click at [720, 281] on button "Start Answering" at bounding box center [834, 282] width 441 height 29
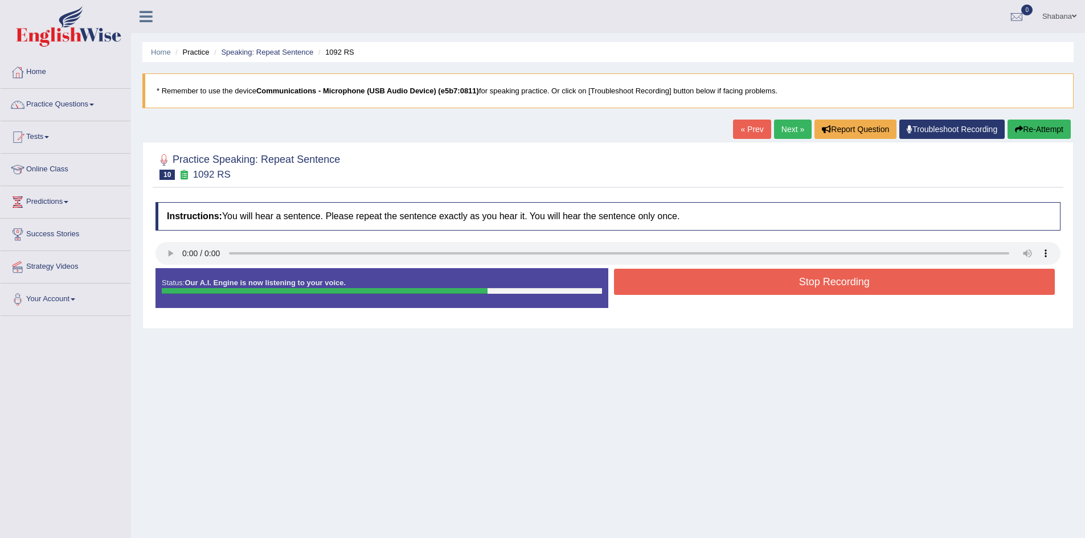
click at [839, 284] on button "Stop Recording" at bounding box center [834, 282] width 441 height 26
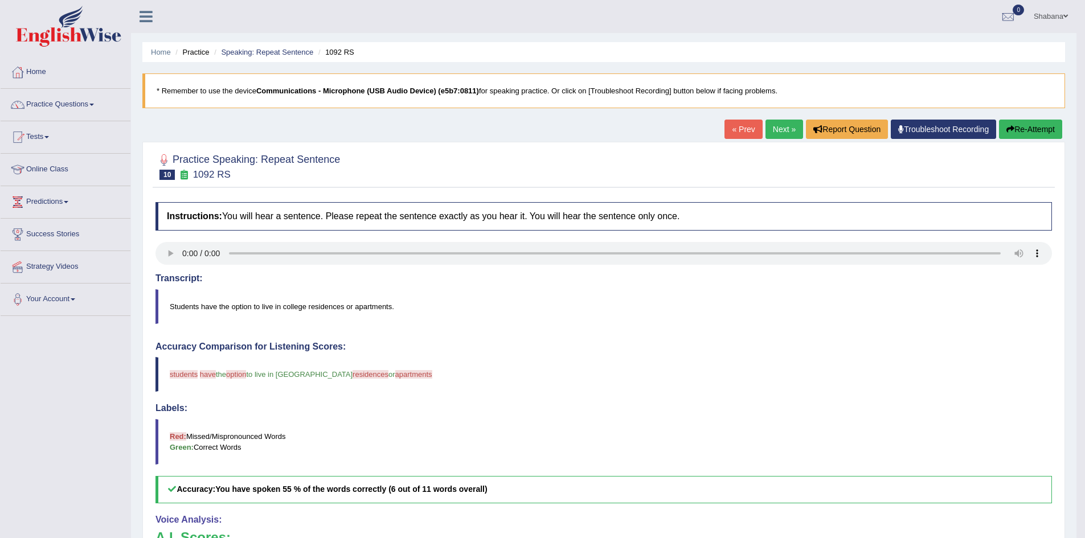
click at [782, 127] on link "Next »" at bounding box center [785, 129] width 38 height 19
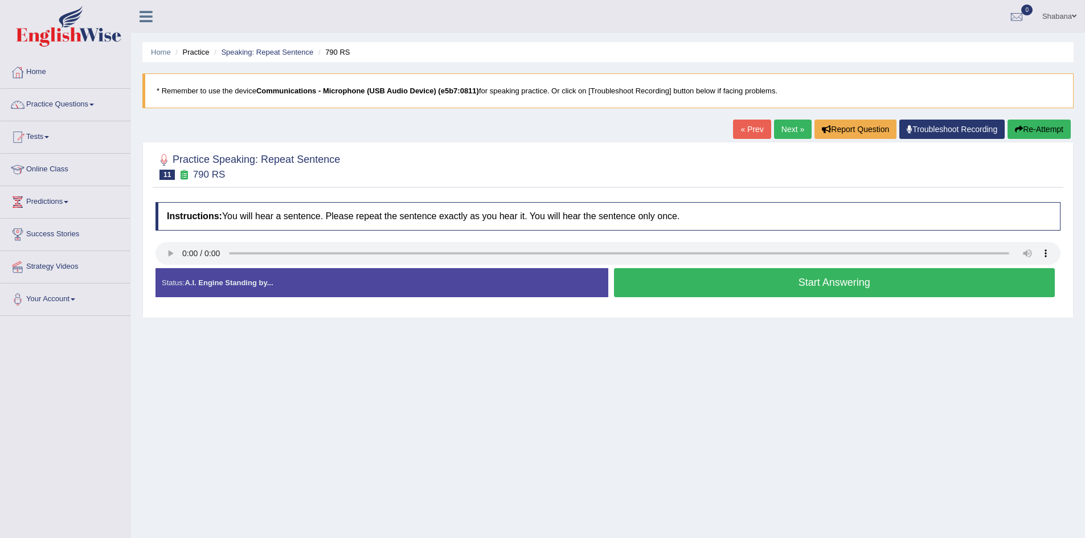
click at [757, 280] on button "Start Answering" at bounding box center [834, 282] width 441 height 29
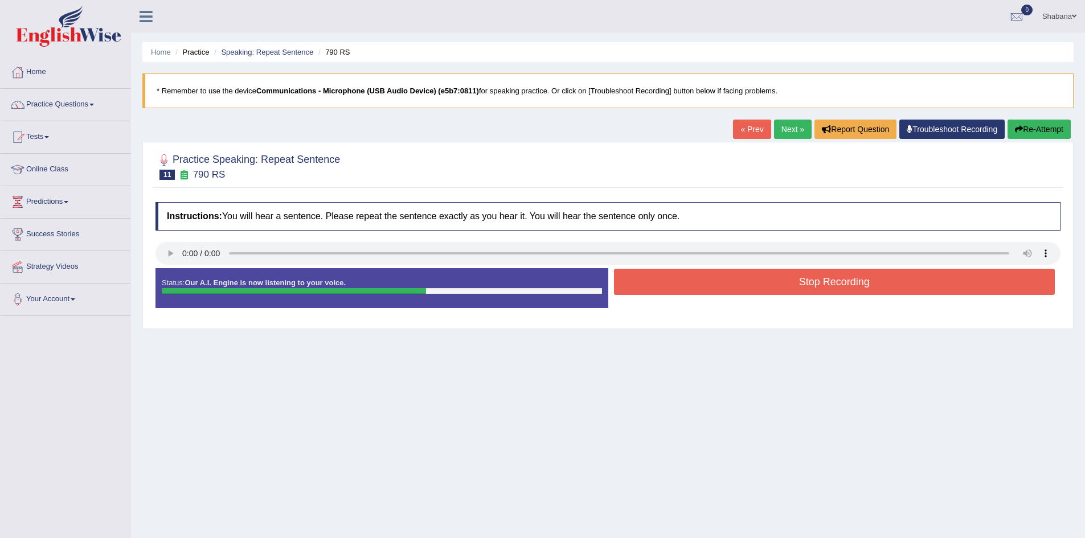
click at [768, 277] on button "Stop Recording" at bounding box center [834, 282] width 441 height 26
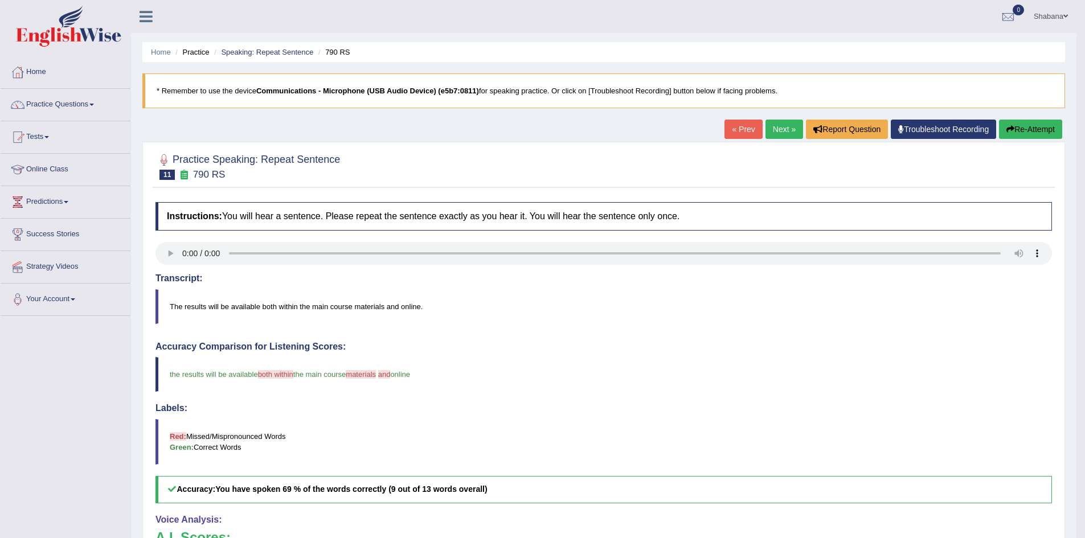
click at [785, 129] on link "Next »" at bounding box center [785, 129] width 38 height 19
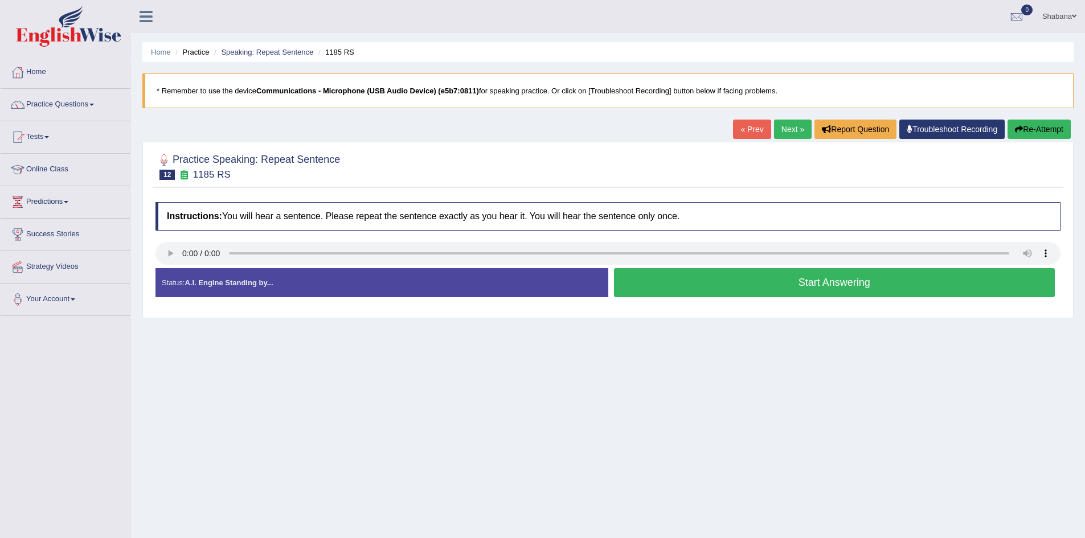
click at [795, 277] on button "Start Answering" at bounding box center [834, 282] width 441 height 29
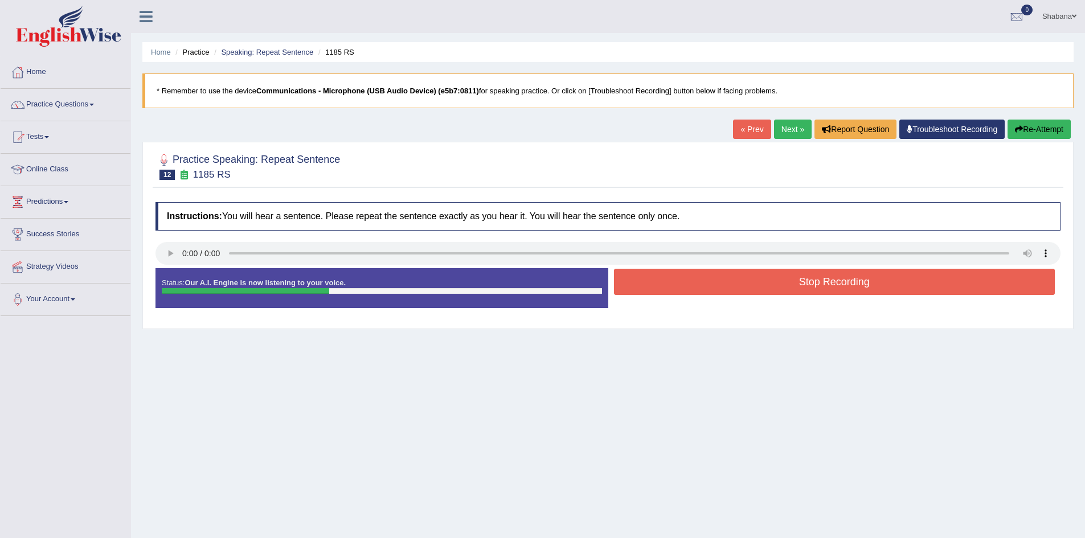
click at [812, 276] on button "Stop Recording" at bounding box center [834, 282] width 441 height 26
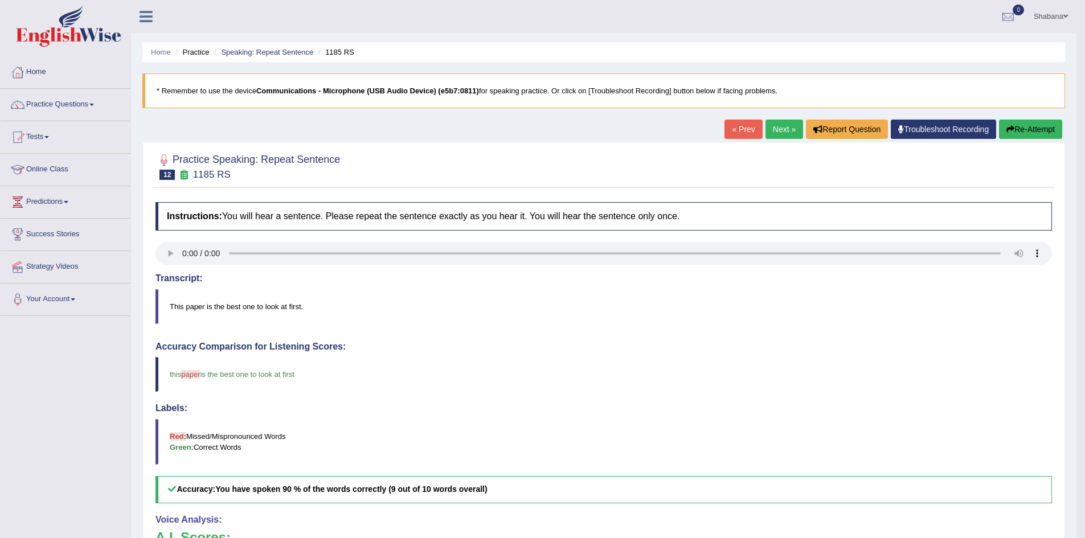
click at [782, 134] on link "Next »" at bounding box center [785, 129] width 38 height 19
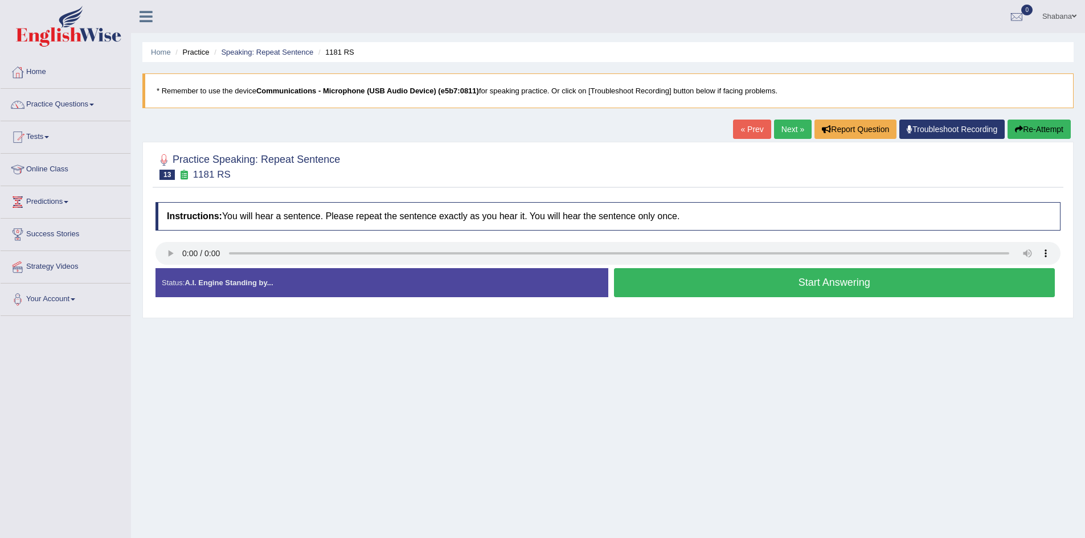
click at [737, 281] on button "Start Answering" at bounding box center [834, 282] width 441 height 29
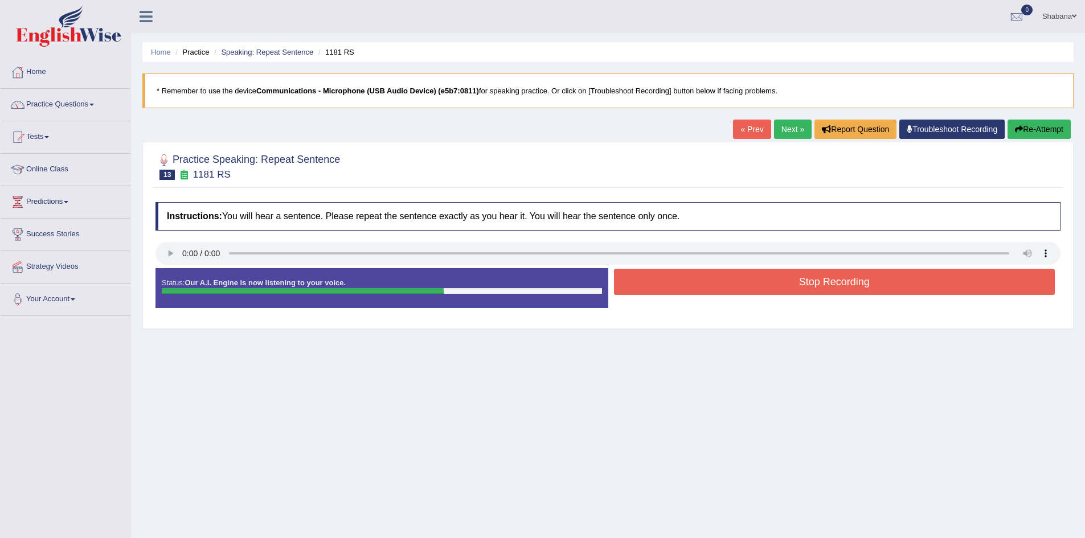
click at [838, 279] on button "Stop Recording" at bounding box center [834, 282] width 441 height 26
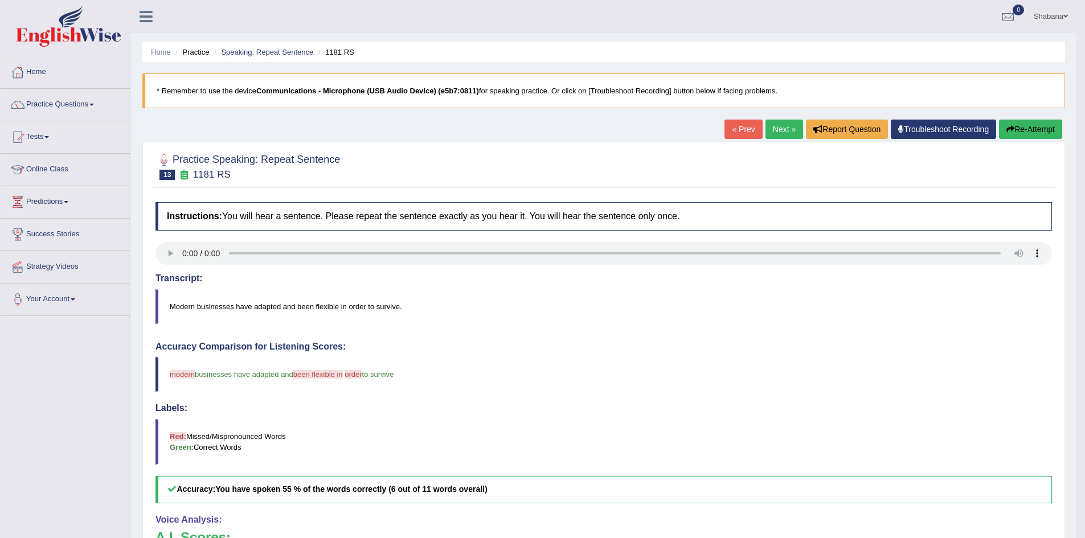
click at [785, 133] on link "Next »" at bounding box center [785, 129] width 38 height 19
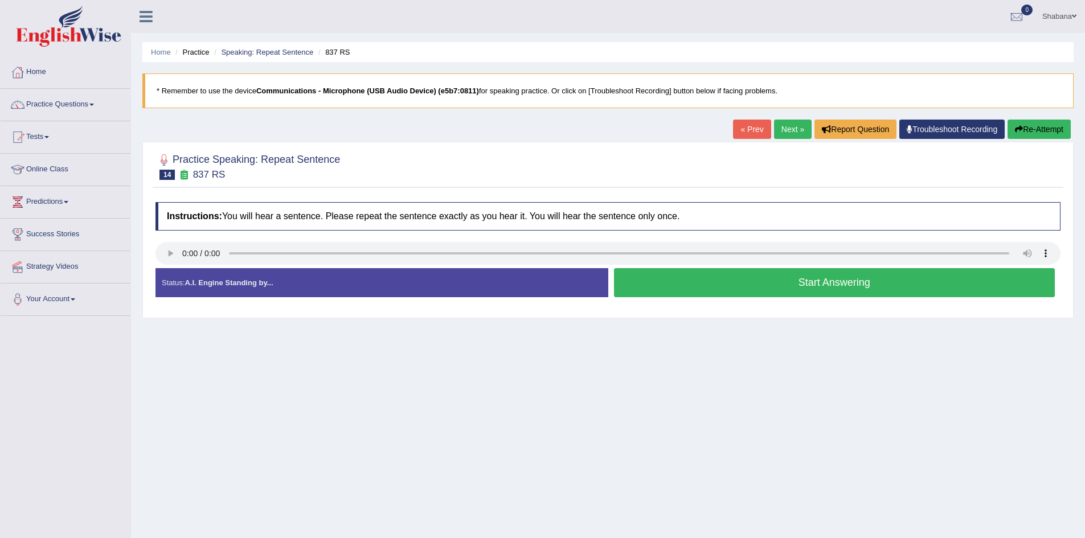
click at [729, 285] on button "Start Answering" at bounding box center [834, 282] width 441 height 29
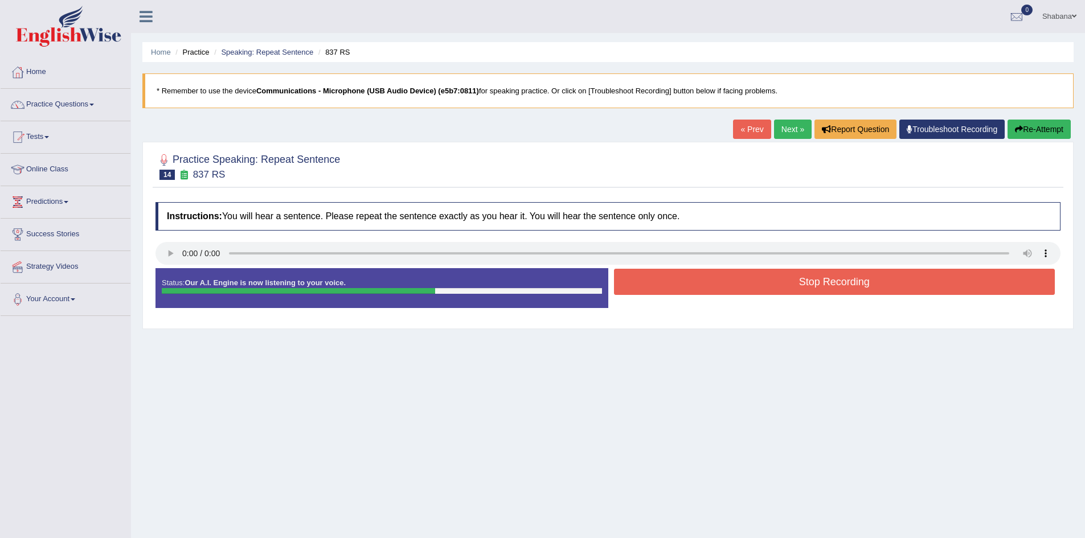
click at [841, 289] on button "Stop Recording" at bounding box center [834, 282] width 441 height 26
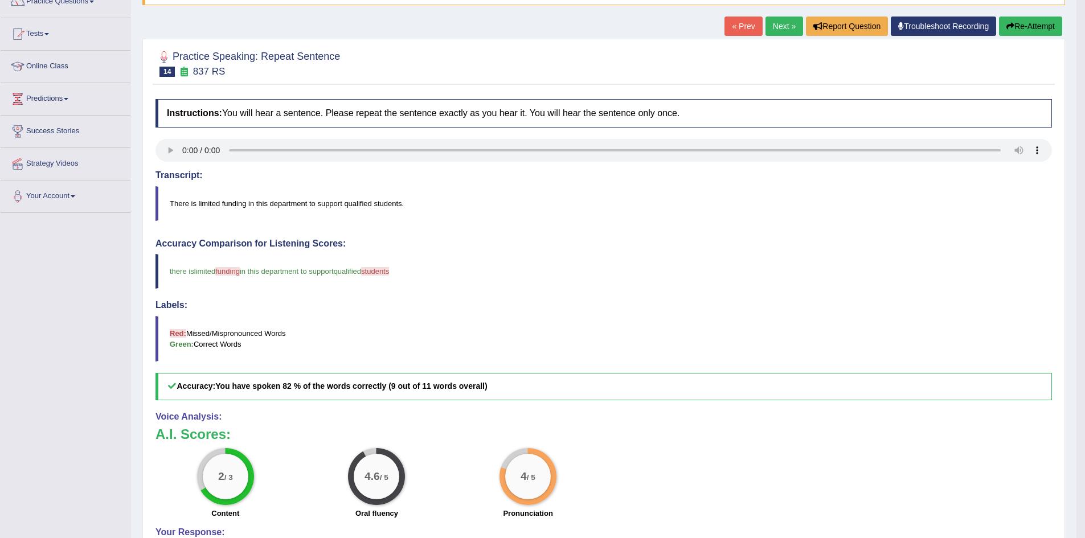
scroll to position [4, 0]
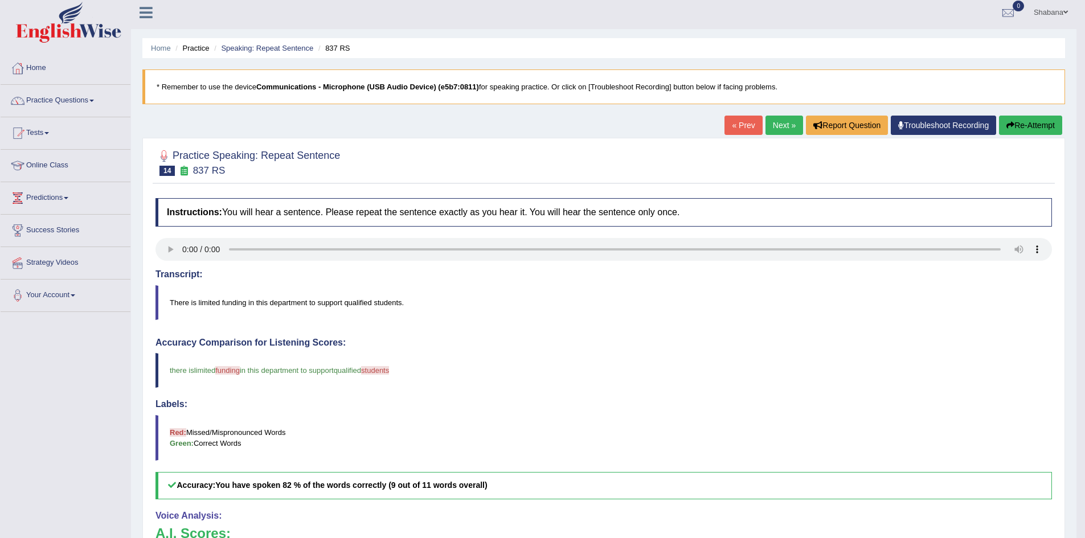
click at [778, 124] on link "Next »" at bounding box center [785, 125] width 38 height 19
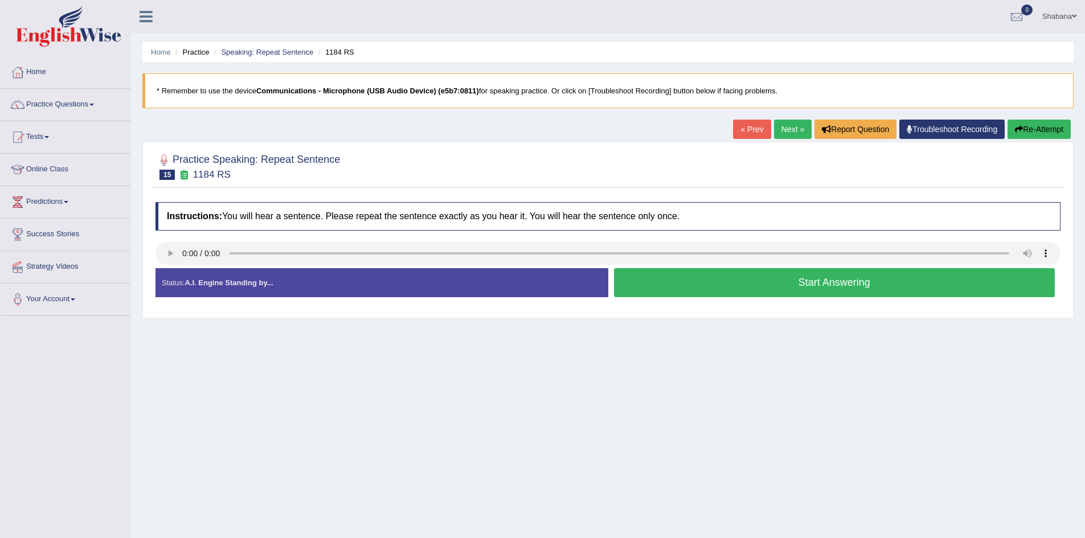
click at [787, 282] on button "Start Answering" at bounding box center [834, 282] width 441 height 29
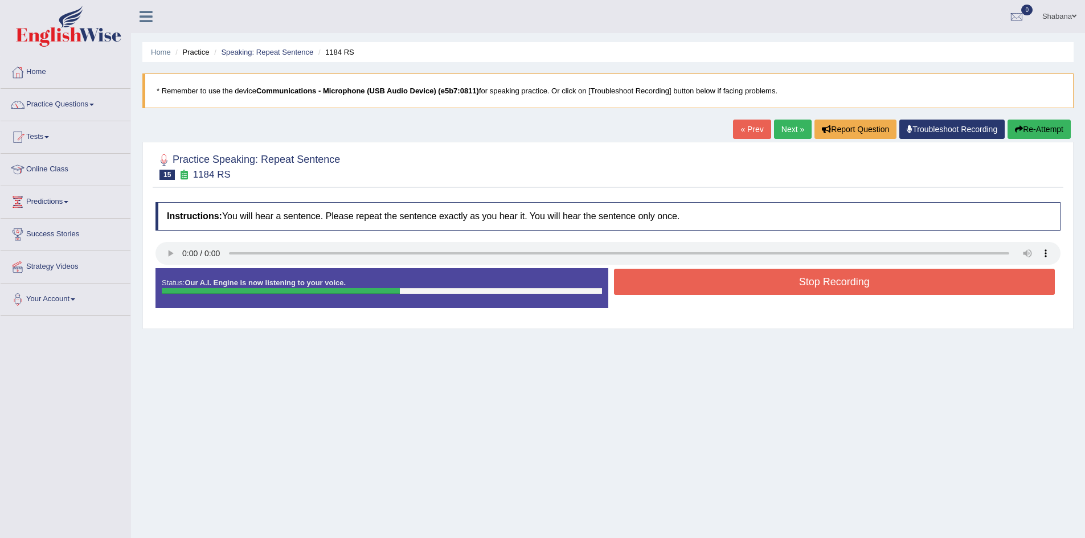
click at [857, 283] on button "Stop Recording" at bounding box center [834, 282] width 441 height 26
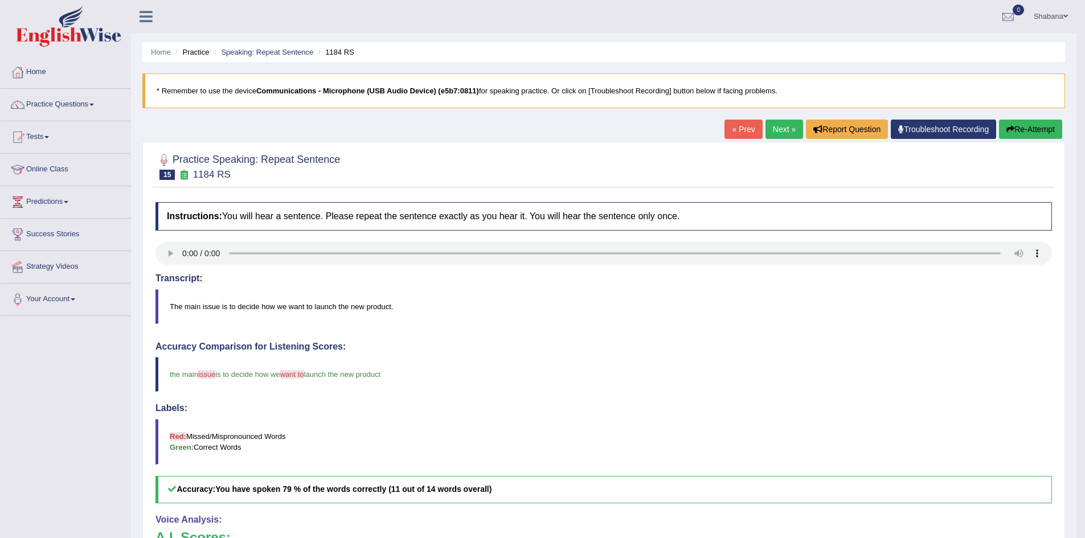
click at [784, 128] on link "Next »" at bounding box center [785, 129] width 38 height 19
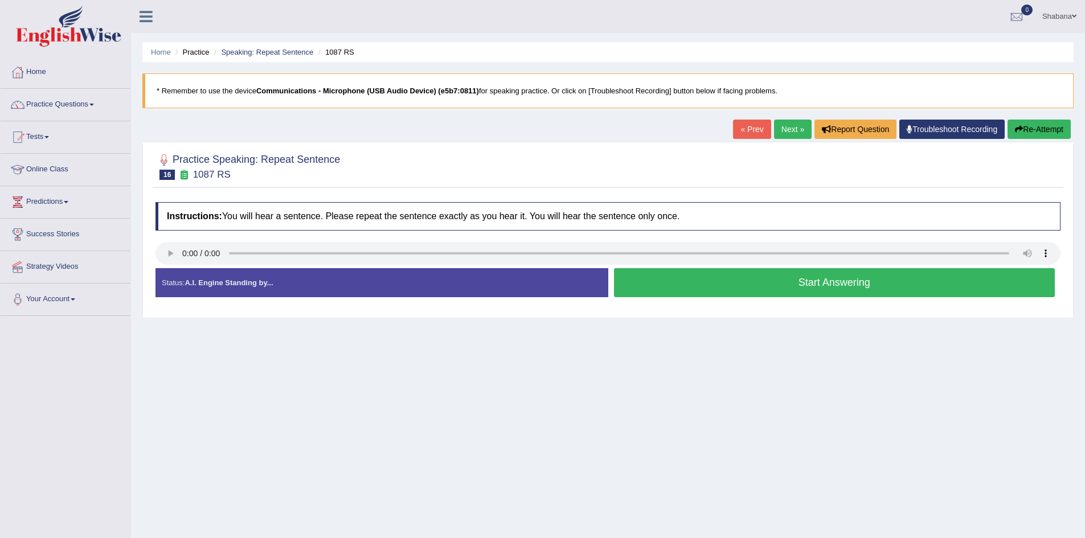
click at [767, 284] on button "Start Answering" at bounding box center [834, 282] width 441 height 29
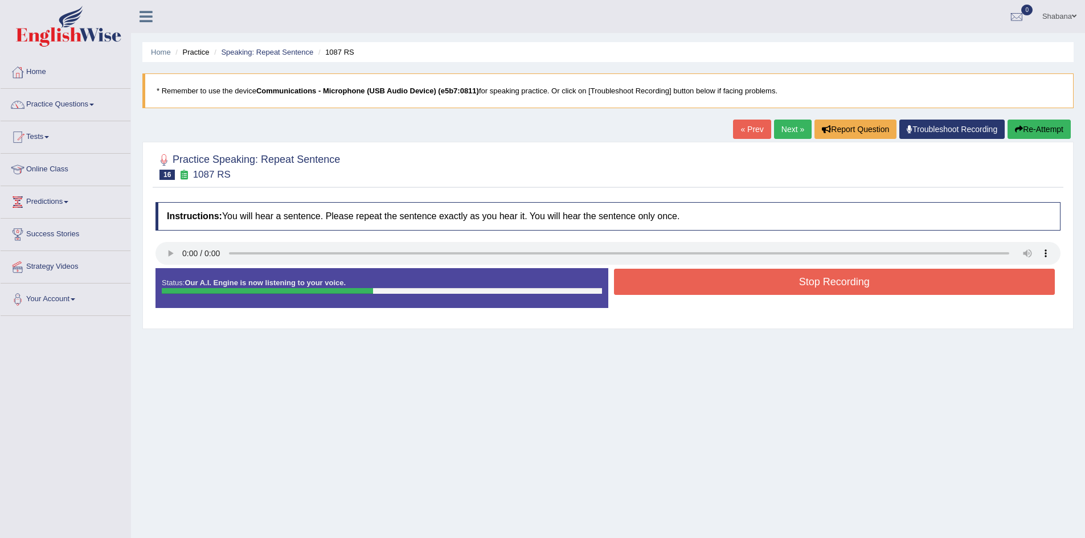
click at [833, 282] on button "Stop Recording" at bounding box center [834, 282] width 441 height 26
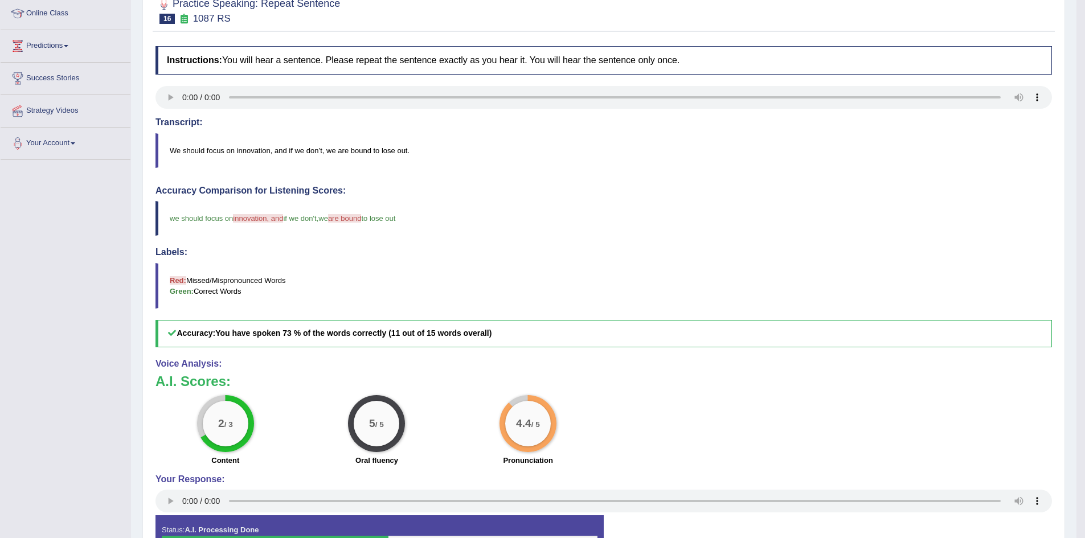
scroll to position [4, 0]
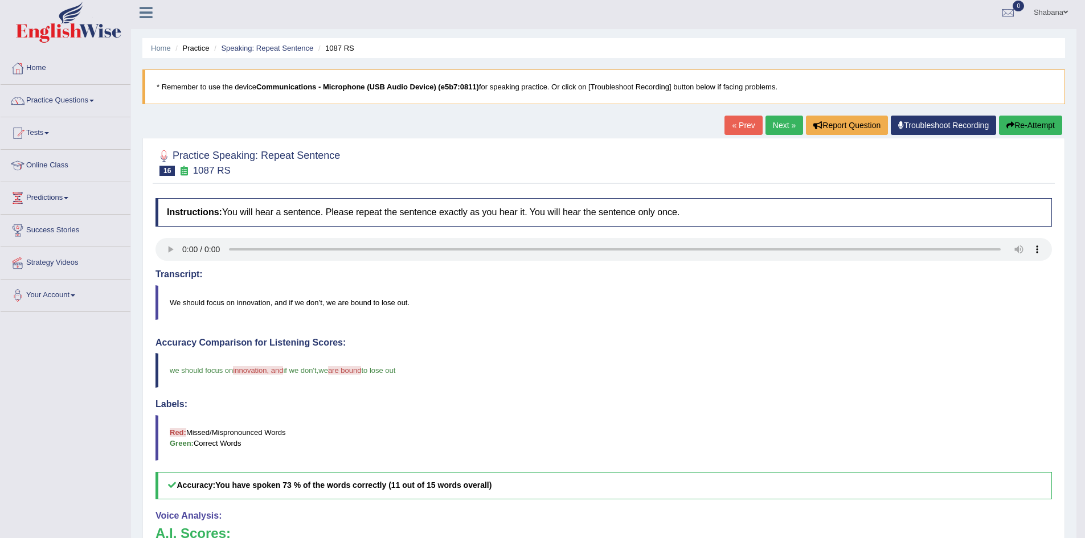
click at [779, 121] on link "Next »" at bounding box center [785, 125] width 38 height 19
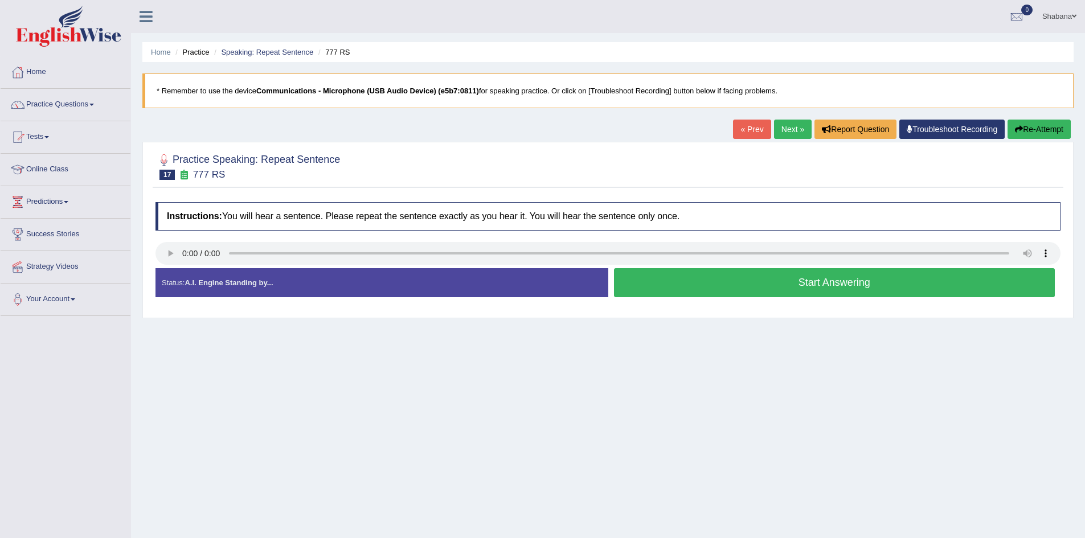
click at [772, 282] on button "Start Answering" at bounding box center [834, 282] width 441 height 29
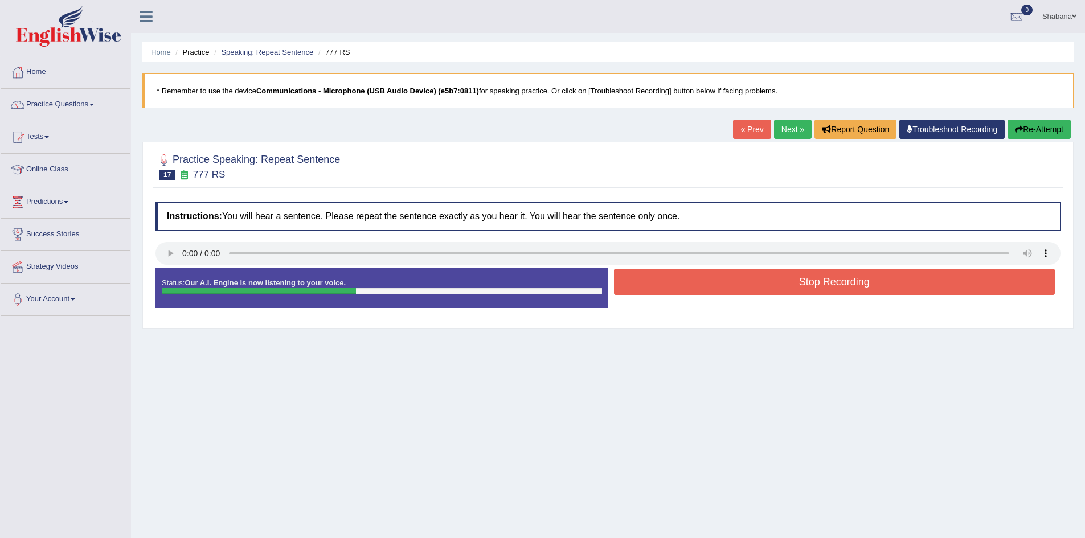
click at [863, 284] on button "Stop Recording" at bounding box center [834, 282] width 441 height 26
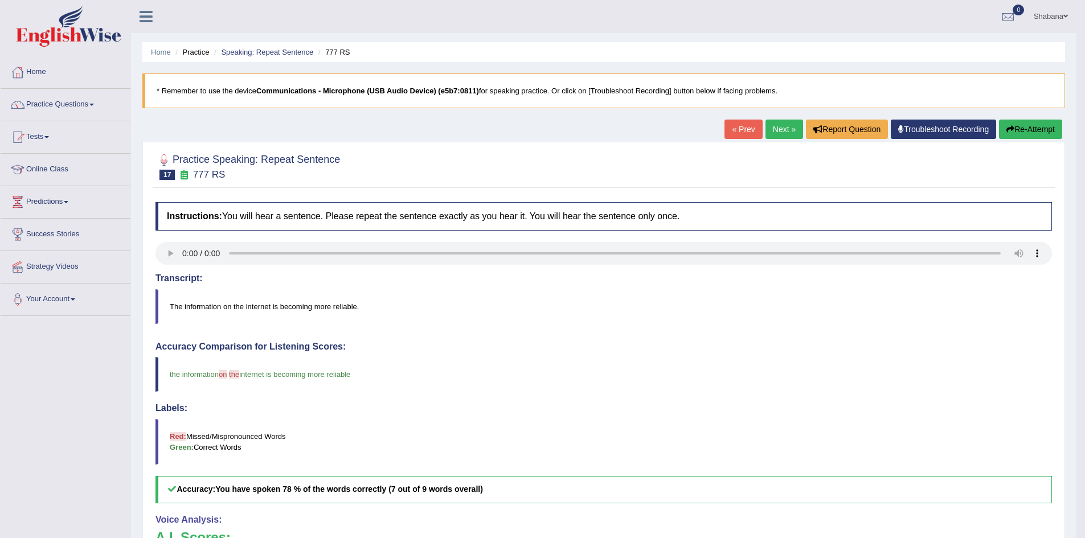
click at [785, 134] on link "Next »" at bounding box center [785, 129] width 38 height 19
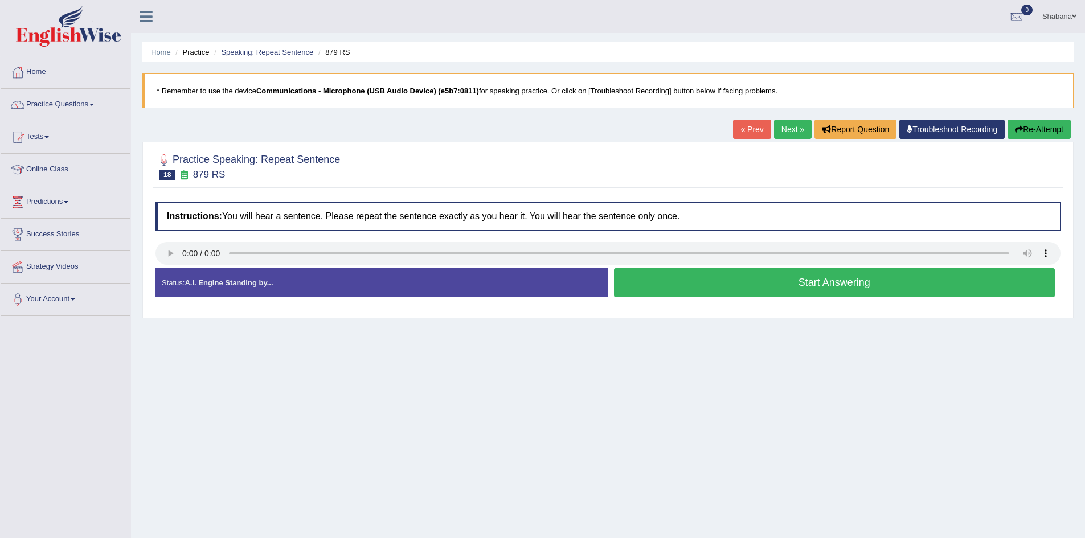
drag, startPoint x: 830, startPoint y: 277, endPoint x: 820, endPoint y: 283, distance: 12.2
click at [830, 277] on button "Start Answering" at bounding box center [834, 282] width 441 height 29
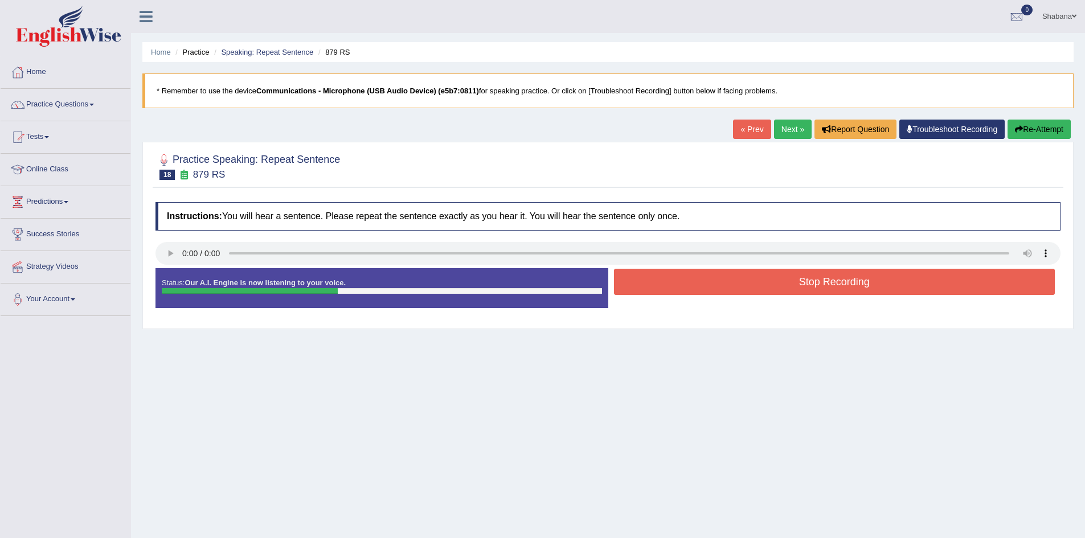
click at [841, 281] on button "Stop Recording" at bounding box center [834, 282] width 441 height 26
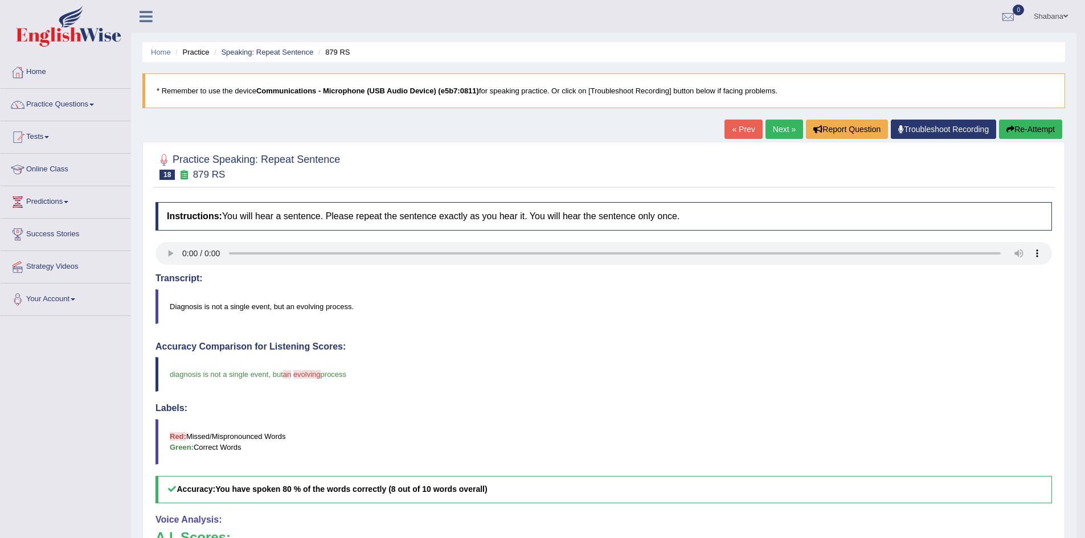
click at [784, 130] on link "Next »" at bounding box center [785, 129] width 38 height 19
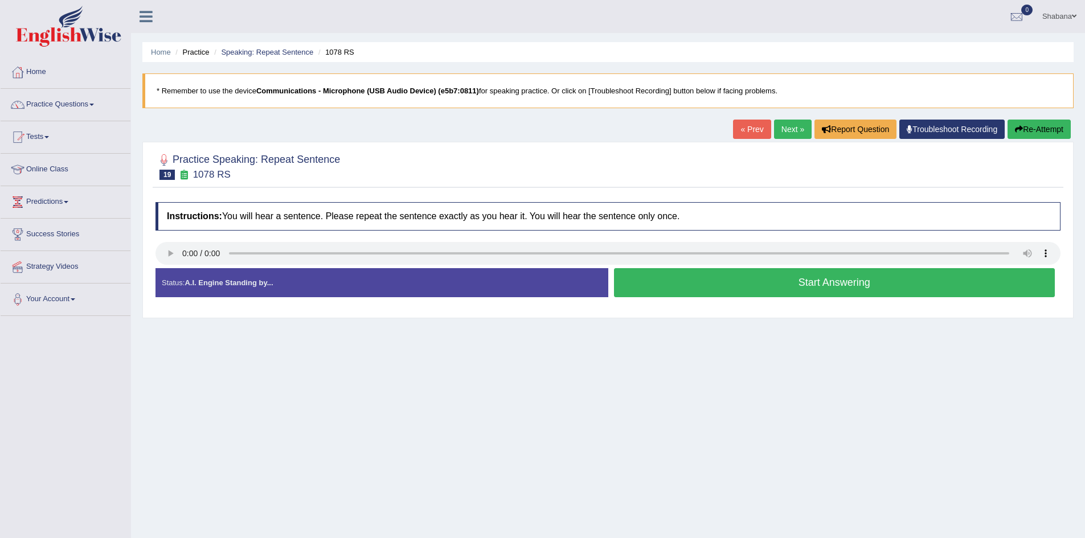
drag, startPoint x: 772, startPoint y: 283, endPoint x: 766, endPoint y: 284, distance: 6.5
click at [772, 283] on button "Start Answering" at bounding box center [834, 282] width 441 height 29
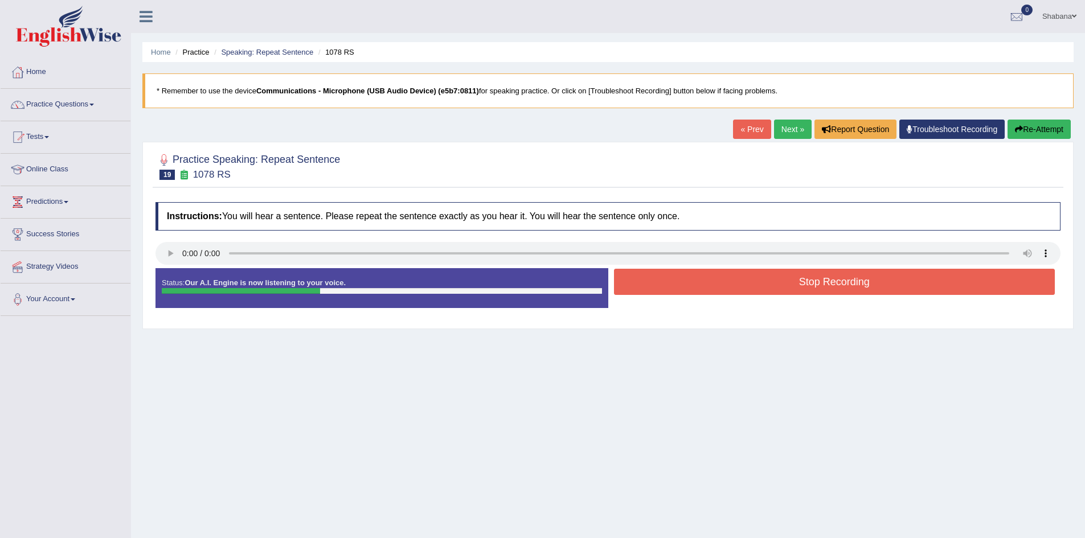
click at [811, 283] on button "Stop Recording" at bounding box center [834, 282] width 441 height 26
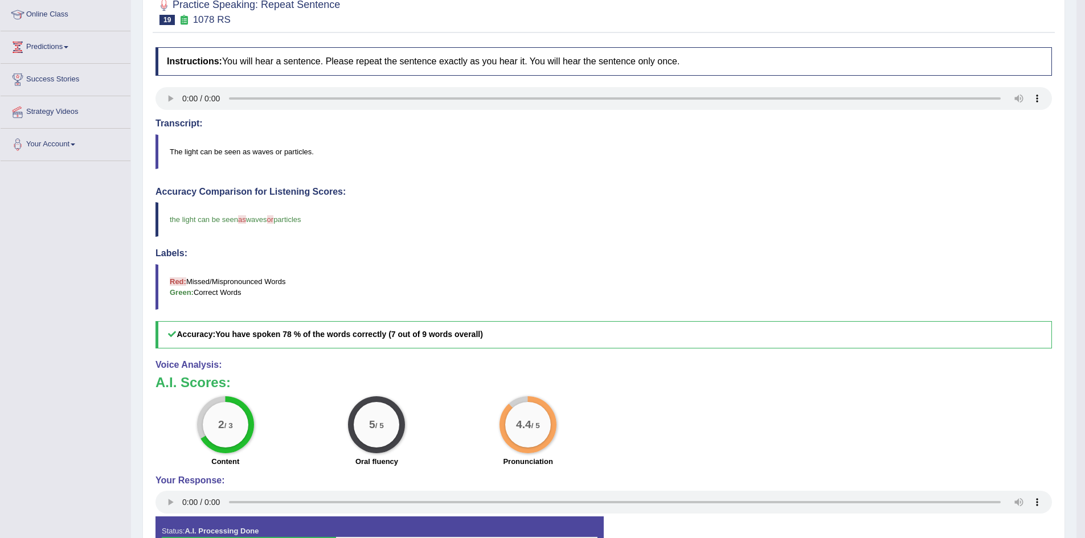
scroll to position [4, 0]
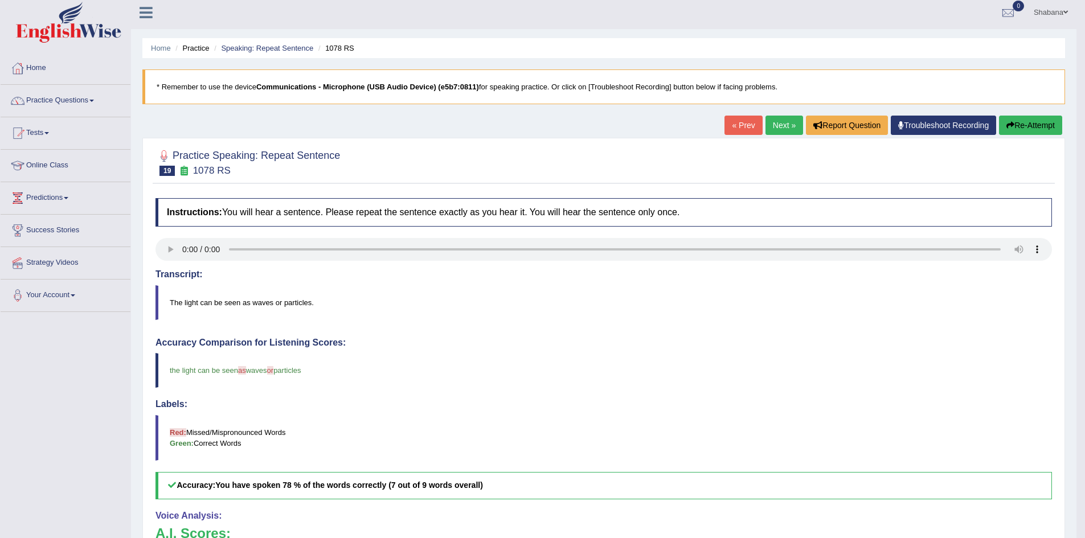
click at [780, 121] on link "Next »" at bounding box center [785, 125] width 38 height 19
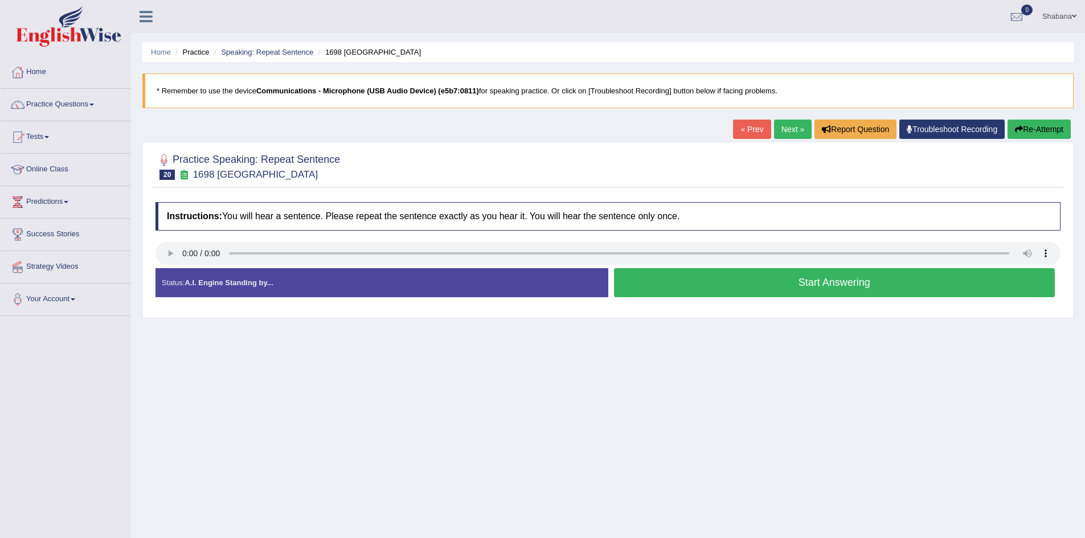
click at [822, 280] on button "Start Answering" at bounding box center [834, 282] width 441 height 29
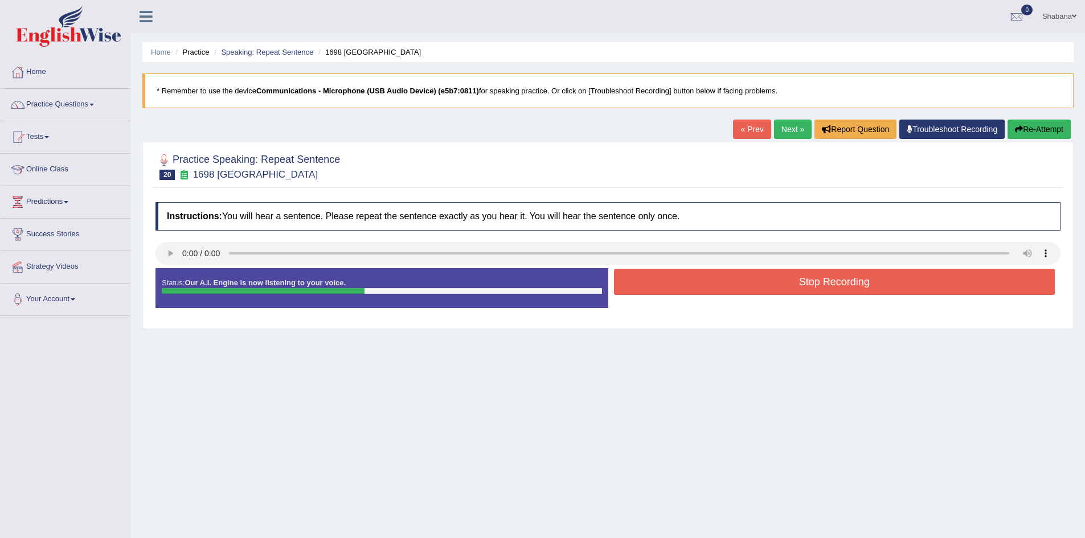
click at [825, 289] on button "Stop Recording" at bounding box center [834, 282] width 441 height 26
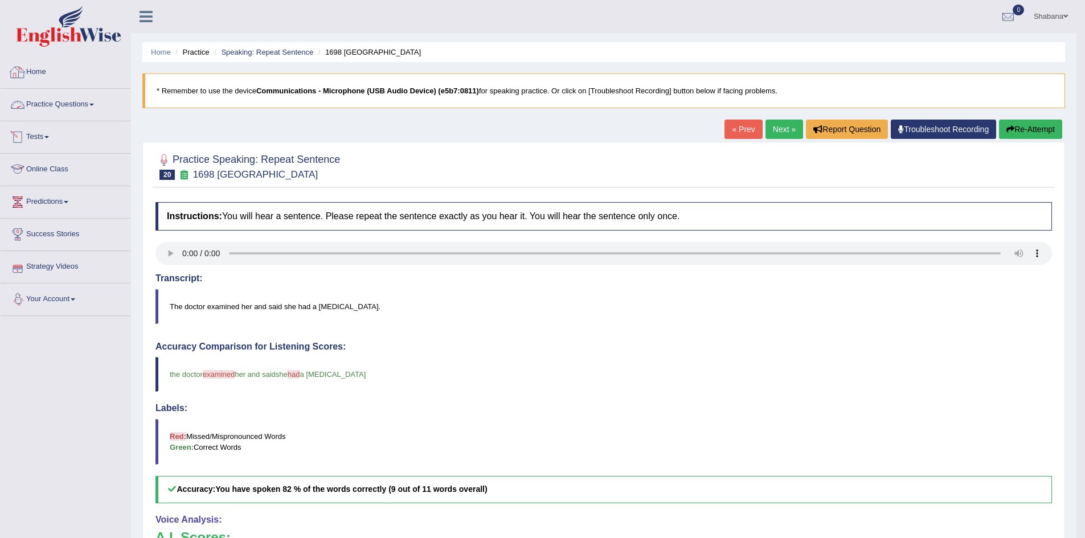
click at [118, 99] on link "Practice Questions" at bounding box center [66, 103] width 130 height 28
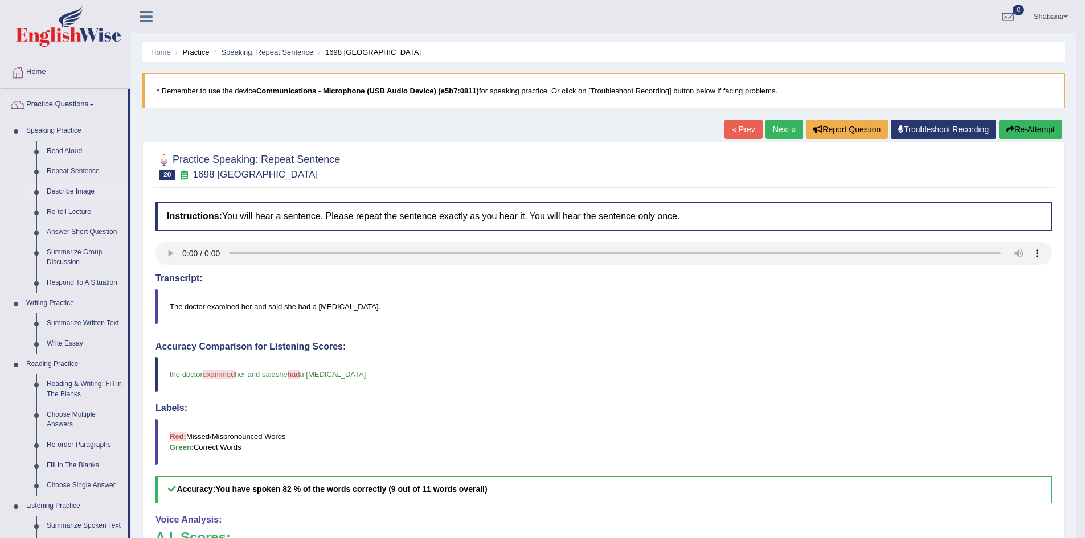
click at [81, 189] on link "Describe Image" at bounding box center [85, 192] width 86 height 21
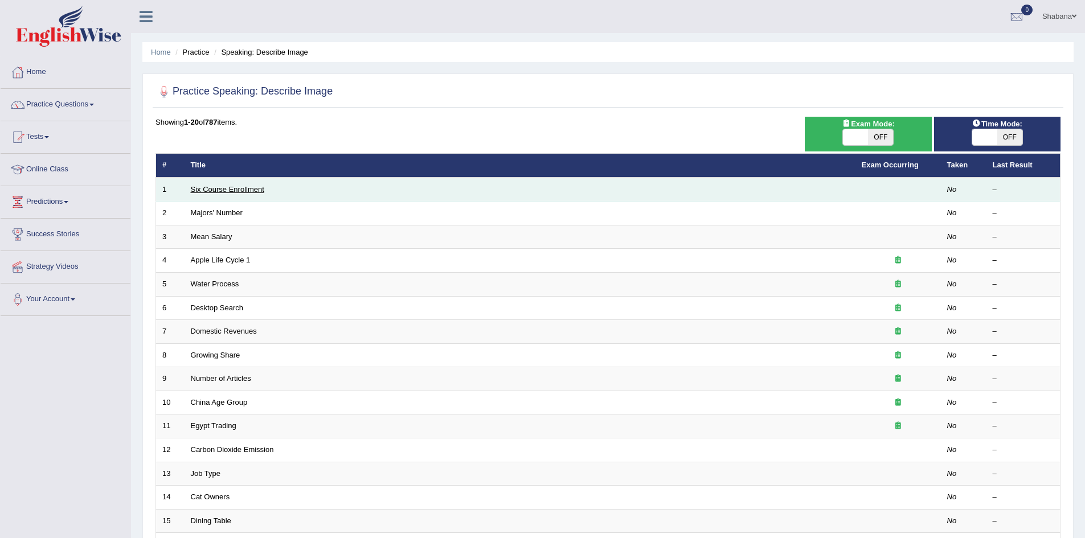
click at [247, 189] on link "Six Course Enrollment" at bounding box center [227, 189] width 73 height 9
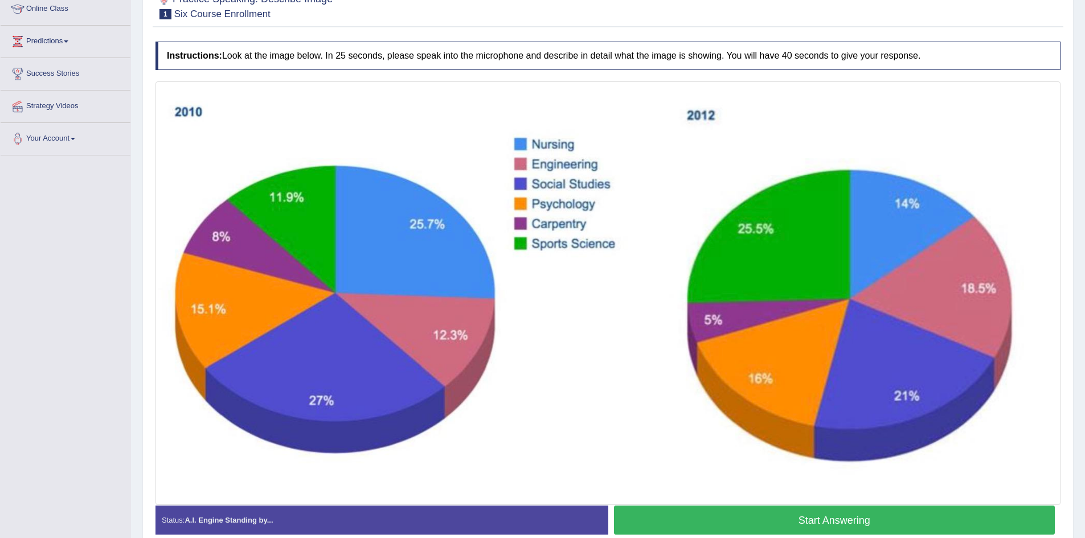
scroll to position [171, 0]
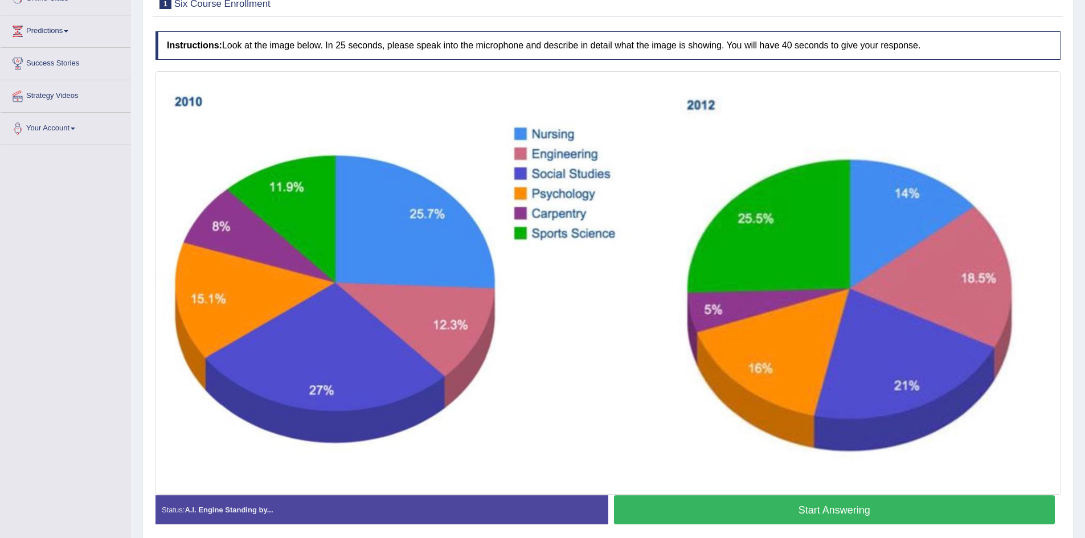
click at [879, 505] on button "Start Answering" at bounding box center [834, 510] width 441 height 29
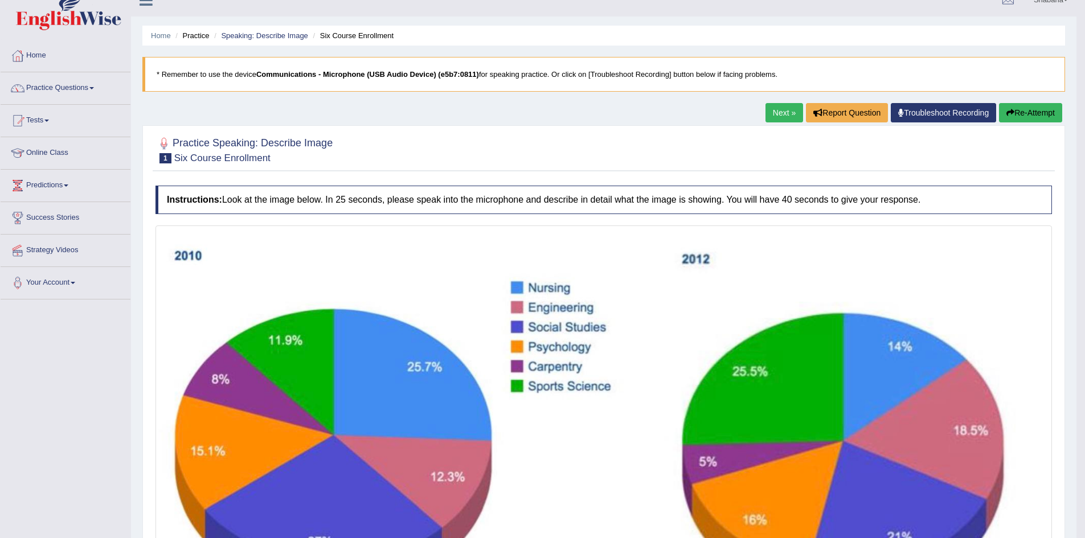
scroll to position [0, 0]
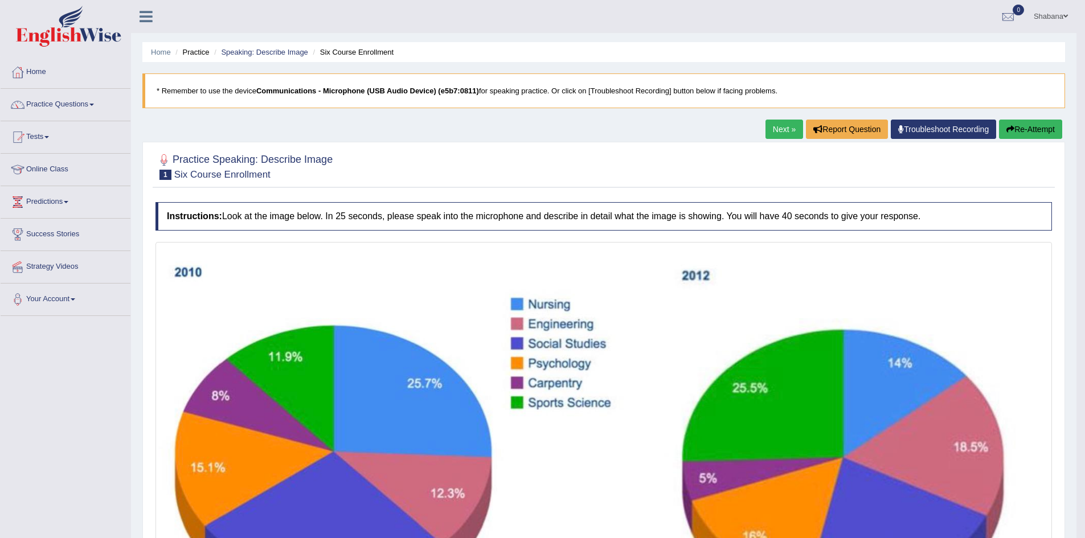
click at [780, 122] on link "Next »" at bounding box center [785, 129] width 38 height 19
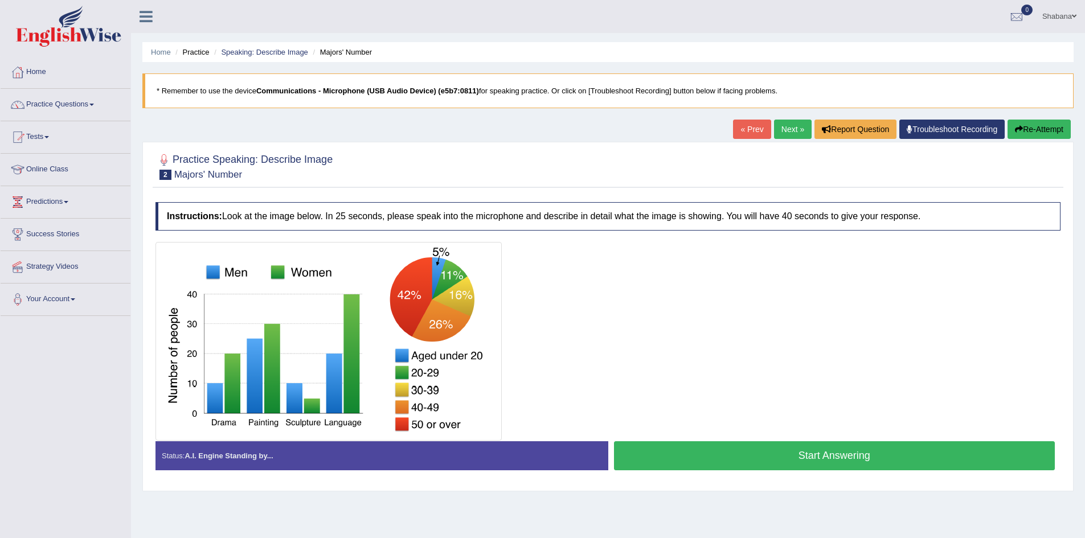
click at [780, 453] on button "Start Answering" at bounding box center [834, 455] width 441 height 29
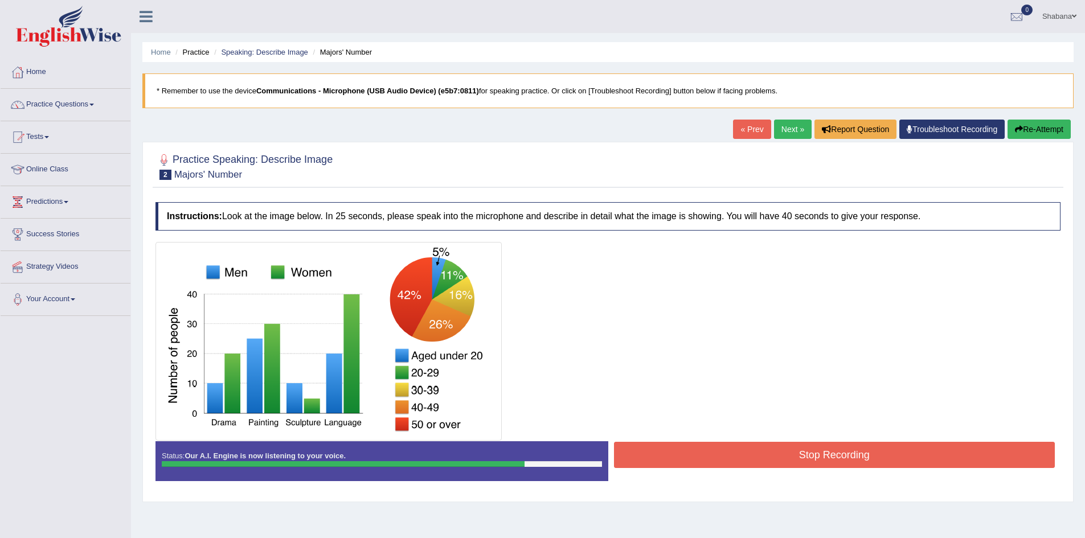
click at [833, 452] on button "Stop Recording" at bounding box center [834, 455] width 441 height 26
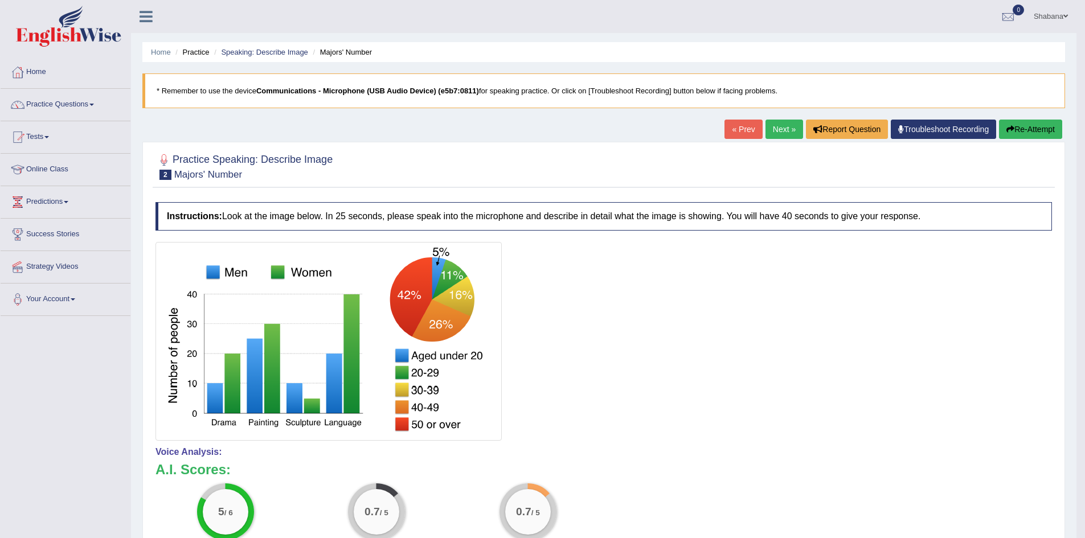
click at [780, 136] on link "Next »" at bounding box center [785, 129] width 38 height 19
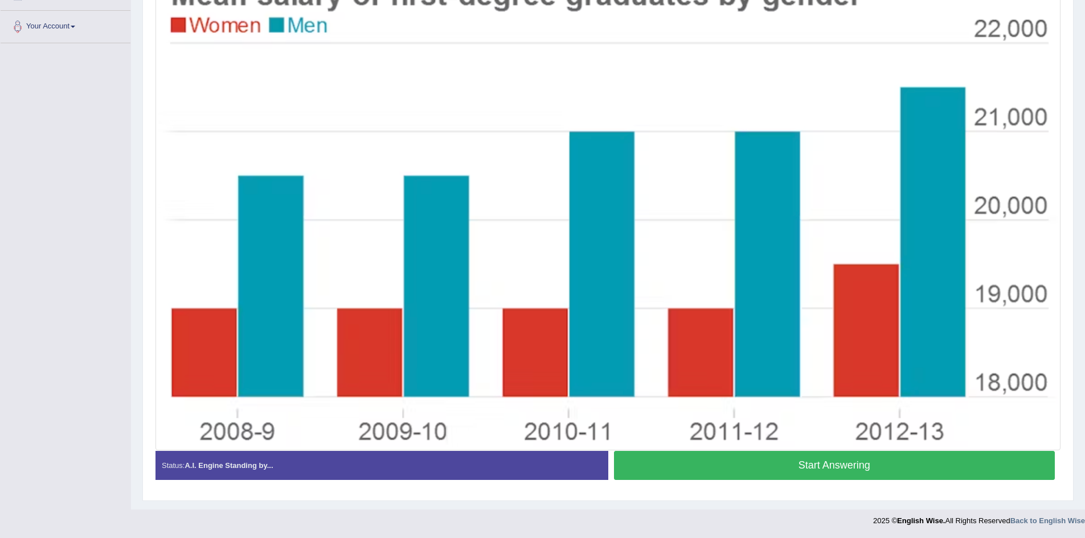
scroll to position [216, 0]
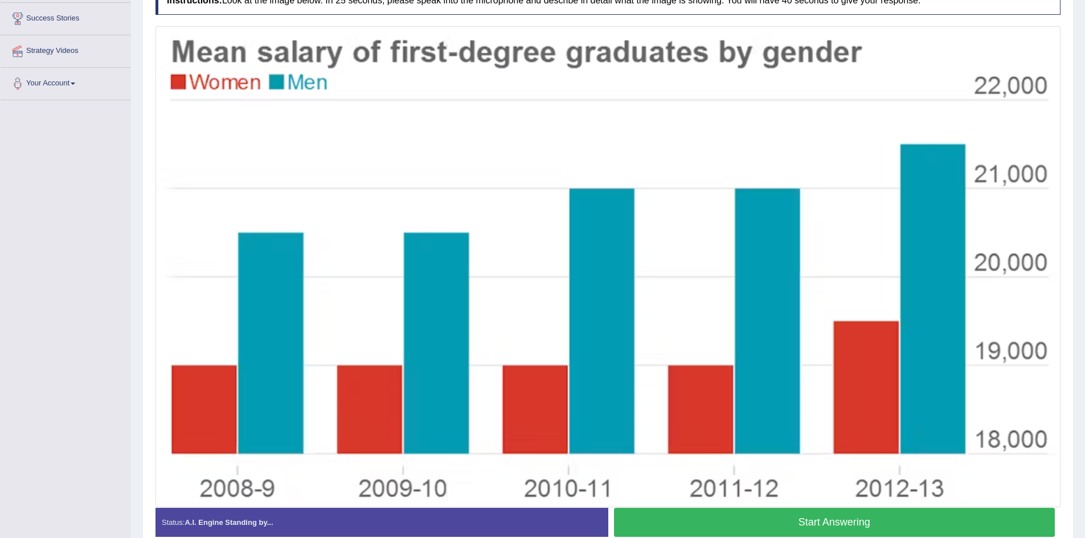
click at [776, 527] on button "Start Answering" at bounding box center [834, 522] width 441 height 29
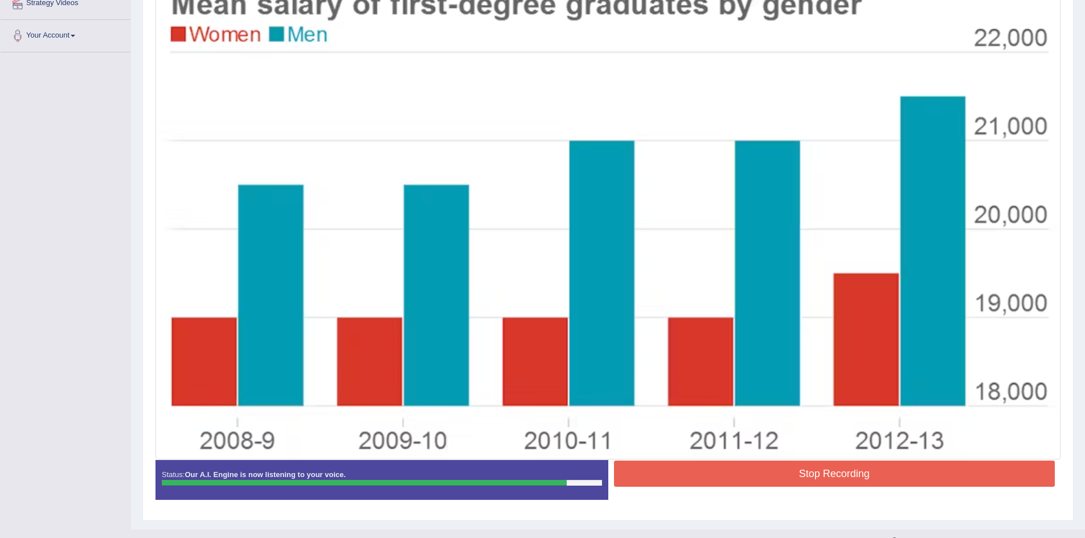
scroll to position [284, 0]
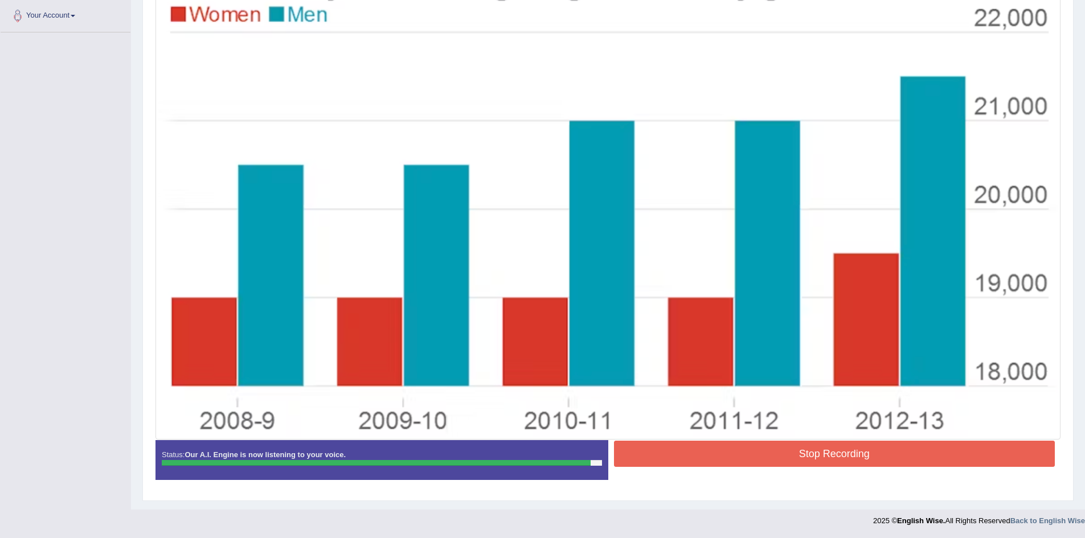
click at [830, 454] on button "Stop Recording" at bounding box center [834, 454] width 441 height 26
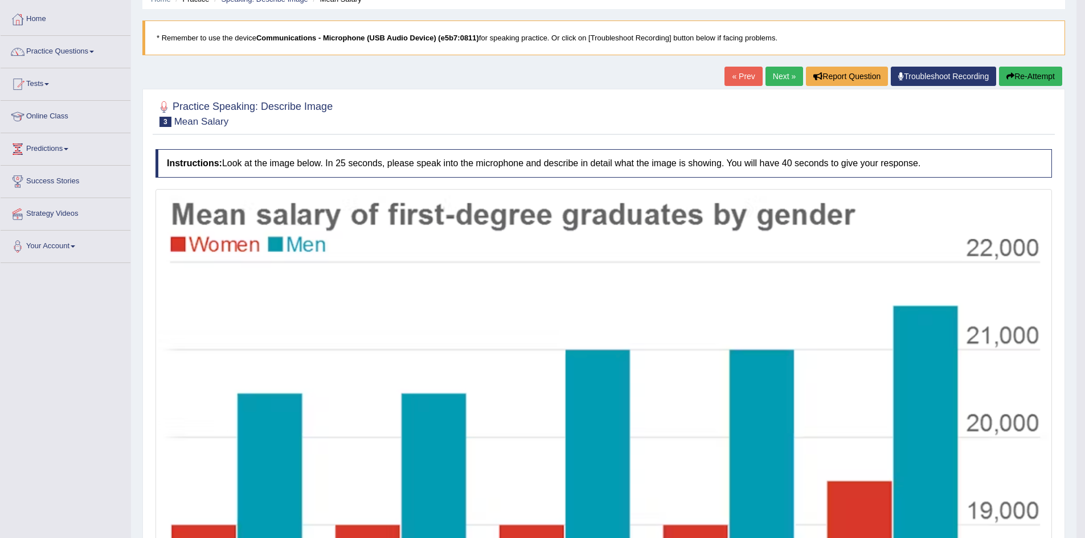
scroll to position [0, 0]
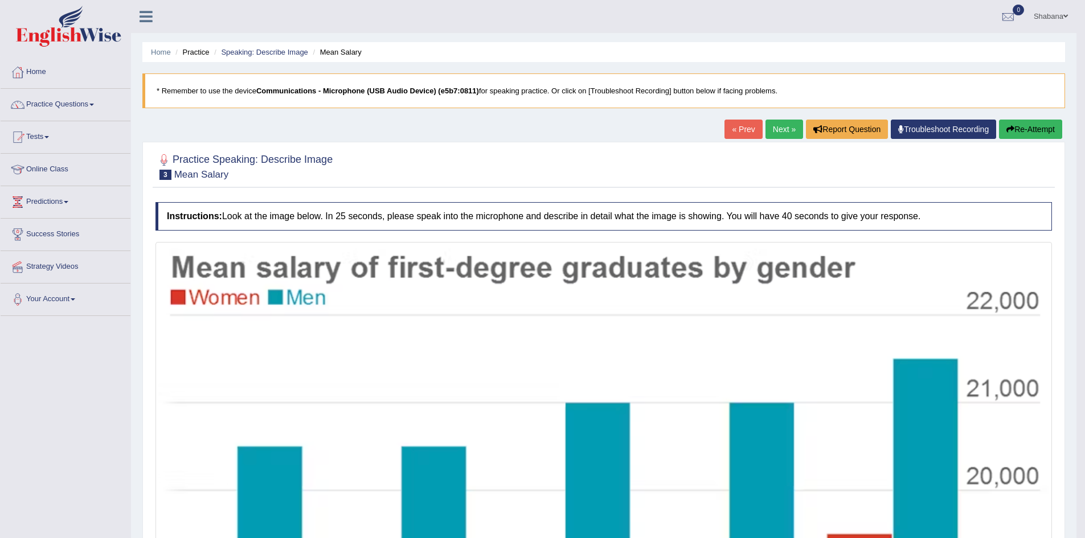
click at [779, 128] on link "Next »" at bounding box center [785, 129] width 38 height 19
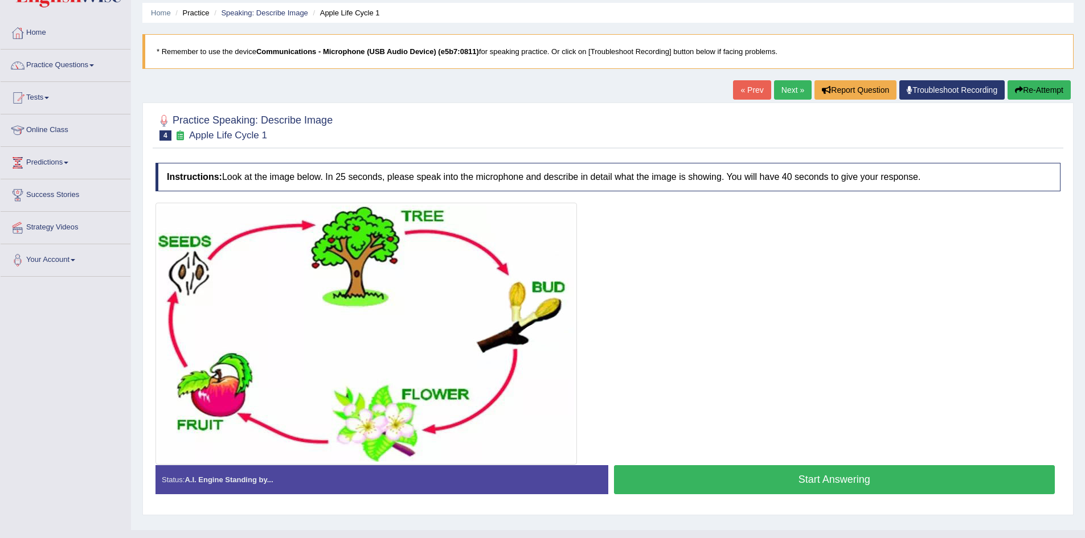
scroll to position [60, 0]
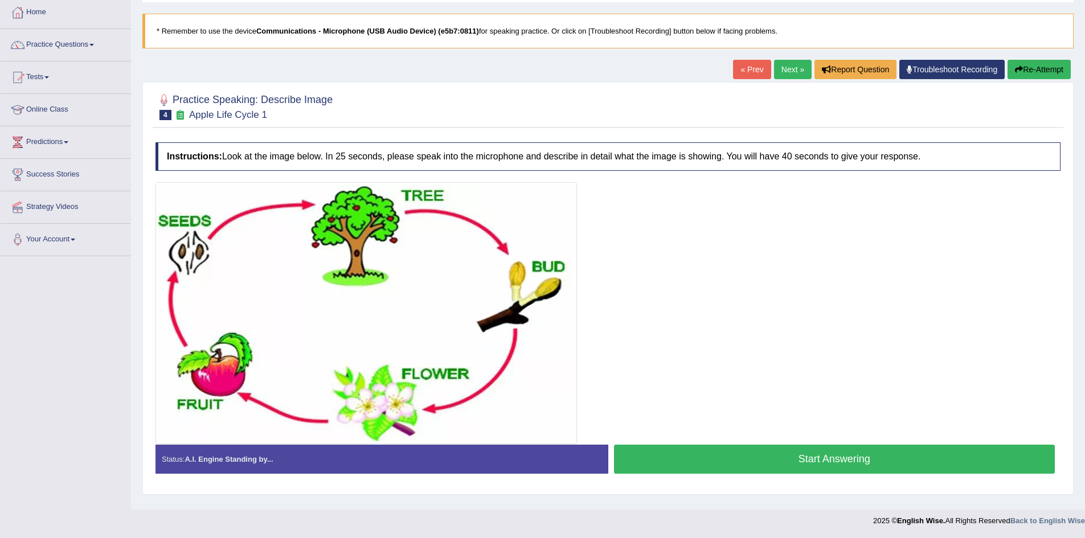
click at [784, 69] on link "Next »" at bounding box center [793, 69] width 38 height 19
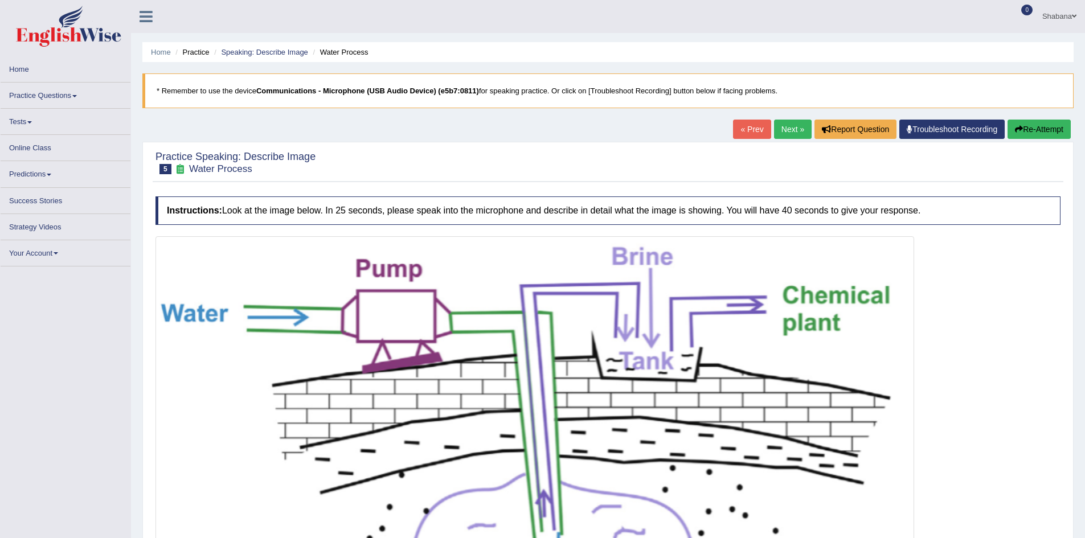
click at [750, 125] on link "« Prev" at bounding box center [752, 129] width 38 height 19
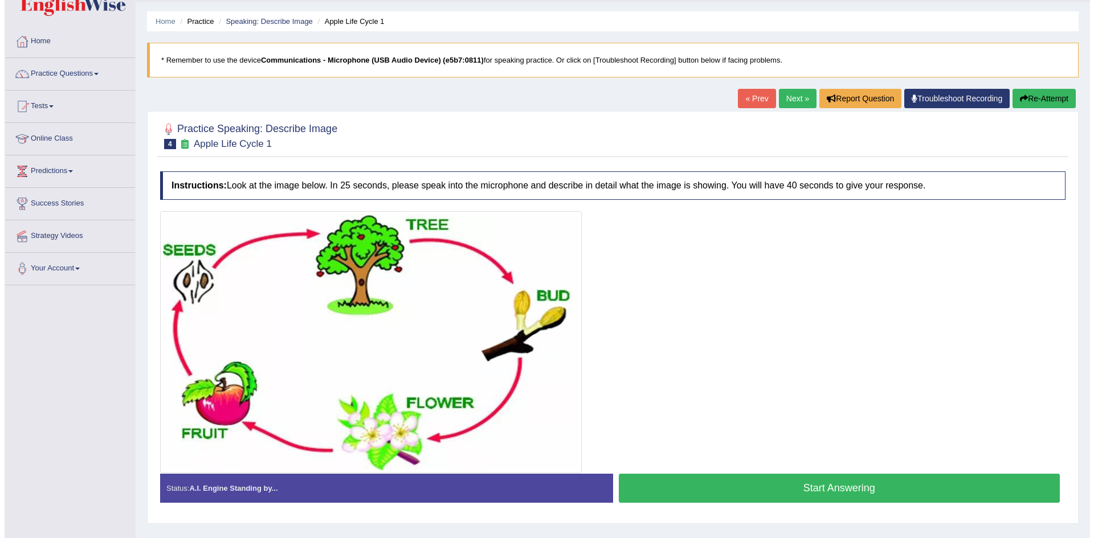
scroll to position [60, 0]
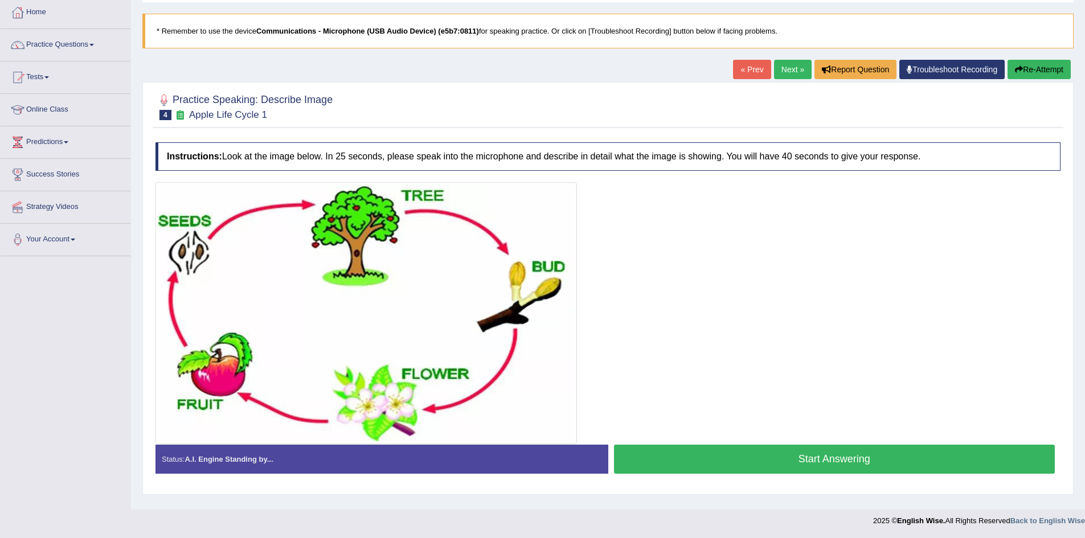
click at [820, 452] on button "Start Answering" at bounding box center [834, 459] width 441 height 29
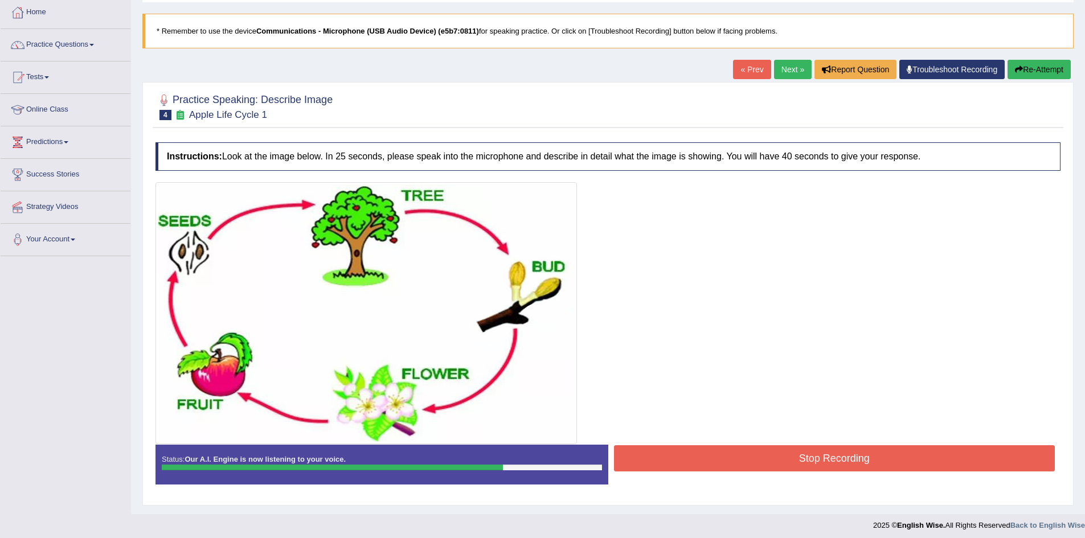
click at [827, 460] on button "Stop Recording" at bounding box center [834, 458] width 441 height 26
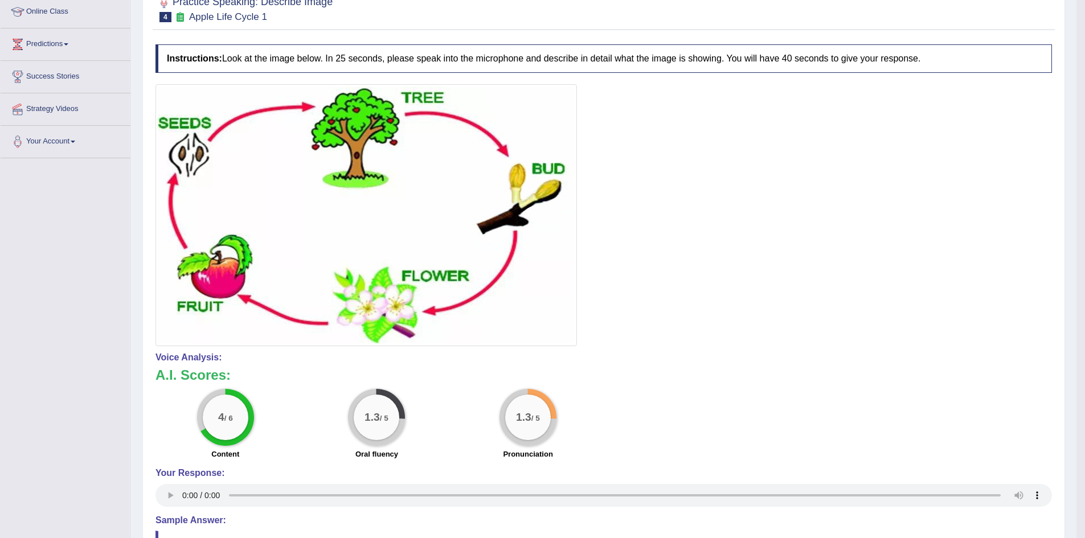
scroll to position [0, 0]
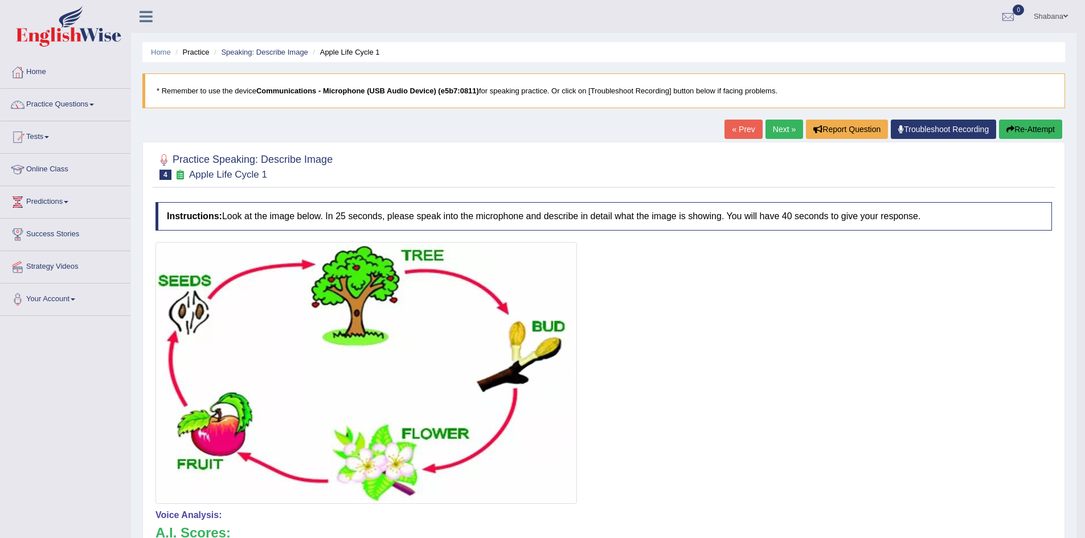
click at [778, 135] on link "Next »" at bounding box center [785, 129] width 38 height 19
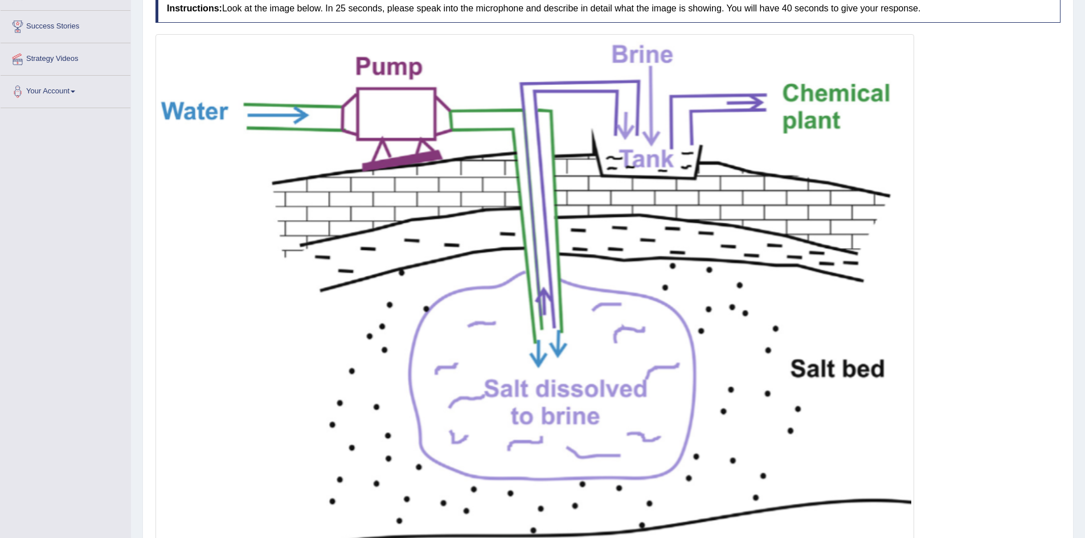
scroll to position [305, 0]
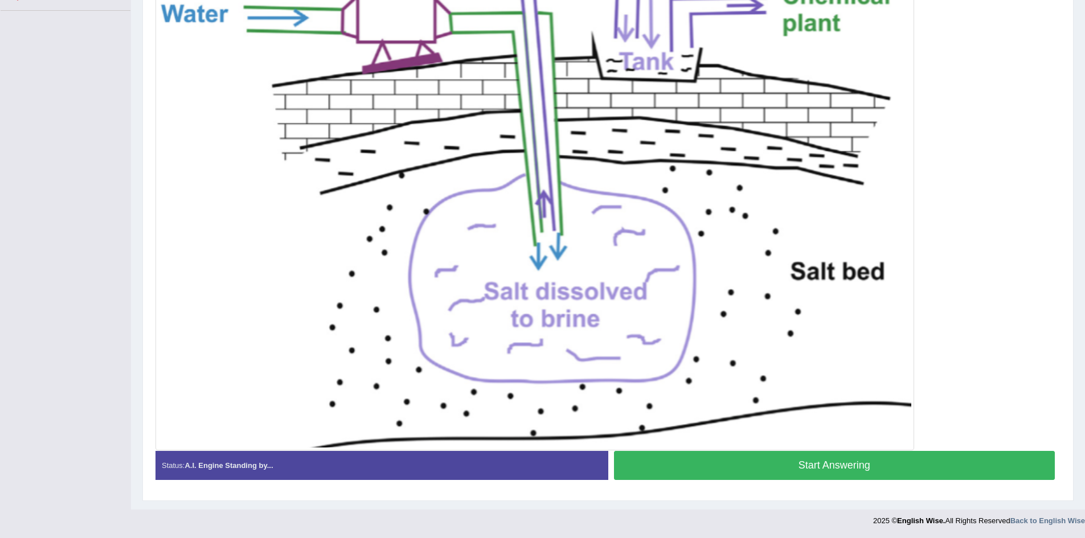
click at [785, 469] on button "Start Answering" at bounding box center [834, 465] width 441 height 29
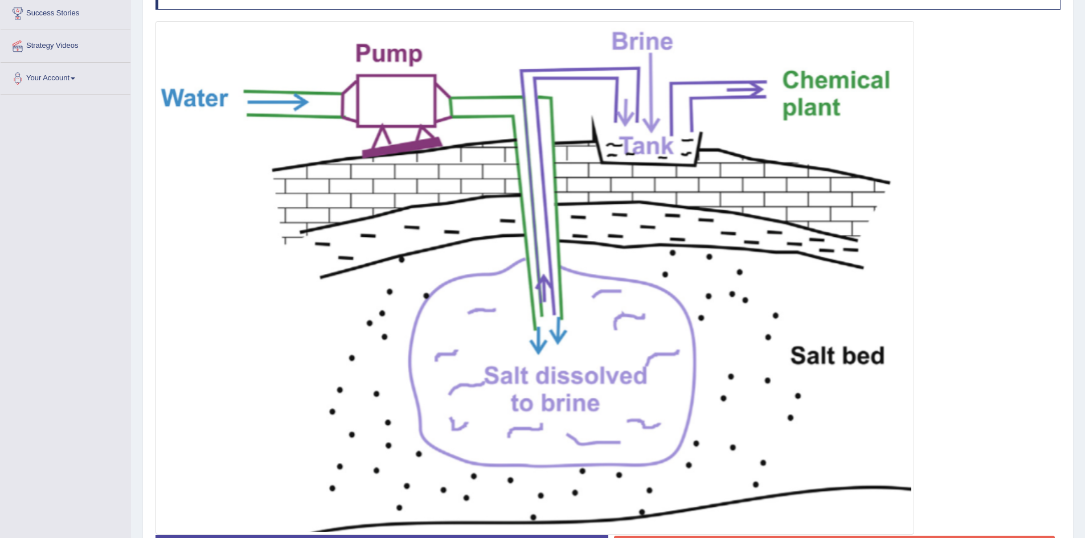
scroll to position [316, 0]
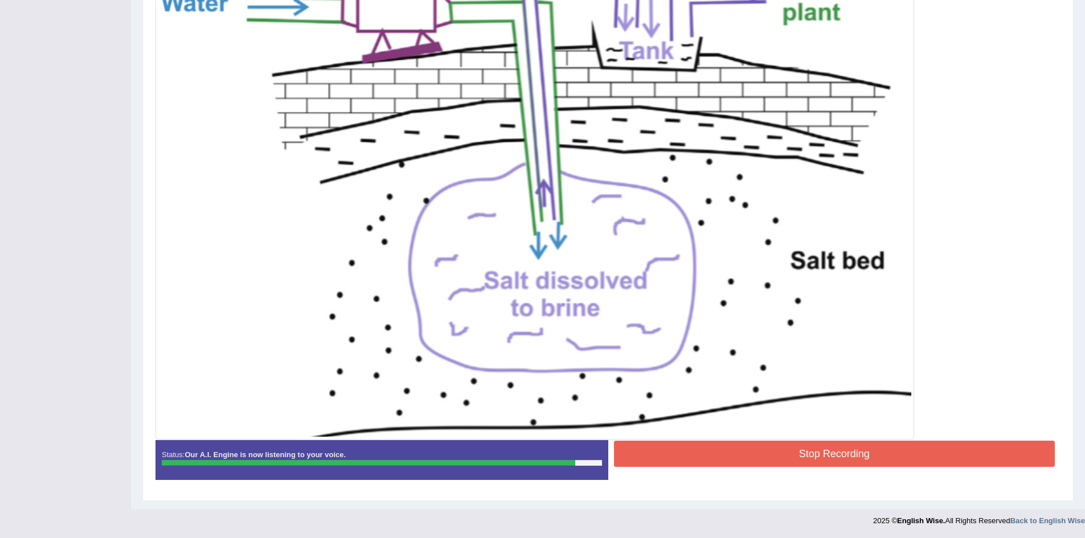
click at [801, 452] on button "Stop Recording" at bounding box center [834, 454] width 441 height 26
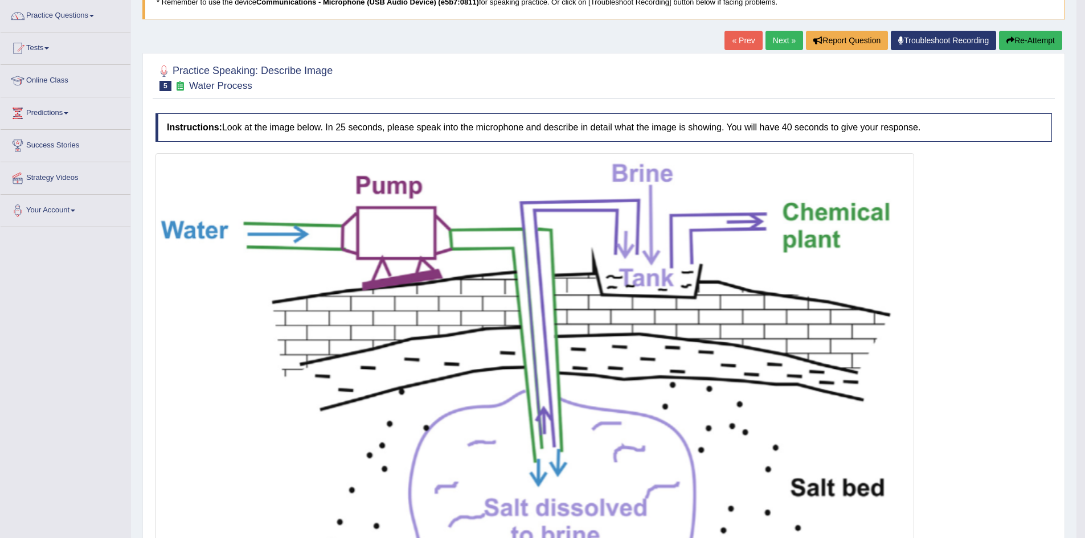
scroll to position [0, 0]
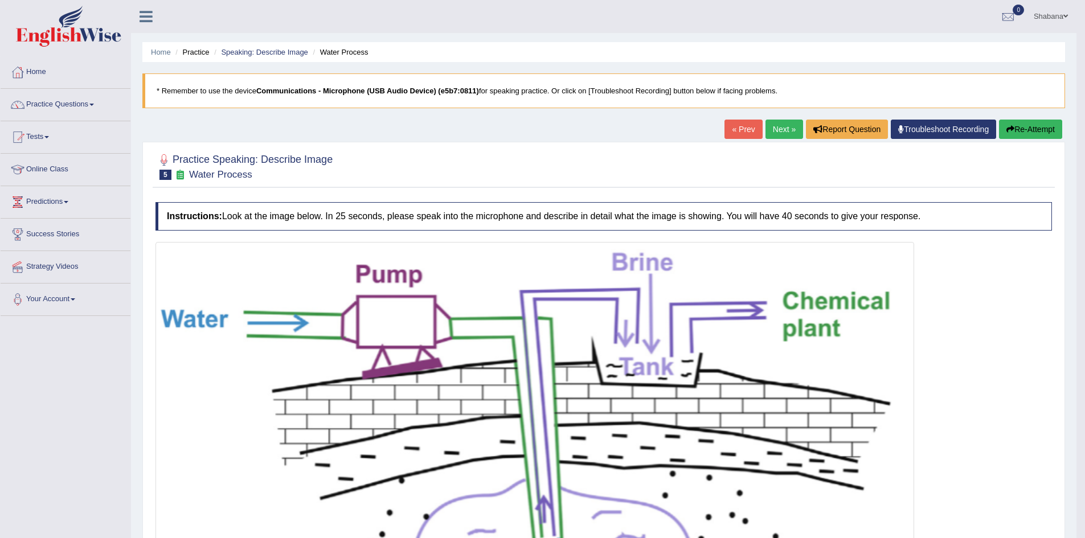
click at [771, 129] on link "Next »" at bounding box center [785, 129] width 38 height 19
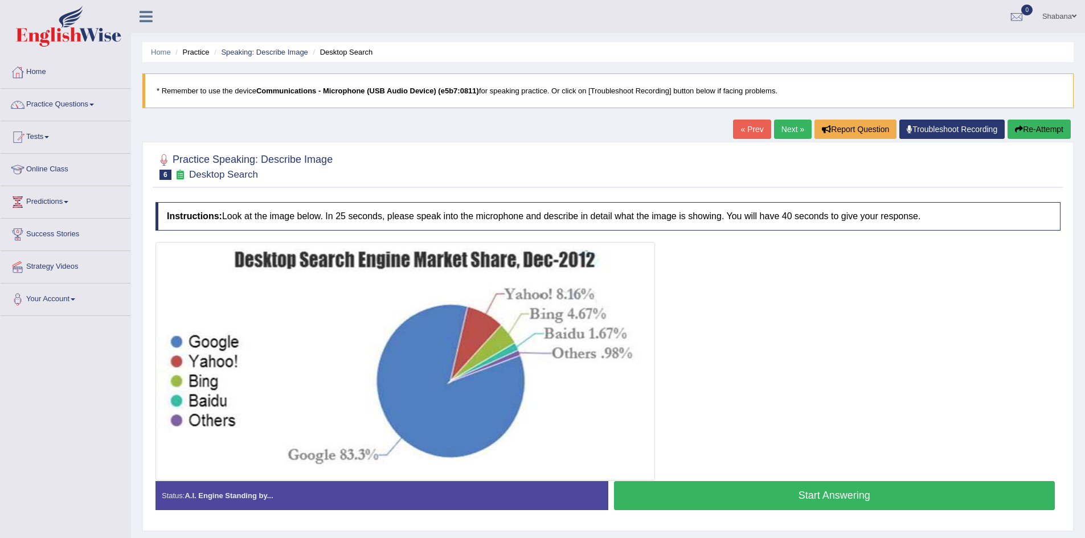
click at [689, 502] on button "Start Answering" at bounding box center [834, 495] width 441 height 29
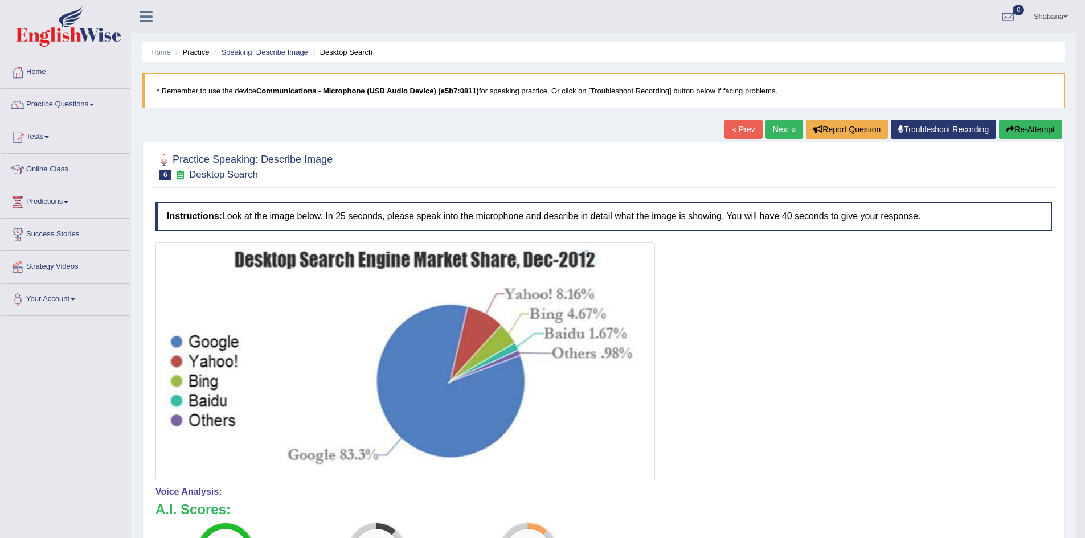
click at [770, 130] on link "Next »" at bounding box center [785, 129] width 38 height 19
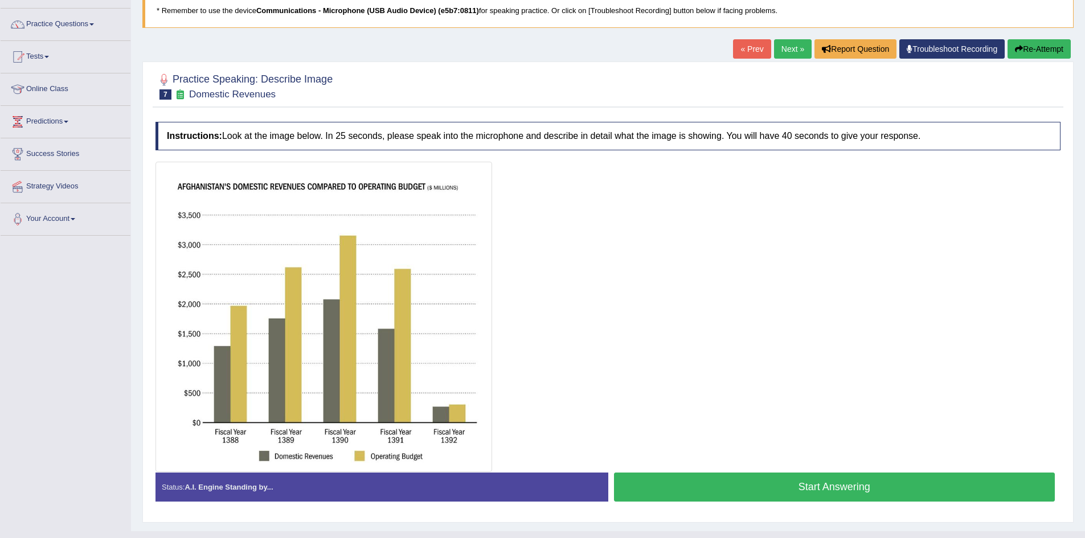
scroll to position [102, 0]
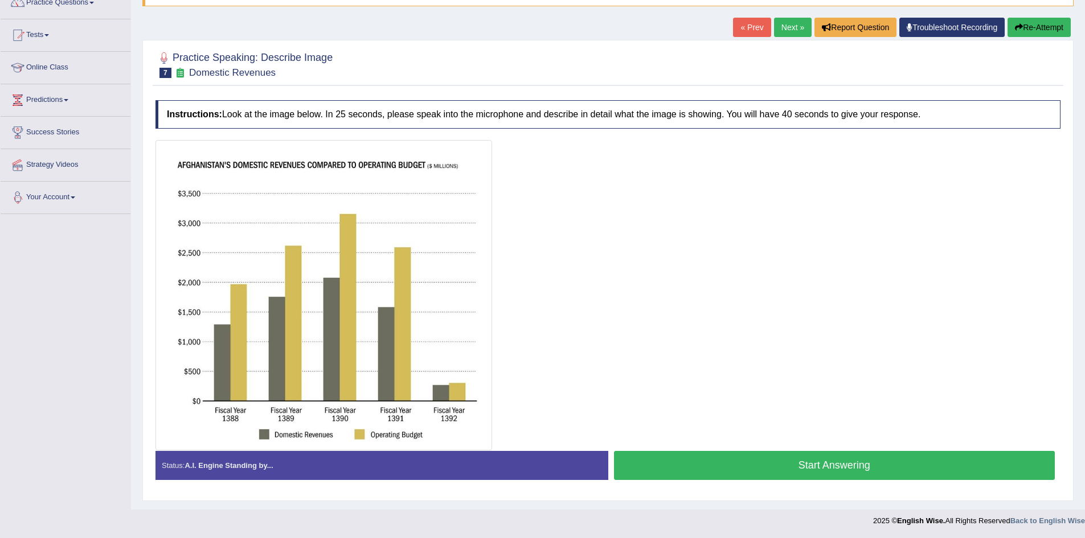
click at [85, 194] on link "Your Account" at bounding box center [66, 196] width 130 height 28
click at [87, 195] on link "Your Account" at bounding box center [64, 196] width 127 height 28
click at [83, 99] on link "Predictions" at bounding box center [66, 98] width 130 height 28
click at [81, 125] on link "Latest Predictions" at bounding box center [74, 126] width 107 height 21
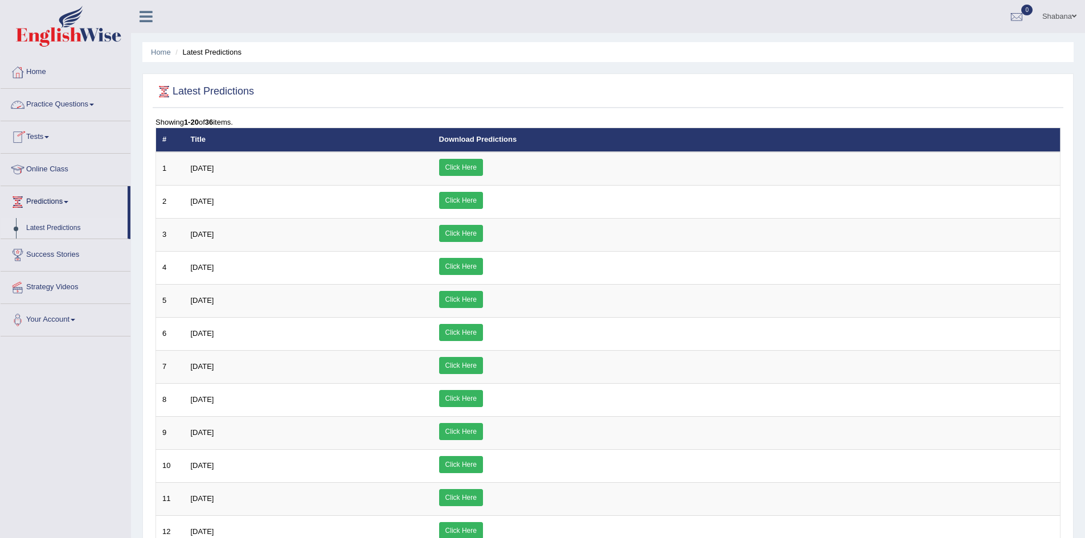
click at [90, 109] on link "Practice Questions" at bounding box center [66, 103] width 130 height 28
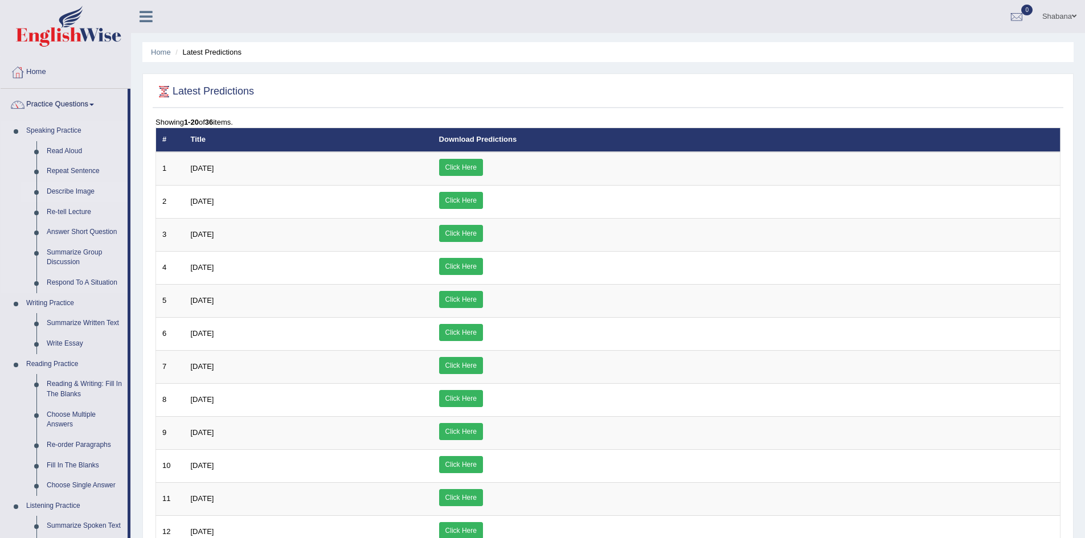
click at [88, 189] on link "Describe Image" at bounding box center [85, 192] width 86 height 21
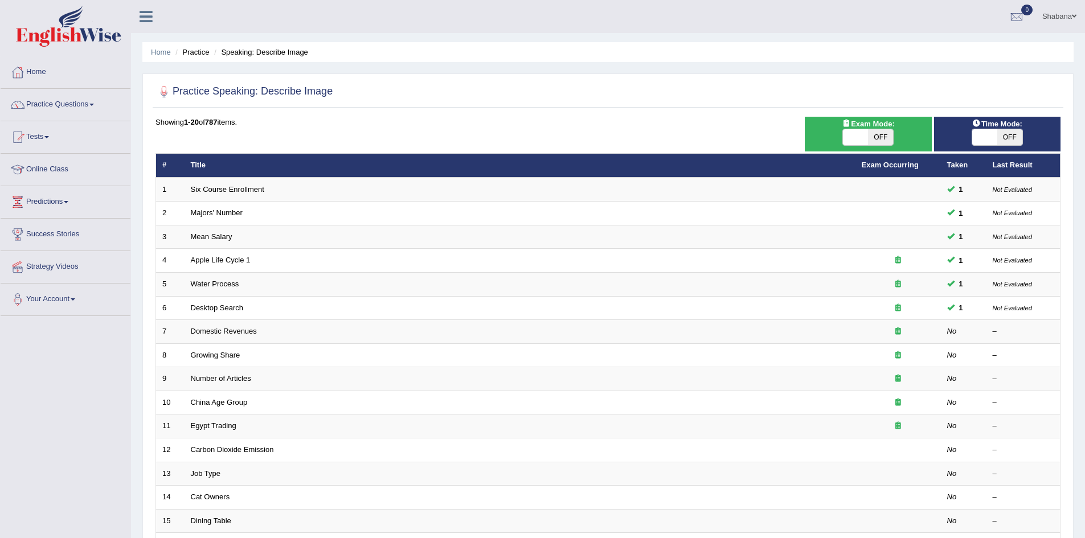
click at [1061, 14] on link "Shabana" at bounding box center [1059, 15] width 51 height 30
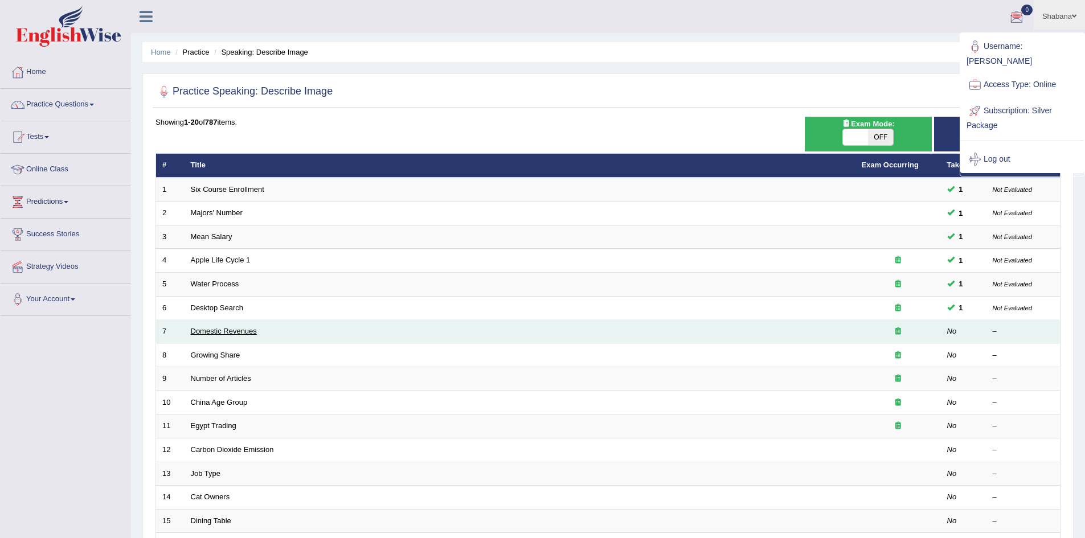
click at [225, 332] on link "Domestic Revenues" at bounding box center [224, 331] width 66 height 9
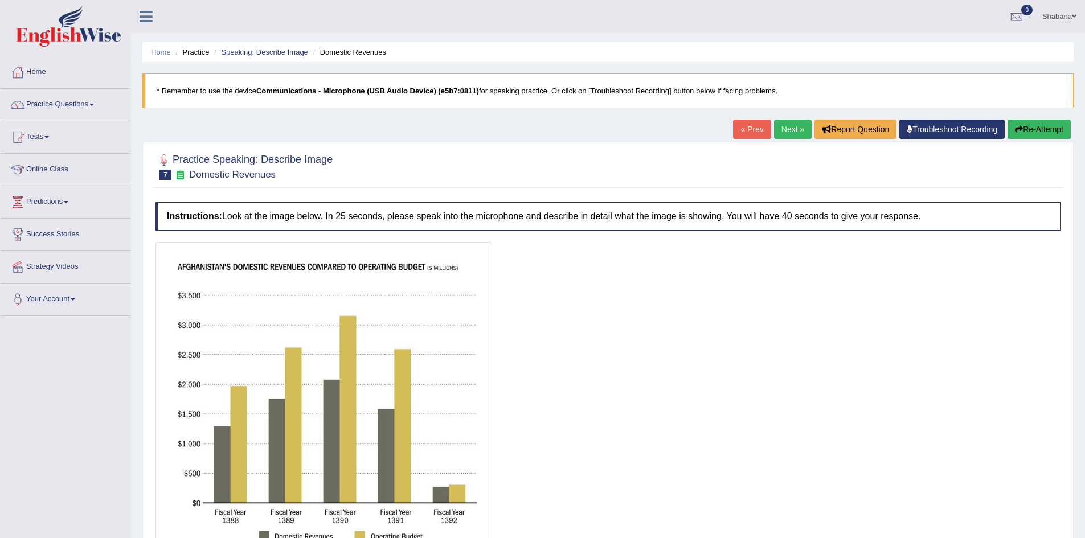
click at [1068, 22] on link "Shabana" at bounding box center [1059, 15] width 51 height 30
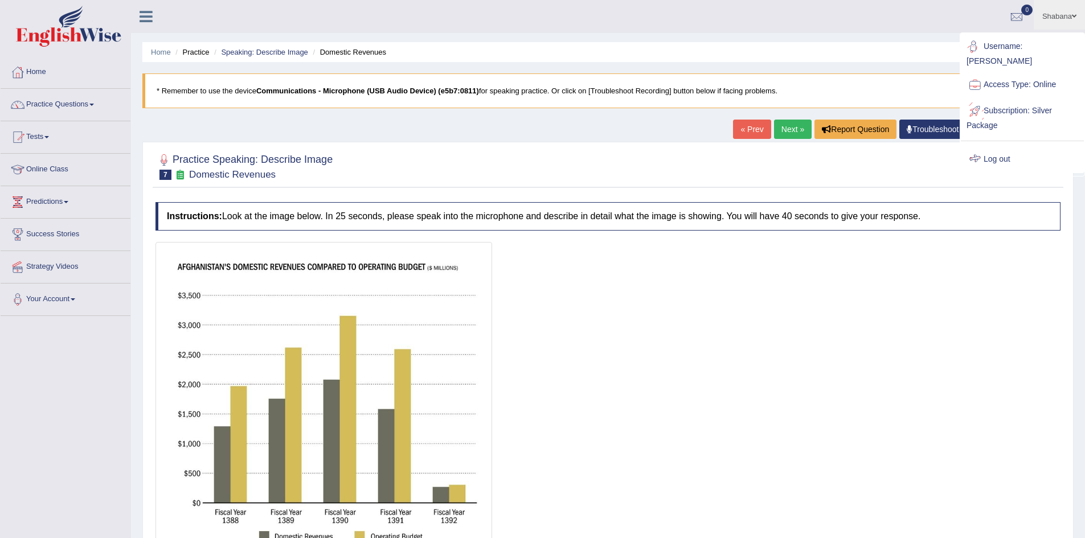
click at [1004, 146] on link "Log out" at bounding box center [1022, 159] width 123 height 26
